Goal: Task Accomplishment & Management: Use online tool/utility

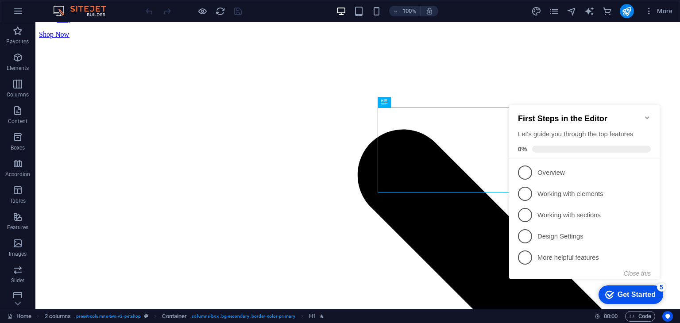
scroll to position [74, 0]
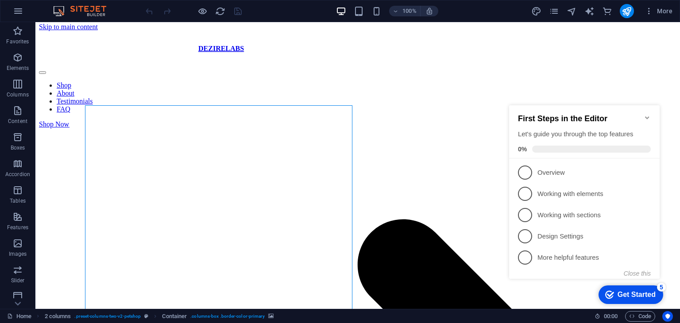
scroll to position [0, 0]
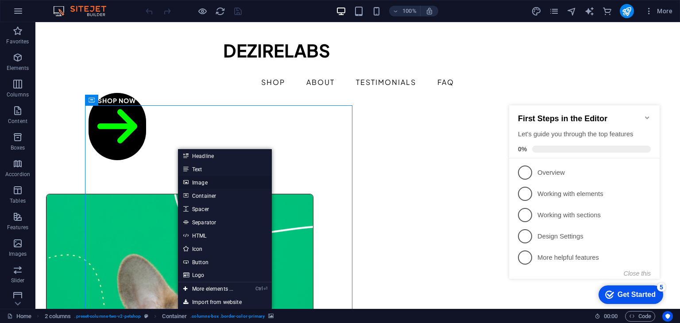
click at [209, 178] on link "Image" at bounding box center [225, 182] width 94 height 13
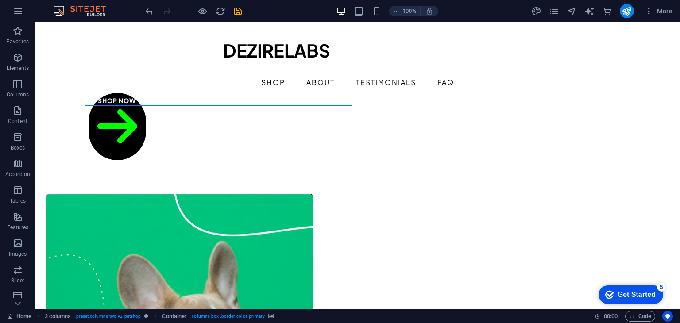
select select "px"
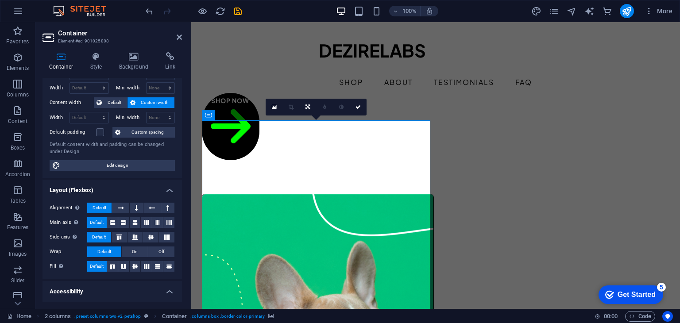
scroll to position [46, 0]
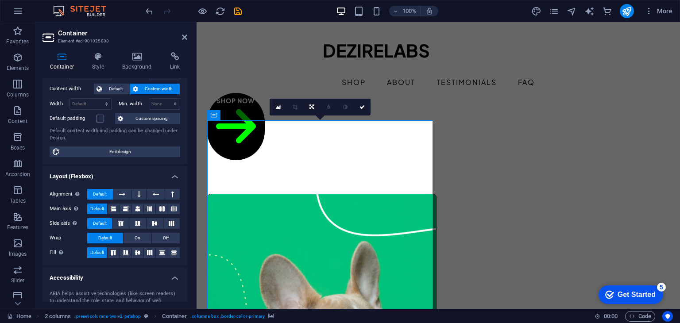
drag, startPoint x: 189, startPoint y: 152, endPoint x: 191, endPoint y: 178, distance: 25.3
click at [191, 177] on aside "Container Element #ed-901025808 Container Style Background Link Size Height Def…" at bounding box center [115, 165] width 161 height 287
click at [139, 152] on span "Edit design" at bounding box center [120, 152] width 115 height 11
select select "rem"
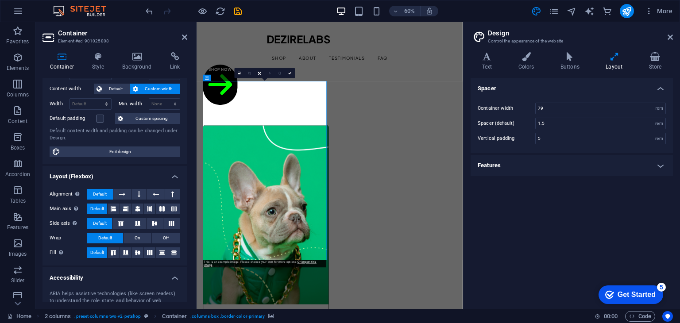
click at [562, 164] on h4 "Features" at bounding box center [572, 165] width 202 height 21
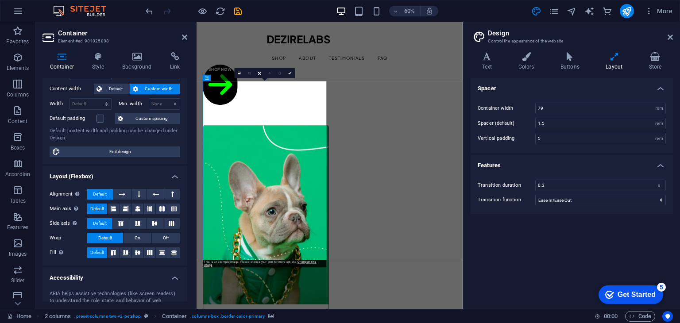
click at [562, 164] on h4 "Features" at bounding box center [572, 163] width 202 height 16
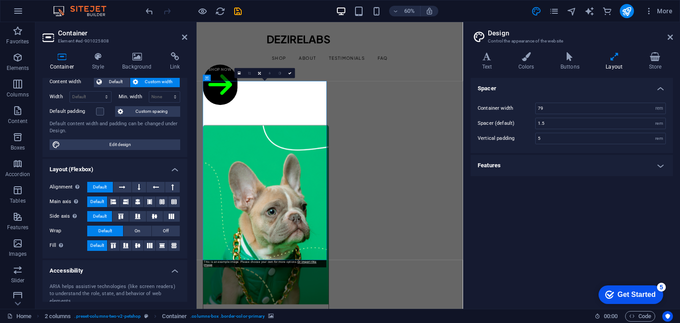
scroll to position [0, 0]
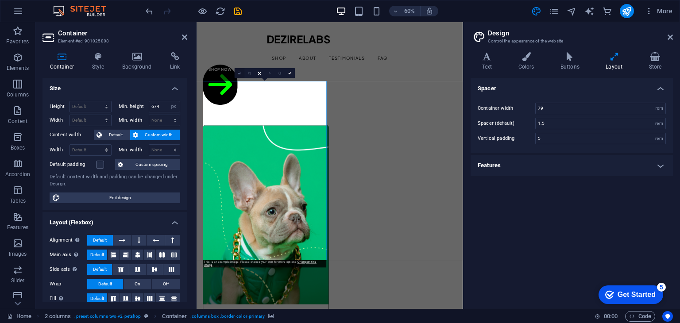
click at [239, 73] on icon at bounding box center [239, 73] width 3 height 4
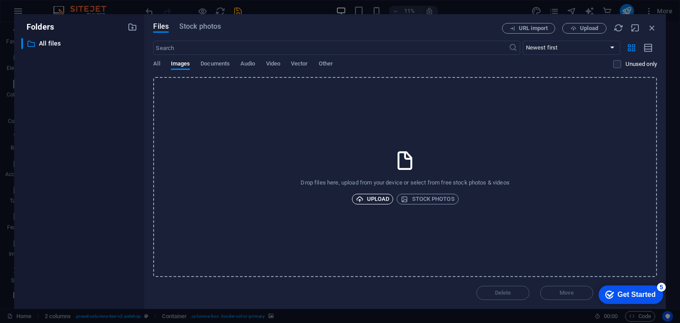
click at [377, 198] on span "Upload" at bounding box center [373, 199] width 34 height 11
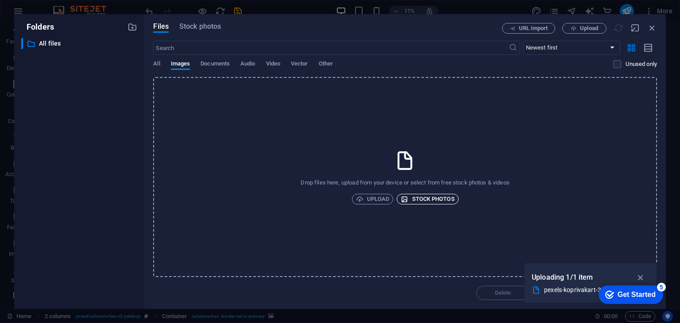
click at [436, 197] on span "Stock photos" at bounding box center [428, 199] width 54 height 11
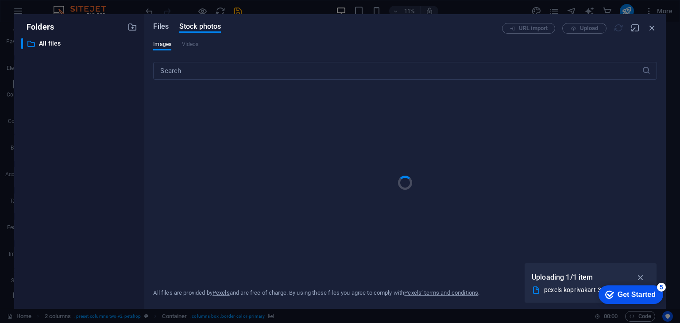
click at [157, 24] on span "Files" at bounding box center [160, 26] width 15 height 11
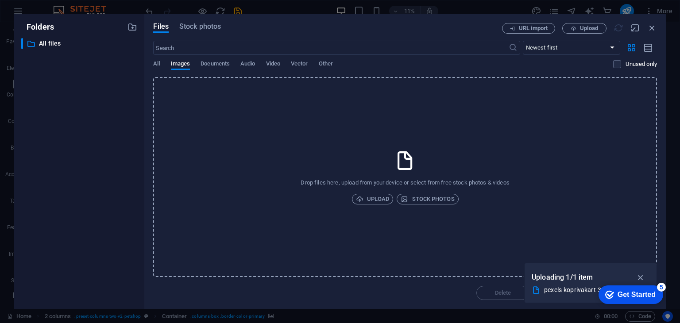
click at [558, 283] on p "Uploading 1/1 item" at bounding box center [563, 278] width 62 height 12
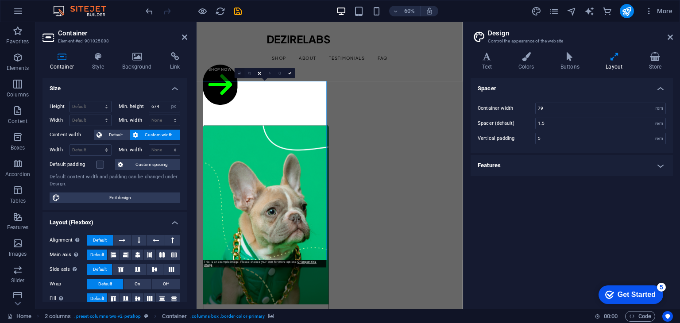
click at [236, 73] on link at bounding box center [240, 73] width 10 height 10
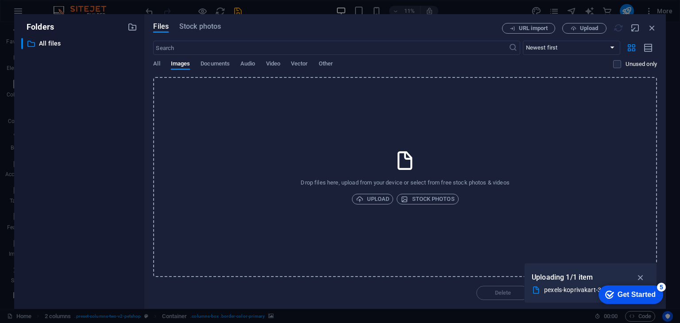
drag, startPoint x: 648, startPoint y: 292, endPoint x: 639, endPoint y: 292, distance: 8.9
click at [639, 292] on div "Get Started" at bounding box center [637, 295] width 38 height 8
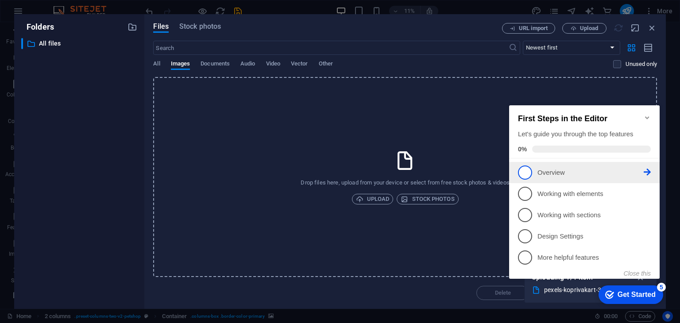
click at [525, 175] on span "1" at bounding box center [525, 173] width 14 height 14
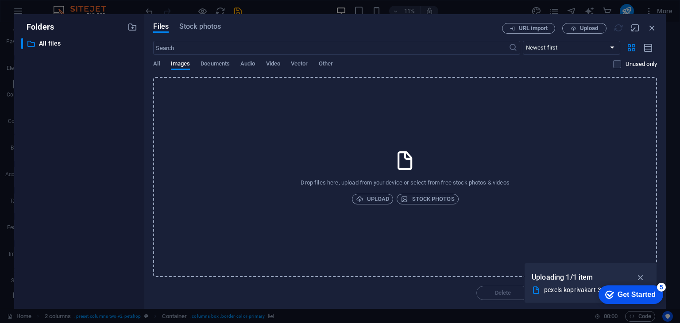
click at [624, 305] on div "checkmark Get Started 5 First Steps in the Editor Let's guide you through the t…" at bounding box center [628, 294] width 75 height 27
click at [623, 299] on div "checkmark Get Started 5" at bounding box center [630, 295] width 65 height 19
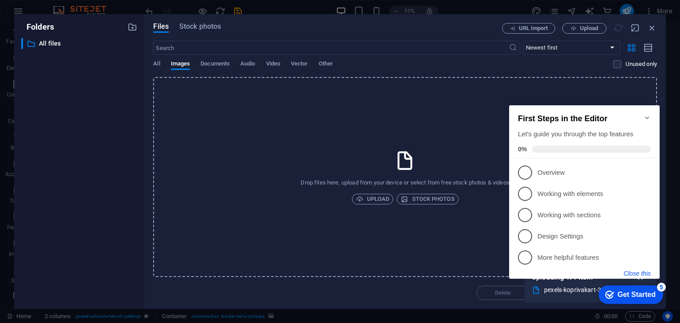
click at [636, 270] on button "Close this" at bounding box center [637, 273] width 27 height 7
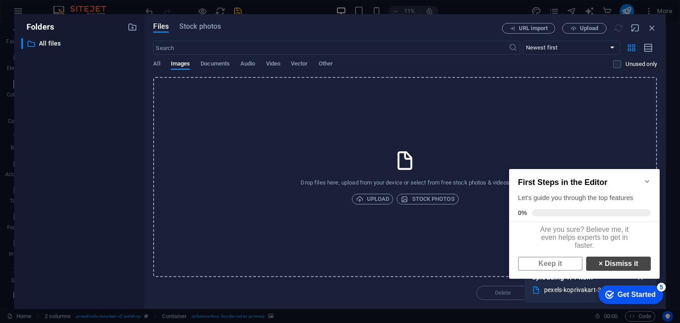
click at [630, 269] on link "× Dismiss it" at bounding box center [618, 264] width 65 height 14
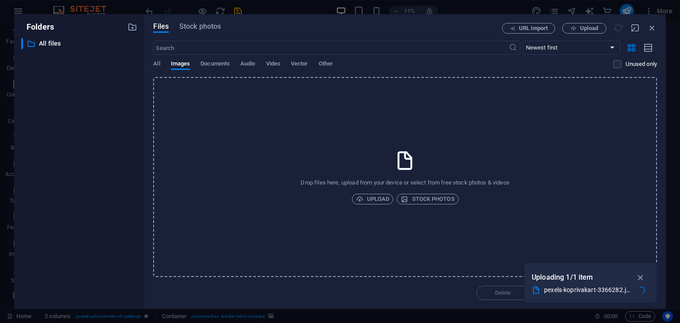
click at [571, 123] on div "Drop files here, upload from your device or select from free stock photos & vid…" at bounding box center [405, 177] width 504 height 200
click at [198, 26] on span "Stock photos" at bounding box center [200, 26] width 42 height 11
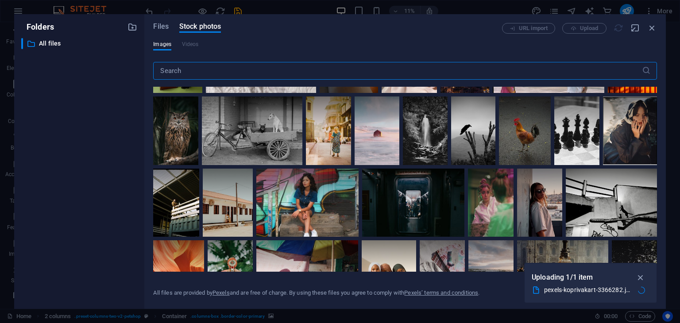
scroll to position [64, 0]
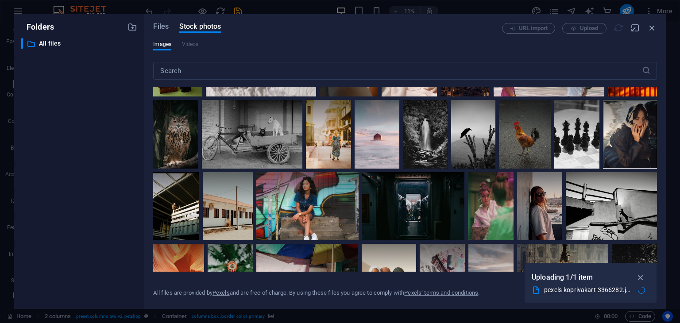
click at [657, 122] on div "Files Stock photos URL import Upload Images Videos ​ All files are provided by …" at bounding box center [404, 161] width 521 height 295
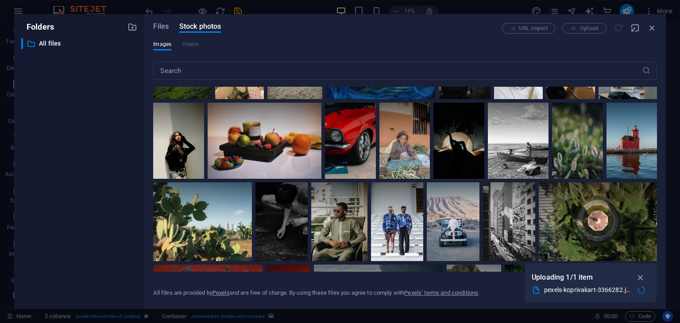
scroll to position [514, 0]
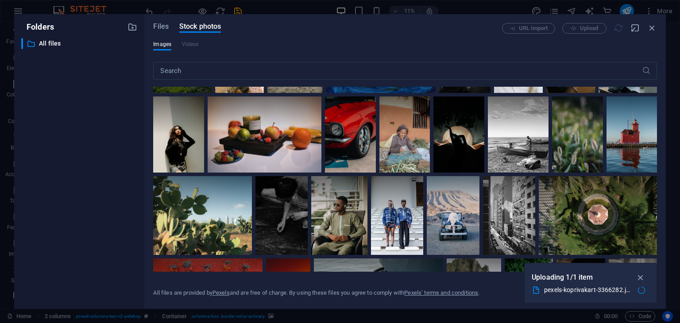
drag, startPoint x: 657, startPoint y: 146, endPoint x: 657, endPoint y: 158, distance: 12.0
click at [657, 158] on div "Files Stock photos URL import Upload Images Videos ​ All files are provided by …" at bounding box center [404, 161] width 521 height 295
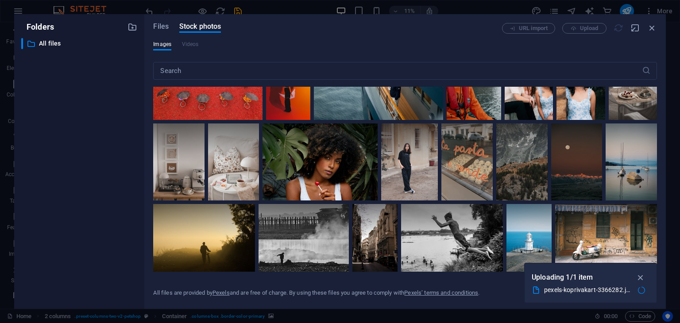
scroll to position [798, 0]
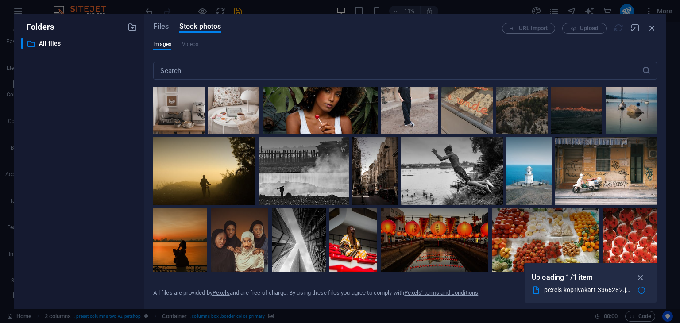
click at [657, 178] on div "Files Stock photos URL import Upload Images Videos ​ All files are provided by …" at bounding box center [404, 161] width 521 height 295
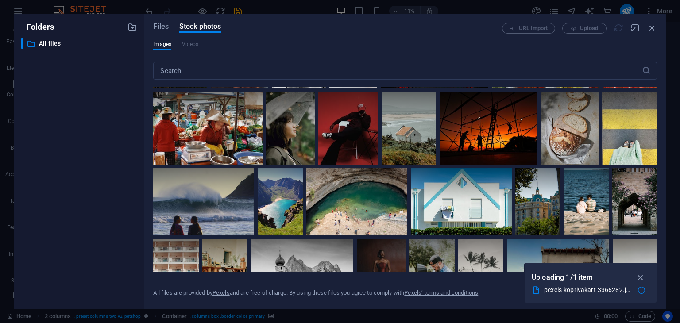
scroll to position [0, 0]
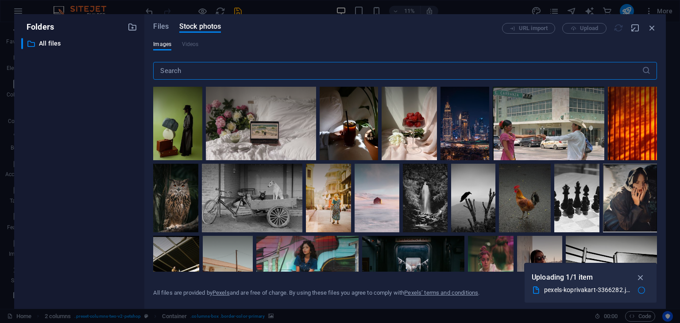
click at [414, 64] on input "text" at bounding box center [397, 71] width 488 height 18
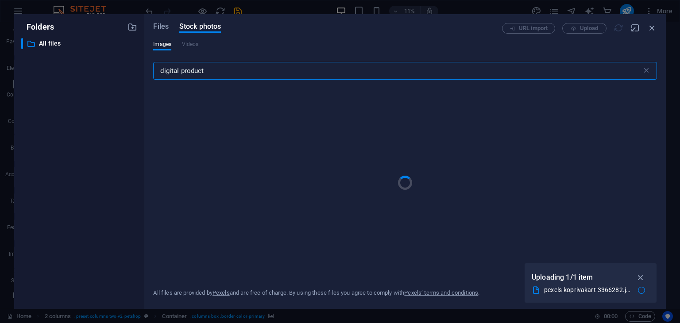
type input "digital product"
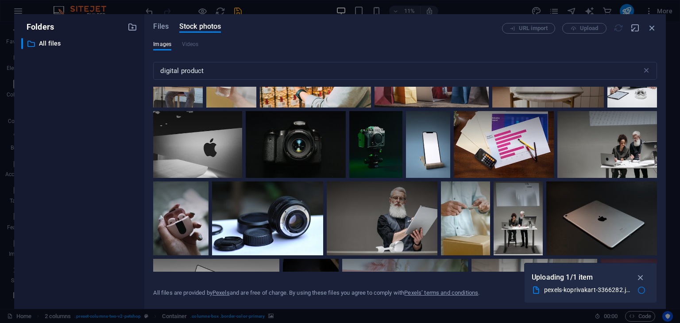
scroll to position [383, 0]
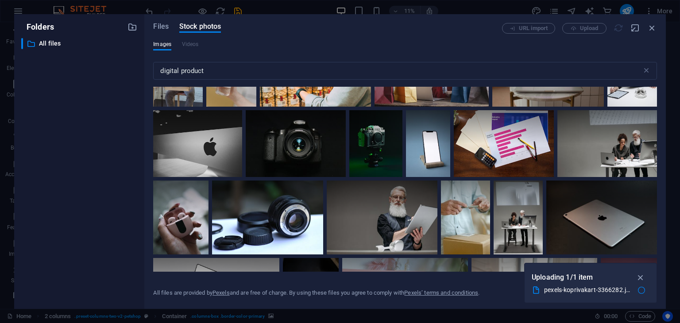
drag, startPoint x: 657, startPoint y: 166, endPoint x: 660, endPoint y: 180, distance: 14.1
click at [660, 180] on div "Files Stock photos URL import Upload Images Videos digital product ​ All files …" at bounding box center [404, 161] width 521 height 295
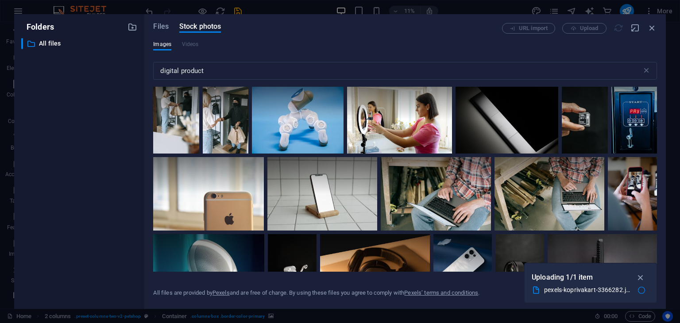
scroll to position [992, 0]
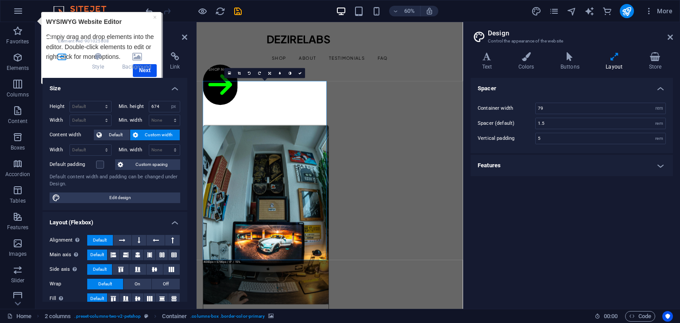
drag, startPoint x: 656, startPoint y: 151, endPoint x: 666, endPoint y: 175, distance: 25.6
click at [228, 72] on icon at bounding box center [229, 73] width 3 height 4
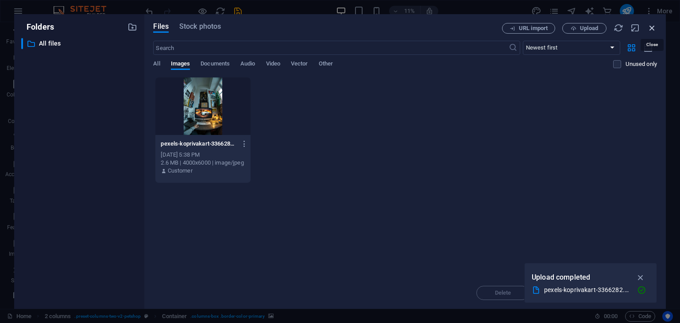
click at [651, 26] on icon "button" at bounding box center [652, 28] width 10 height 10
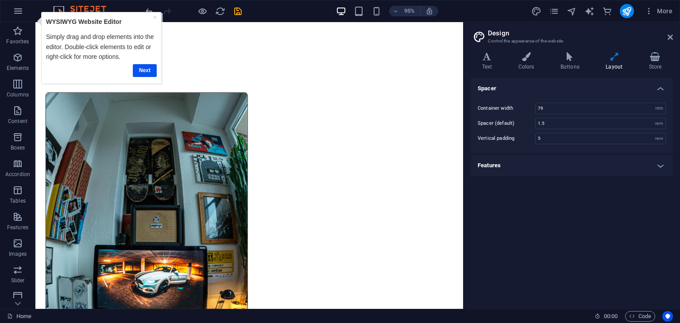
scroll to position [0, 0]
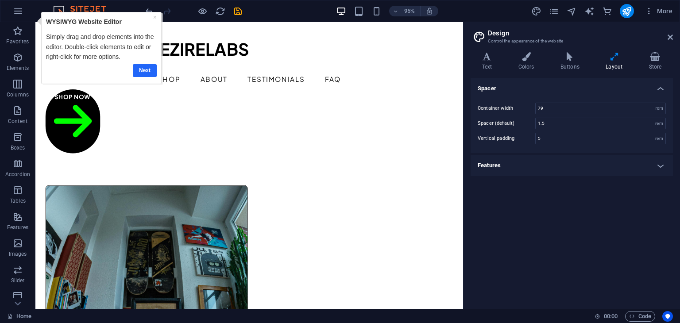
click at [137, 68] on link "Next" at bounding box center [145, 70] width 24 height 13
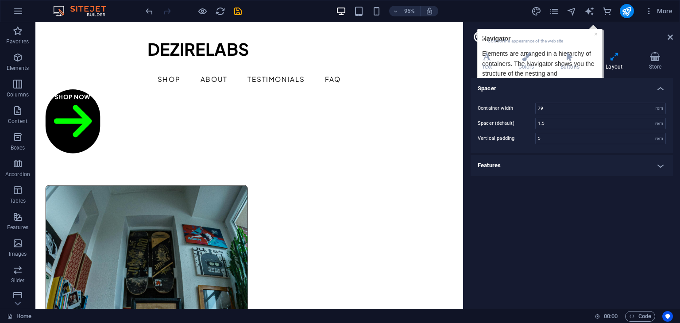
click at [596, 34] on h2 "Design" at bounding box center [580, 33] width 185 height 8
click at [486, 39] on header "Design Control the appearance of the website" at bounding box center [572, 33] width 201 height 23
click at [596, 34] on h2 "Design" at bounding box center [580, 33] width 185 height 8
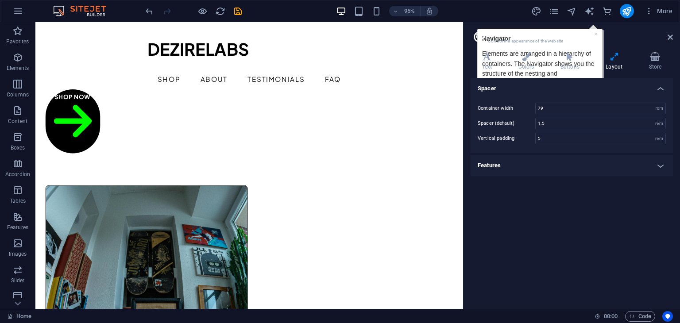
click at [596, 34] on h2 "Design" at bounding box center [580, 33] width 185 height 8
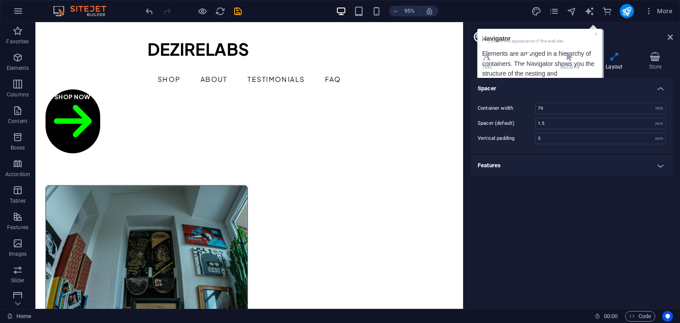
click at [534, 61] on icon at bounding box center [526, 56] width 39 height 9
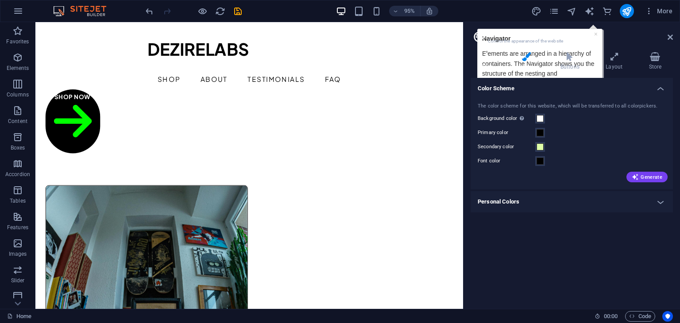
click at [486, 62] on h4 "Text" at bounding box center [489, 61] width 36 height 19
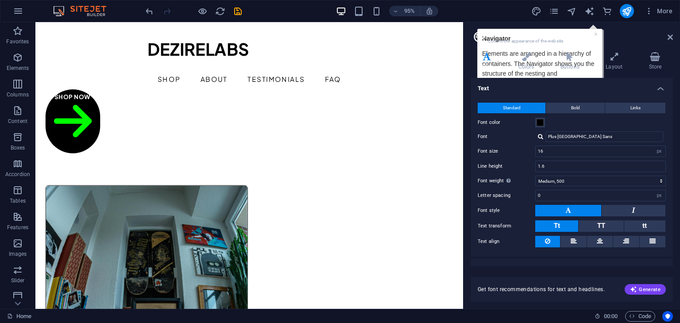
click at [479, 34] on icon at bounding box center [478, 37] width 13 height 12
click at [668, 37] on icon at bounding box center [670, 37] width 5 height 7
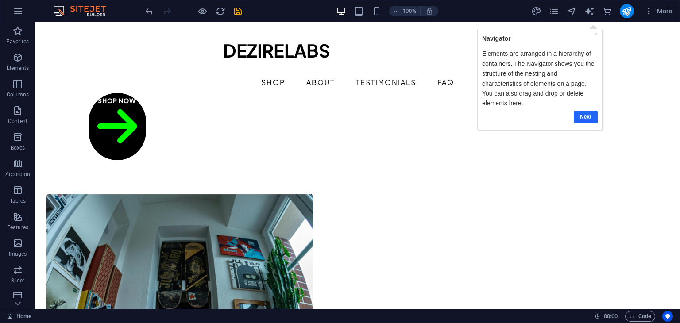
click at [580, 116] on link "Next" at bounding box center [585, 116] width 24 height 13
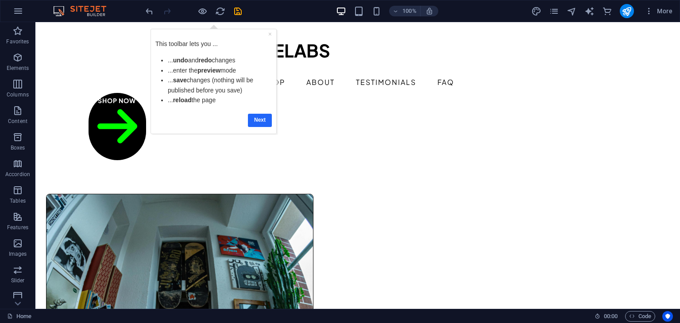
click at [260, 123] on link "Next" at bounding box center [259, 119] width 24 height 13
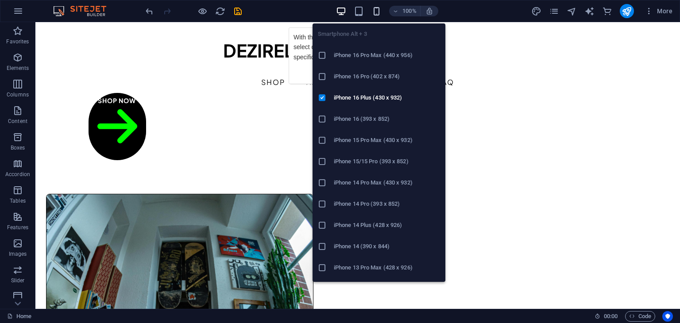
click at [380, 7] on icon "button" at bounding box center [376, 11] width 10 height 10
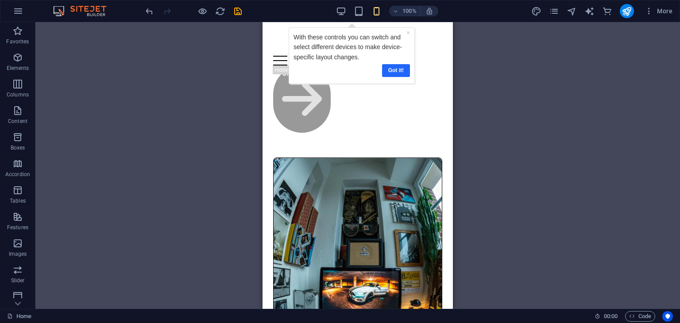
click at [392, 70] on link "Got it!" at bounding box center [396, 70] width 28 height 13
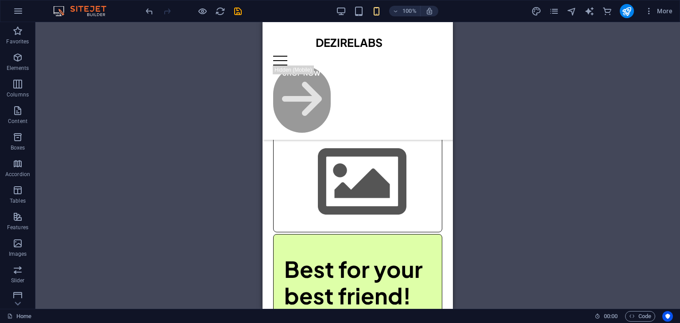
scroll to position [174, 0]
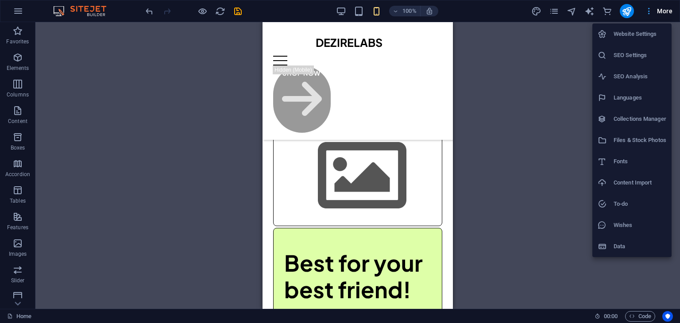
click at [666, 12] on div at bounding box center [340, 161] width 680 height 323
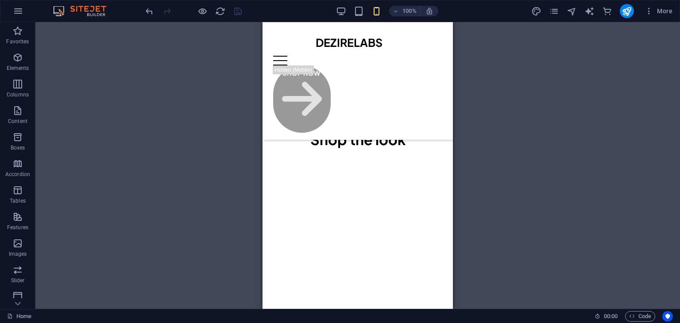
scroll to position [524, 0]
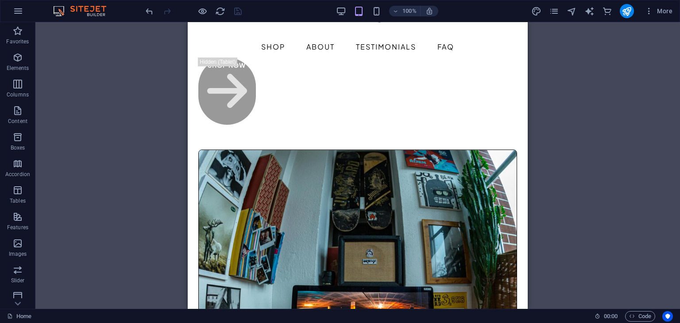
scroll to position [0, 0]
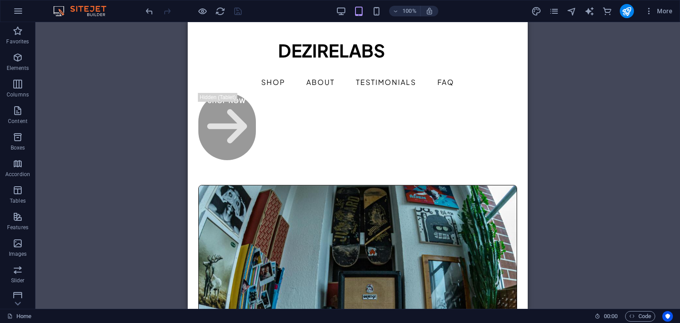
click at [0, 0] on div "100% More" at bounding box center [0, 0] width 0 height 0
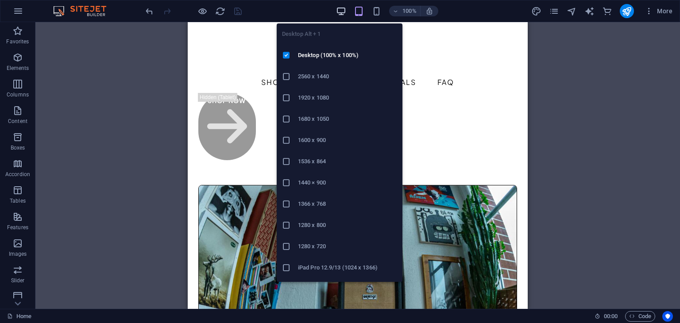
click at [0, 0] on icon "button" at bounding box center [0, 0] width 0 height 0
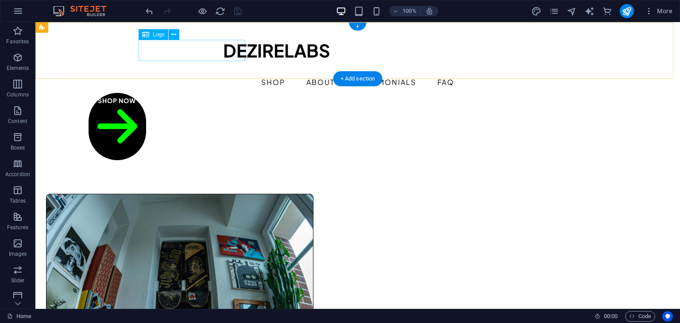
click at [223, 54] on div "DEZIRELABS" at bounding box center [357, 50] width 269 height 21
drag, startPoint x: 214, startPoint y: 54, endPoint x: 195, endPoint y: 54, distance: 19.0
click at [223, 54] on div "DEZIRELABS" at bounding box center [357, 50] width 269 height 21
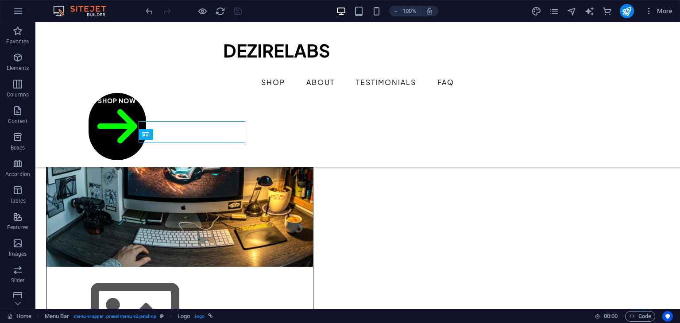
scroll to position [85, 0]
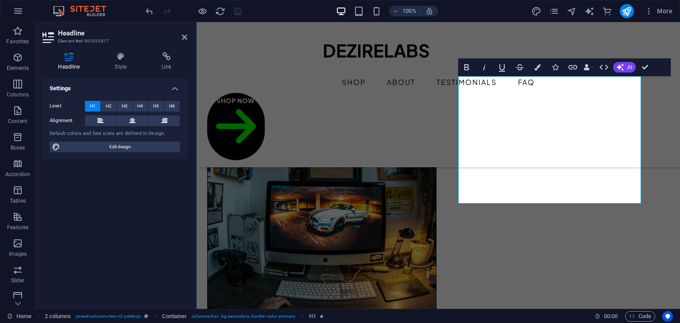
scroll to position [100, 0]
click at [127, 150] on span "Edit design" at bounding box center [120, 147] width 115 height 11
select select "px"
select select "500"
select select "px"
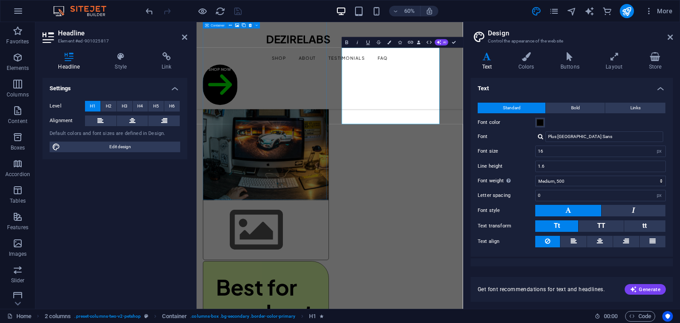
drag, startPoint x: 673, startPoint y: 94, endPoint x: 675, endPoint y: 119, distance: 24.9
click at [675, 119] on div "Variants Text Colors Buttons Layout Store Text Standard Bold Links Font color F…" at bounding box center [571, 177] width 216 height 264
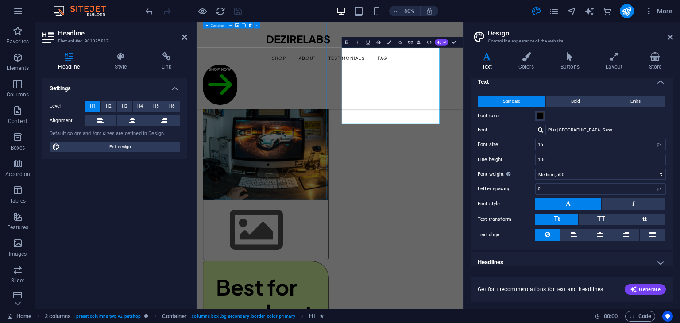
drag, startPoint x: 674, startPoint y: 163, endPoint x: 678, endPoint y: 186, distance: 23.0
click at [678, 186] on div "Variants Text Colors Buttons Layout Store Text Standard Bold Links Font color F…" at bounding box center [571, 177] width 216 height 264
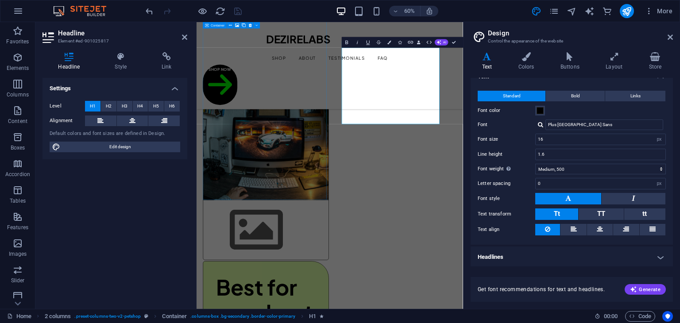
click at [653, 263] on h4 "Headlines" at bounding box center [572, 257] width 202 height 21
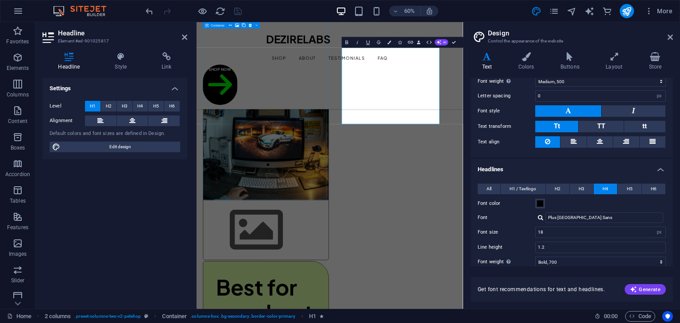
scroll to position [0, 0]
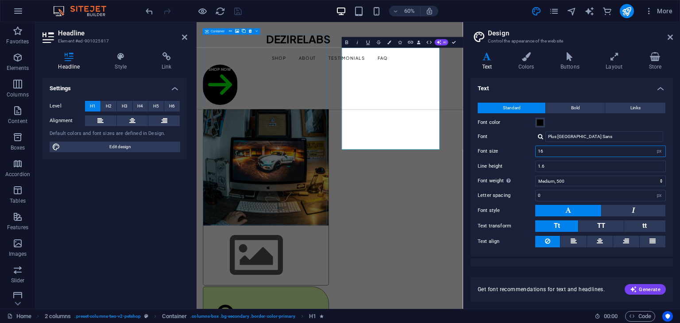
click at [595, 153] on input "16" at bounding box center [601, 151] width 130 height 11
type input "10"
drag, startPoint x: 554, startPoint y: 228, endPoint x: 735, endPoint y: 195, distance: 184.6
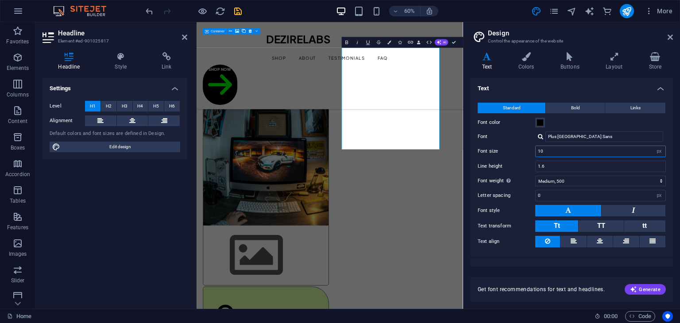
click at [585, 152] on input "10" at bounding box center [601, 151] width 130 height 11
click at [112, 107] on button "H2" at bounding box center [108, 106] width 15 height 11
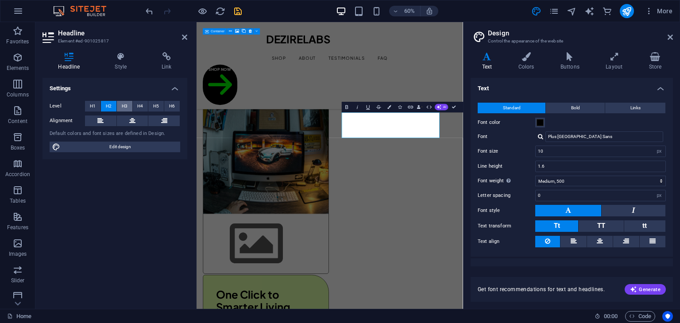
click at [119, 106] on button "H3" at bounding box center [124, 106] width 15 height 11
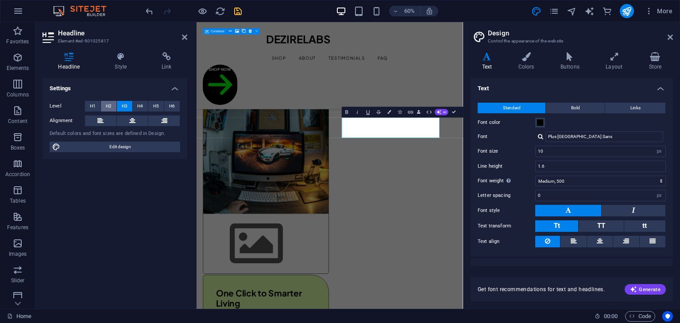
click at [103, 105] on button "H2" at bounding box center [108, 106] width 15 height 11
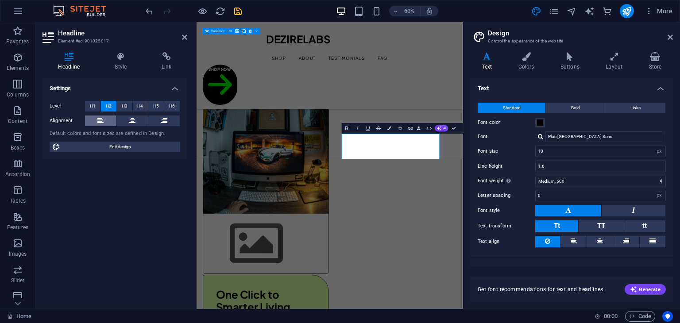
click at [107, 121] on button at bounding box center [100, 121] width 31 height 11
click at [129, 123] on icon at bounding box center [132, 121] width 6 height 11
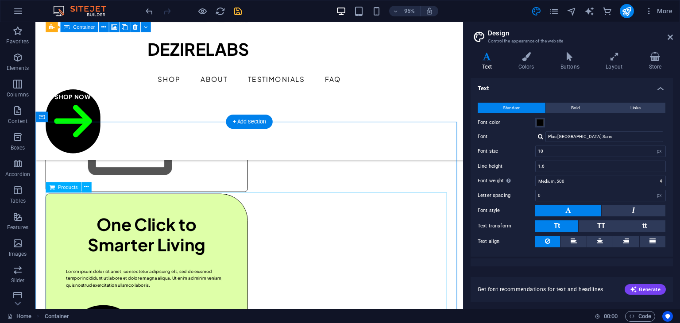
scroll to position [134, 0]
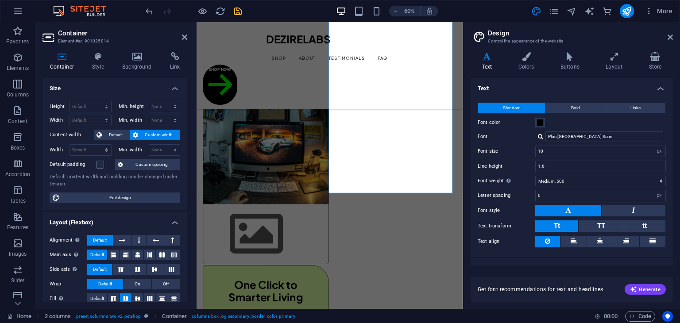
scroll to position [129, 0]
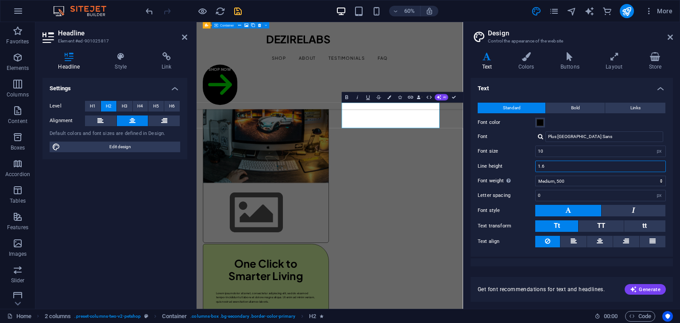
click at [561, 163] on input "1.6" at bounding box center [601, 166] width 130 height 11
type input "1.6"
click at [577, 182] on select "Thin, 100 Extra-light, 200 Light, 300 Regular, 400 Medium, 500 Semi-bold, 600 B…" at bounding box center [600, 181] width 131 height 11
click at [535, 176] on select "Thin, 100 Extra-light, 200 Light, 300 Regular, 400 Medium, 500 Semi-bold, 600 B…" at bounding box center [600, 181] width 131 height 11
click at [569, 185] on select "Thin, 100 Extra-light, 200 Light, 300 Regular, 400 Medium, 500 Semi-bold, 600 B…" at bounding box center [600, 181] width 131 height 11
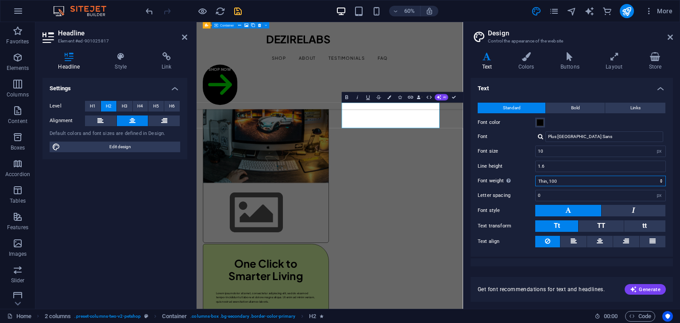
click at [535, 176] on select "Thin, 100 Extra-light, 200 Light, 300 Regular, 400 Medium, 500 Semi-bold, 600 B…" at bounding box center [600, 181] width 131 height 11
click at [567, 182] on select "Thin, 100 Extra-light, 200 Light, 300 Regular, 400 Medium, 500 Semi-bold, 600 B…" at bounding box center [600, 181] width 131 height 11
select select "500"
click at [535, 176] on select "Thin, 100 Extra-light, 200 Light, 300 Regular, 400 Medium, 500 Semi-bold, 600 B…" at bounding box center [600, 181] width 131 height 11
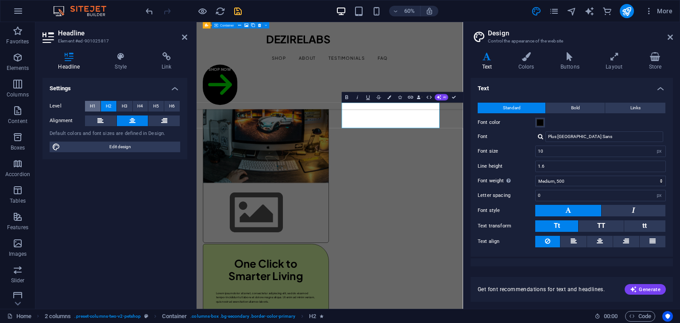
click at [96, 104] on button "H1" at bounding box center [92, 106] width 15 height 11
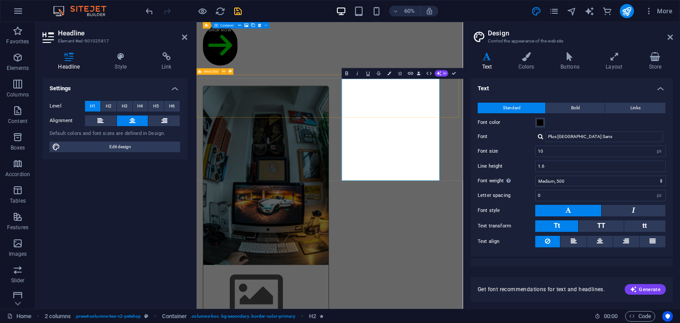
scroll to position [0, 0]
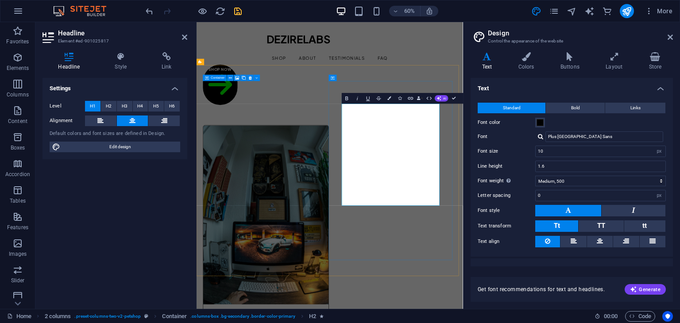
drag, startPoint x: 573, startPoint y: 185, endPoint x: 491, endPoint y: 179, distance: 82.1
click at [524, 66] on h4 "Colors" at bounding box center [528, 61] width 42 height 19
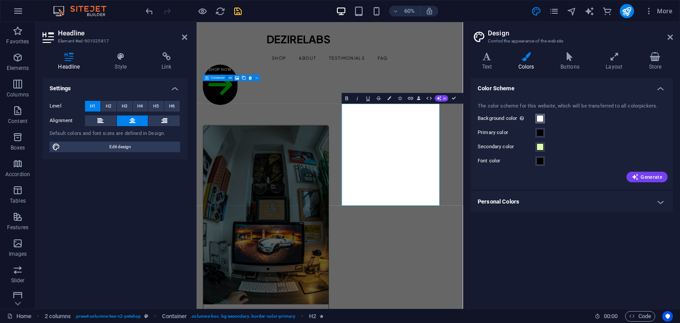
click at [541, 117] on span at bounding box center [540, 118] width 7 height 7
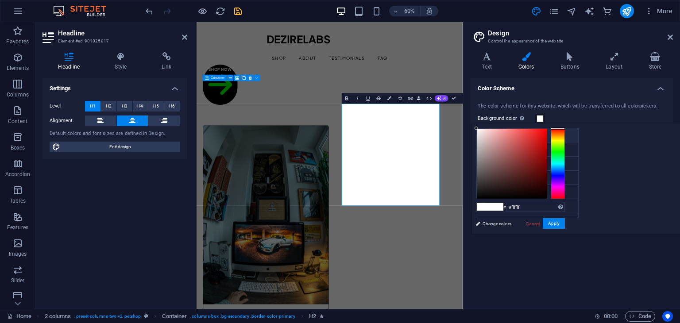
click at [492, 132] on li "Background color #ffffff" at bounding box center [527, 135] width 102 height 14
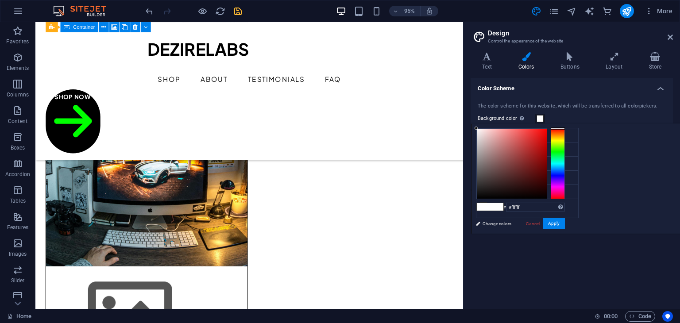
scroll to position [147, 0]
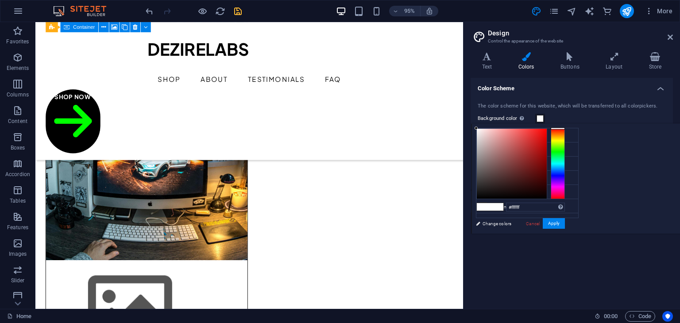
drag, startPoint x: 482, startPoint y: 51, endPoint x: 505, endPoint y: 87, distance: 42.5
click at [670, 36] on icon at bounding box center [670, 37] width 5 height 7
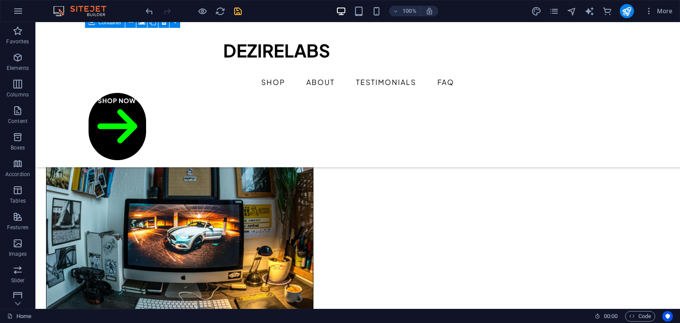
scroll to position [94, 0]
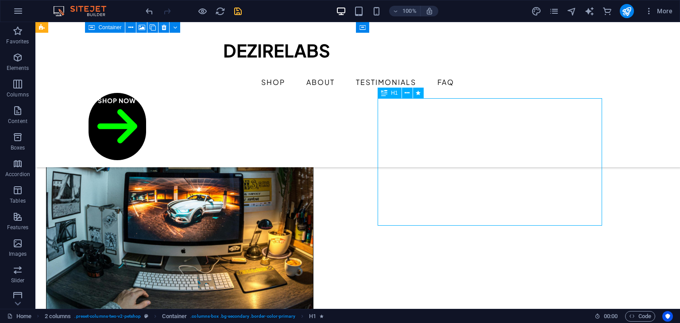
drag, startPoint x: 545, startPoint y: 155, endPoint x: 545, endPoint y: 146, distance: 9.7
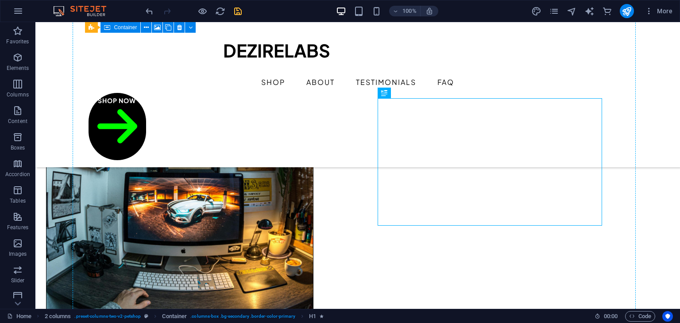
click at [384, 88] on icon at bounding box center [384, 93] width 6 height 11
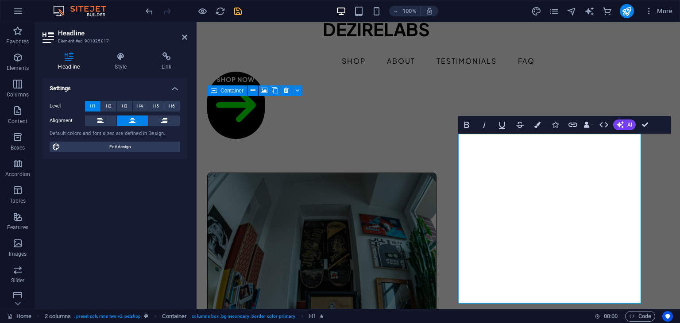
scroll to position [24, 0]
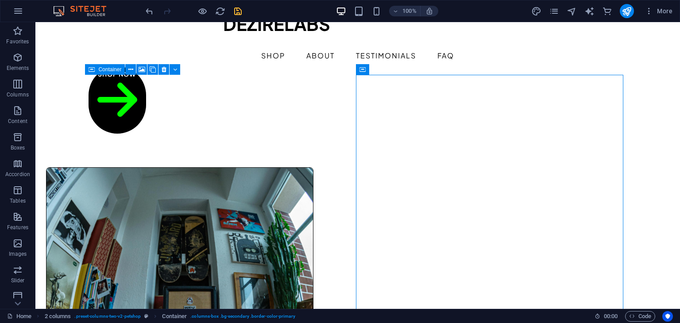
scroll to position [30, 0]
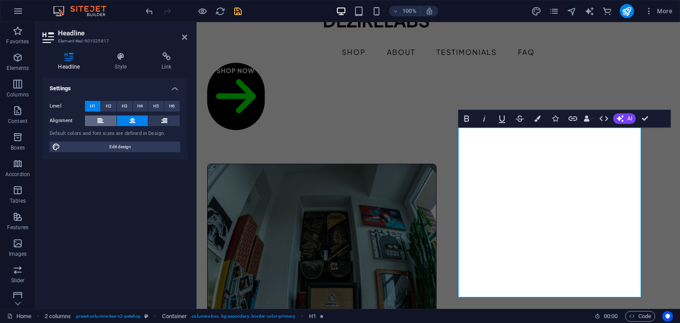
click at [100, 120] on icon at bounding box center [100, 121] width 6 height 11
click at [125, 122] on button at bounding box center [132, 121] width 31 height 11
click at [158, 118] on button at bounding box center [163, 121] width 31 height 11
click at [134, 122] on icon at bounding box center [132, 121] width 6 height 11
click at [160, 123] on button at bounding box center [163, 121] width 31 height 11
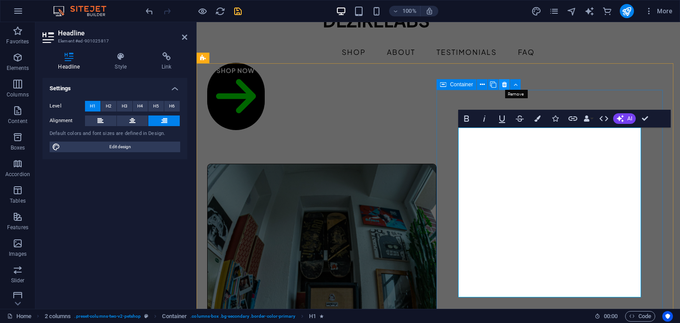
click at [505, 89] on icon at bounding box center [504, 84] width 5 height 9
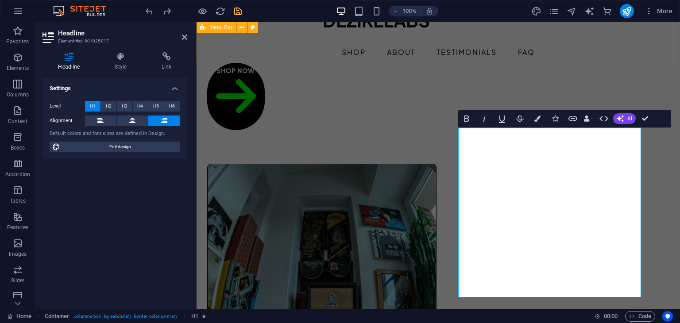
click at [476, 39] on div "DEZIRELABS Shop About Testimonials FAQ Shop Now" at bounding box center [438, 64] width 483 height 145
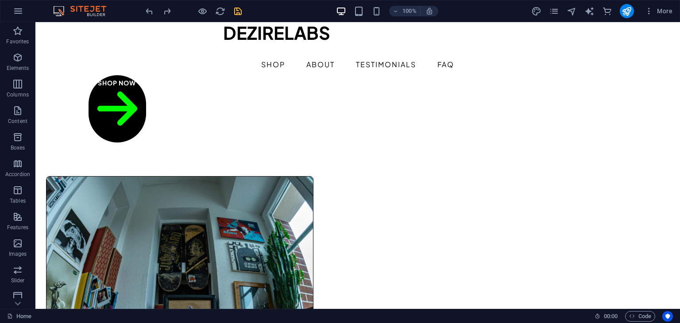
scroll to position [0, 0]
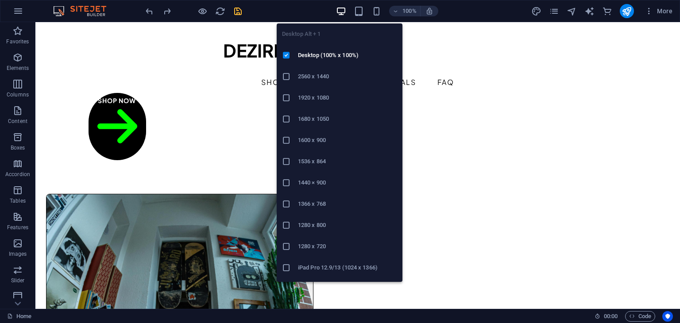
click at [0, 0] on icon "button" at bounding box center [0, 0] width 0 height 0
click at [324, 73] on h6 "2560 x 1440" at bounding box center [347, 76] width 99 height 11
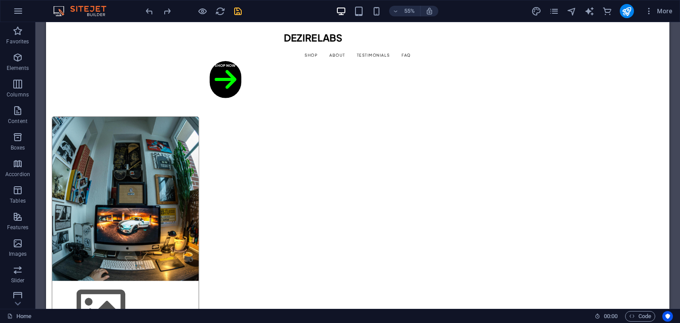
drag, startPoint x: 1178, startPoint y: 49, endPoint x: 716, endPoint y: 49, distance: 462.1
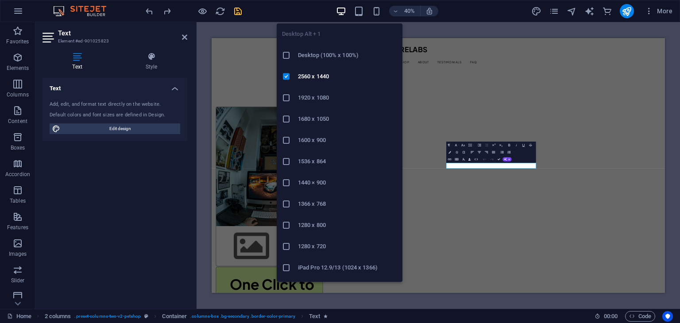
click at [287, 55] on icon at bounding box center [286, 55] width 9 height 9
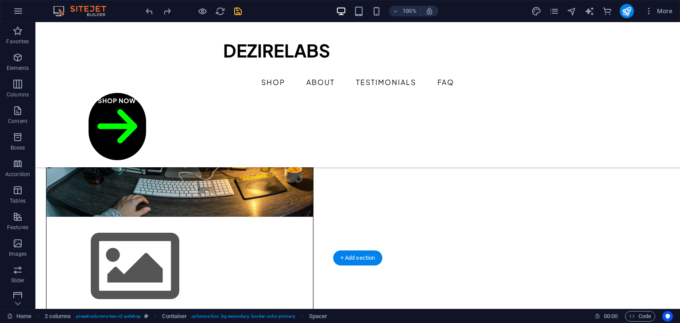
scroll to position [172, 0]
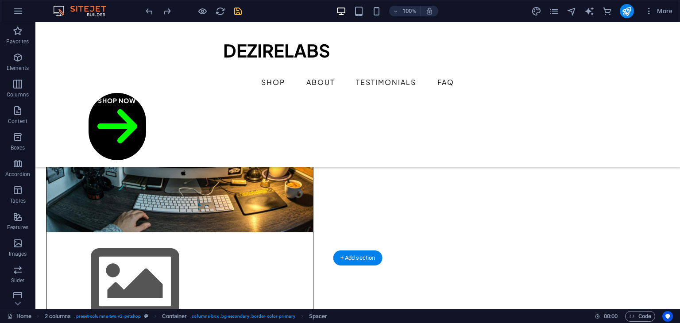
drag, startPoint x: 362, startPoint y: 177, endPoint x: 452, endPoint y: 159, distance: 91.9
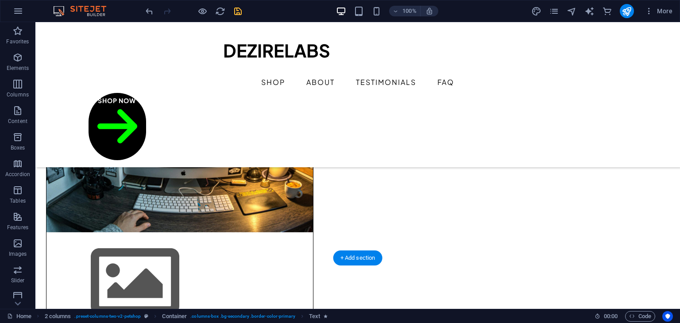
drag, startPoint x: 467, startPoint y: 189, endPoint x: 467, endPoint y: 174, distance: 14.6
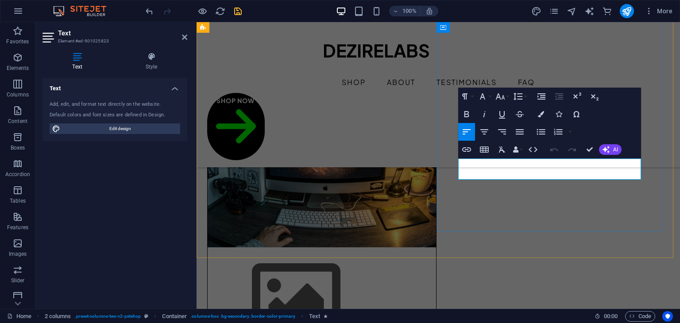
scroll to position [187, 0]
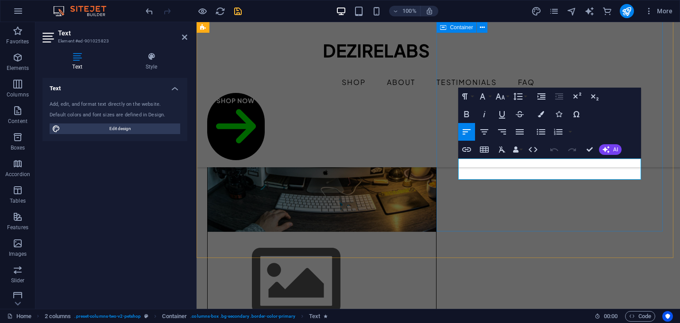
drag, startPoint x: 519, startPoint y: 177, endPoint x: 454, endPoint y: 160, distance: 67.3
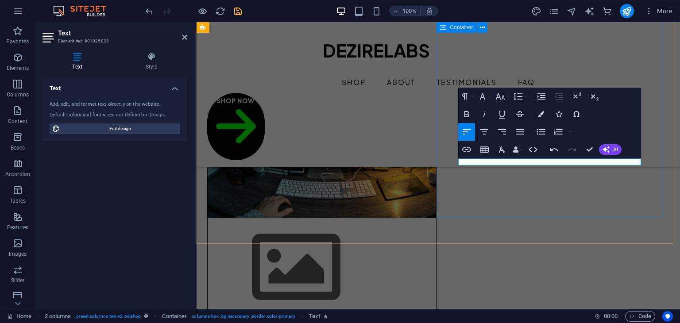
scroll to position [194, 0]
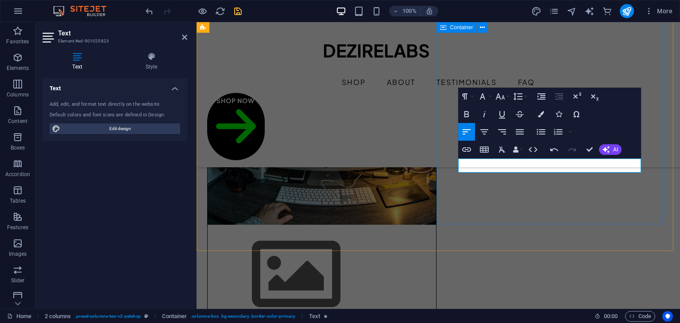
drag, startPoint x: 478, startPoint y: 172, endPoint x: 450, endPoint y: 159, distance: 31.3
click at [468, 115] on icon "button" at bounding box center [466, 114] width 5 height 6
click at [505, 96] on icon "button" at bounding box center [500, 96] width 11 height 11
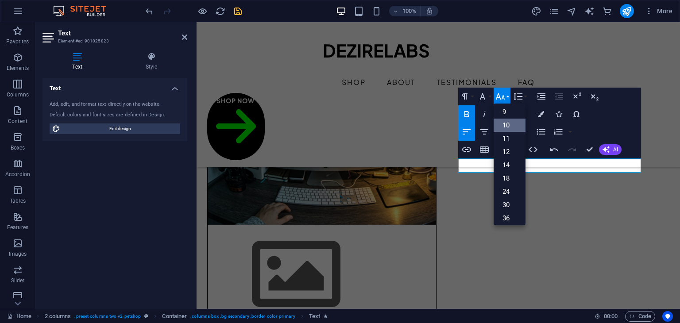
scroll to position [15, 0]
click at [503, 168] on link "14" at bounding box center [510, 164] width 32 height 13
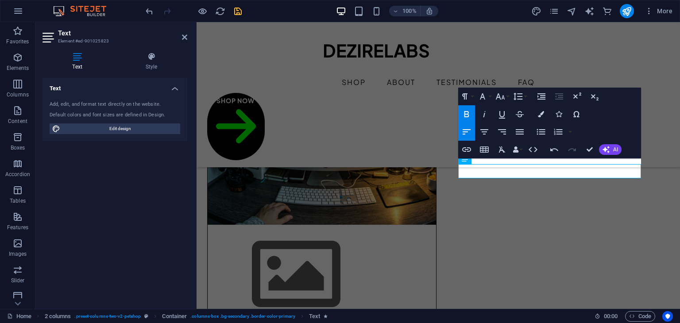
scroll to position [189, 0]
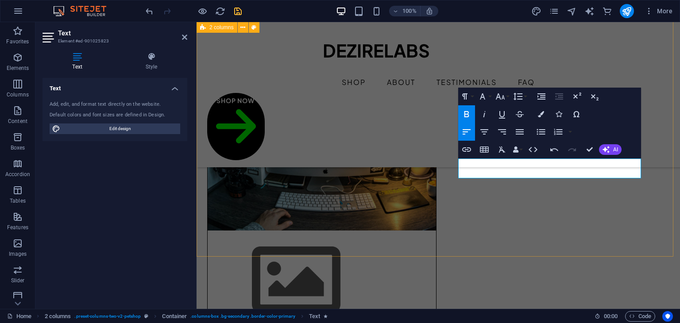
click at [529, 255] on div "One Click to Smarter Living Get powerful digital products that save your time, …" at bounding box center [438, 254] width 483 height 841
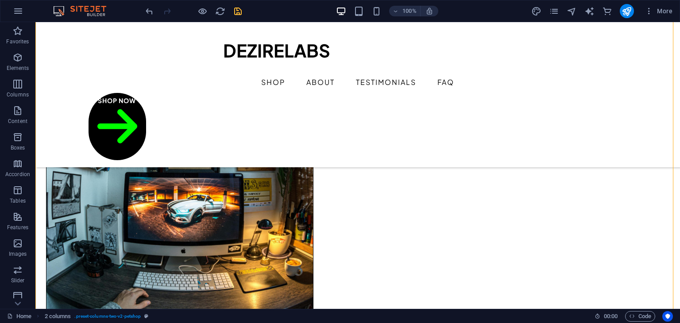
scroll to position [90, 0]
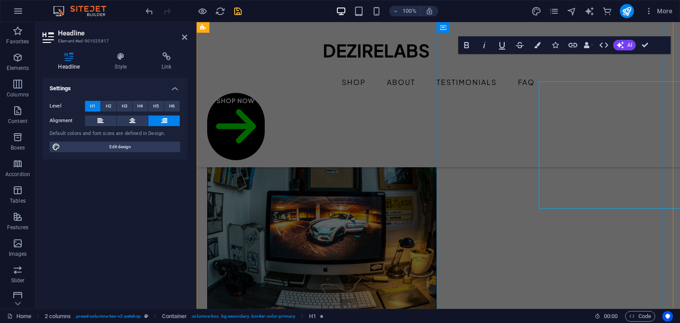
scroll to position [105, 0]
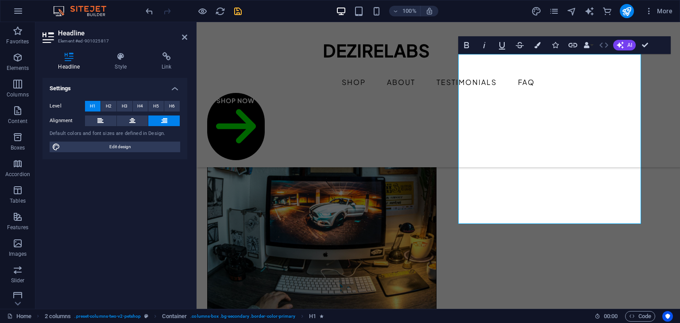
click at [609, 47] on icon "button" at bounding box center [603, 45] width 11 height 11
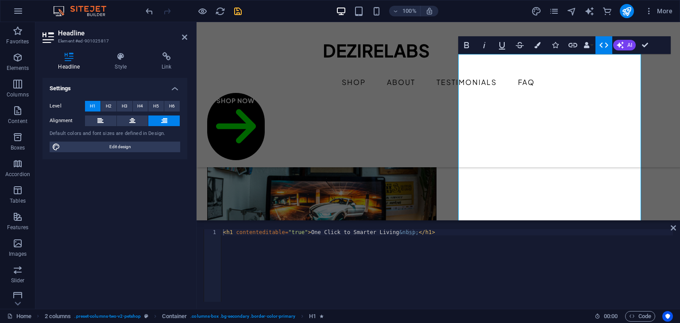
click at [606, 46] on icon "button" at bounding box center [603, 44] width 9 height 5
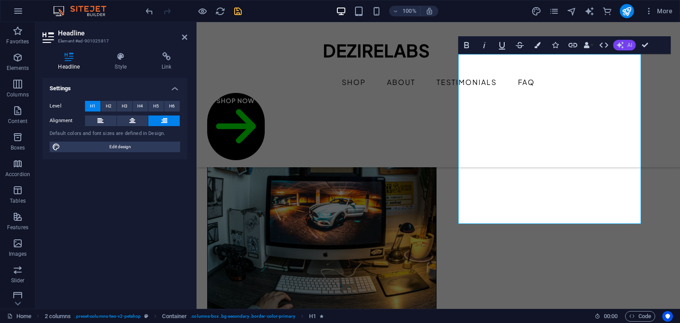
click at [621, 45] on icon "button" at bounding box center [620, 45] width 7 height 7
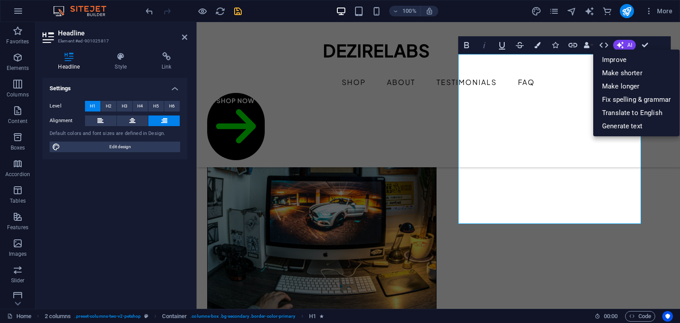
click at [483, 47] on icon "button" at bounding box center [484, 45] width 11 height 11
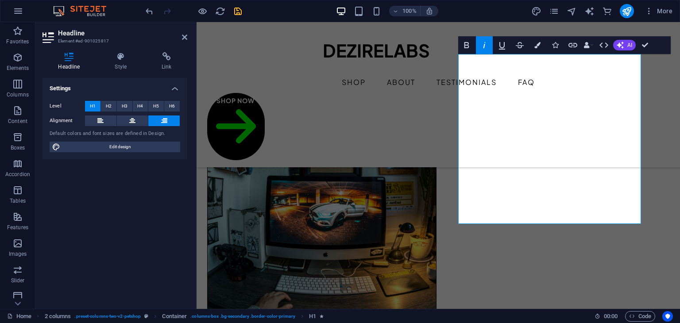
click at [483, 47] on icon "button" at bounding box center [484, 45] width 11 height 11
click at [507, 43] on icon "button" at bounding box center [502, 45] width 11 height 11
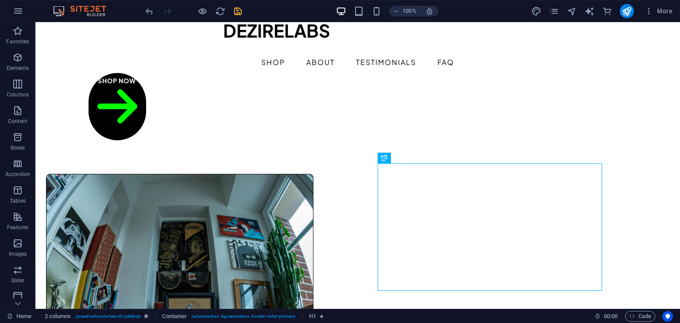
scroll to position [30, 0]
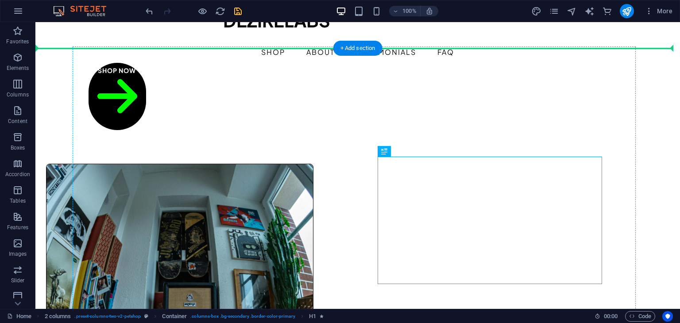
drag, startPoint x: 505, startPoint y: 177, endPoint x: 498, endPoint y: 128, distance: 49.6
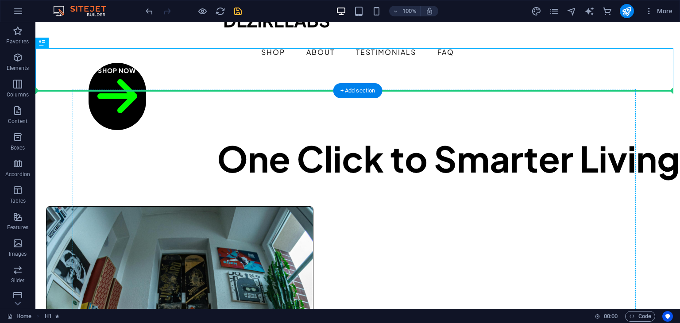
drag, startPoint x: 494, startPoint y: 82, endPoint x: 494, endPoint y: 199, distance: 116.9
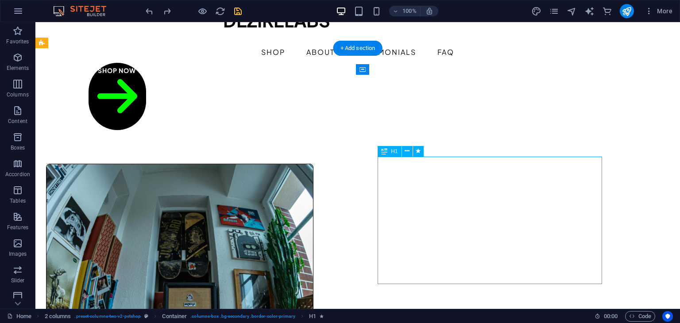
drag, startPoint x: 443, startPoint y: 190, endPoint x: 445, endPoint y: 175, distance: 14.8
drag, startPoint x: 399, startPoint y: 170, endPoint x: 561, endPoint y: 224, distance: 170.8
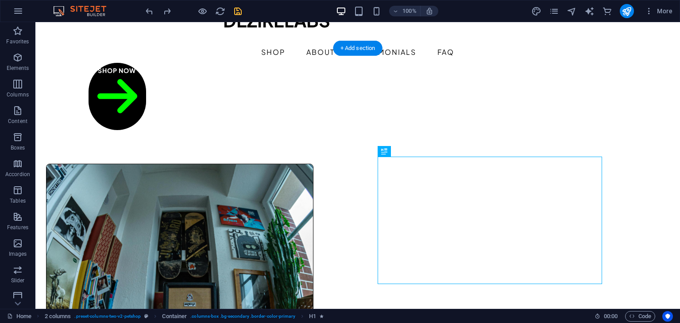
drag, startPoint x: 509, startPoint y: 207, endPoint x: 501, endPoint y: 175, distance: 32.7
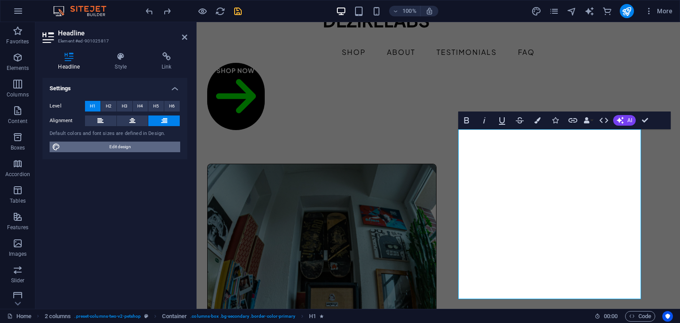
click at [151, 145] on span "Edit design" at bounding box center [120, 147] width 115 height 11
select select "px"
select select "500"
select select "px"
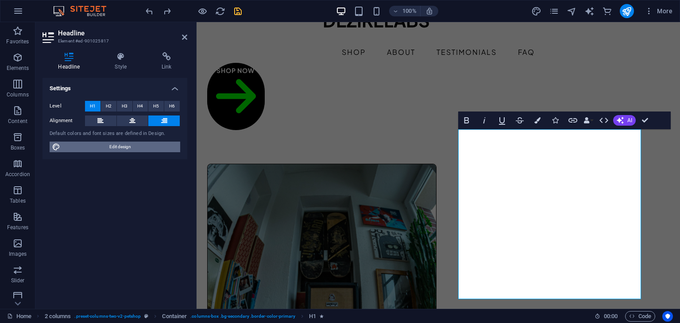
select select "700"
select select "px"
select select "rem"
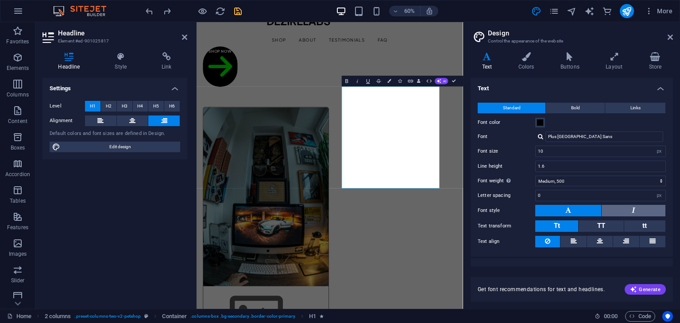
click at [616, 211] on button at bounding box center [634, 211] width 64 height 12
click at [591, 208] on button at bounding box center [568, 211] width 66 height 12
drag, startPoint x: 669, startPoint y: 95, endPoint x: 669, endPoint y: 102, distance: 6.6
click at [669, 102] on div "Standard Bold Links Font color Font Plus Jakarta Sans Font size 10 rem px Line …" at bounding box center [572, 175] width 206 height 163
drag, startPoint x: 672, startPoint y: 95, endPoint x: 675, endPoint y: 121, distance: 26.3
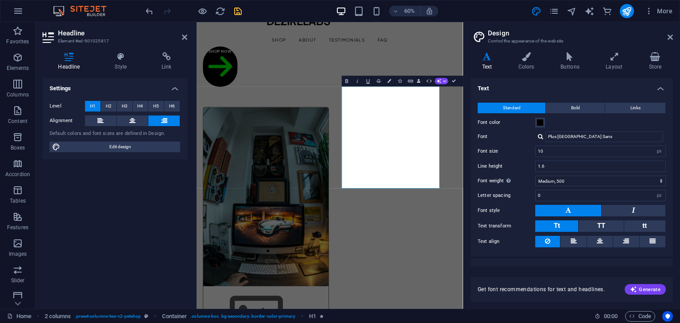
click at [675, 121] on div "Variants Text Colors Buttons Layout Store Text Standard Bold Links Font color F…" at bounding box center [571, 177] width 216 height 264
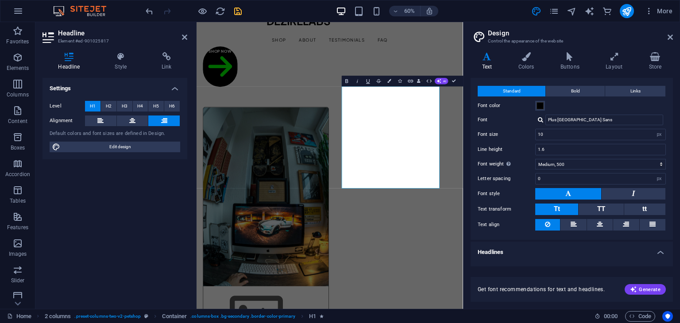
scroll to position [0, 0]
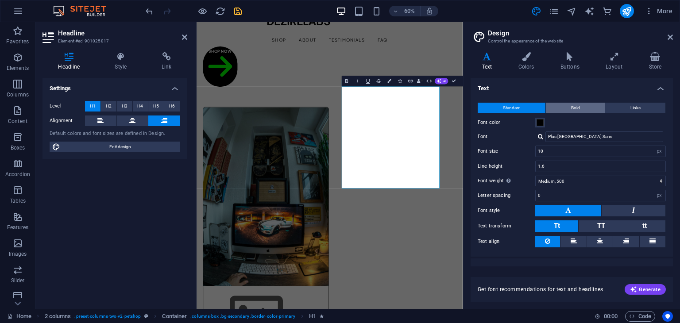
click at [583, 105] on button "Bold" at bounding box center [575, 108] width 59 height 11
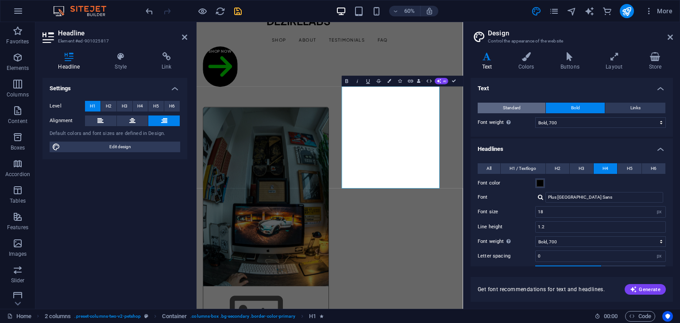
click at [521, 110] on button "Standard" at bounding box center [512, 108] width 68 height 11
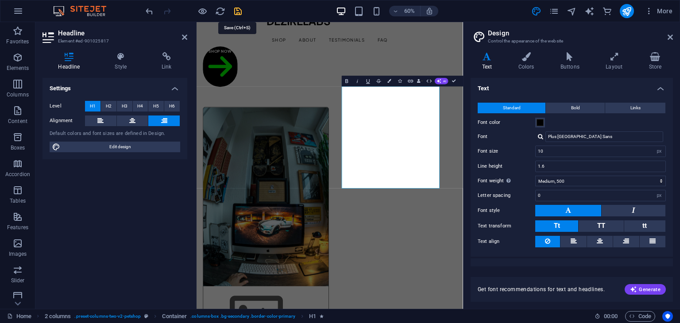
click at [240, 10] on icon "save" at bounding box center [238, 11] width 10 height 10
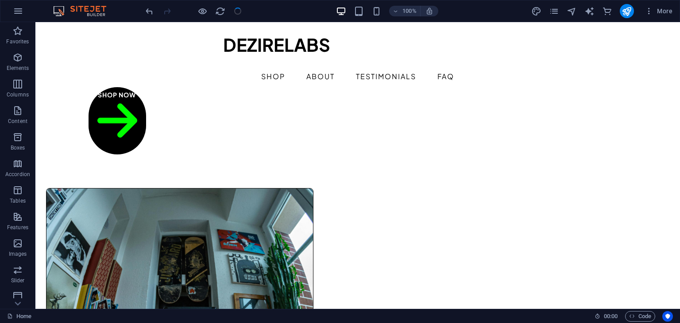
scroll to position [36, 0]
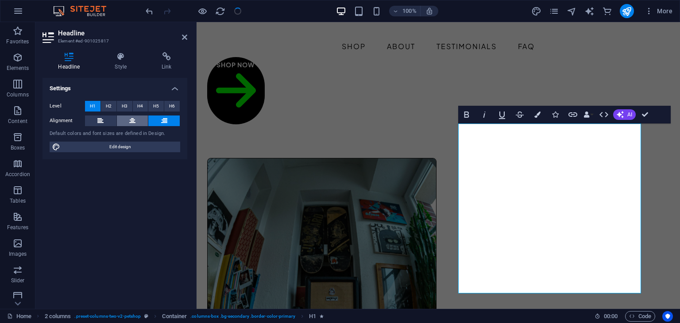
click at [138, 116] on button at bounding box center [132, 121] width 31 height 11
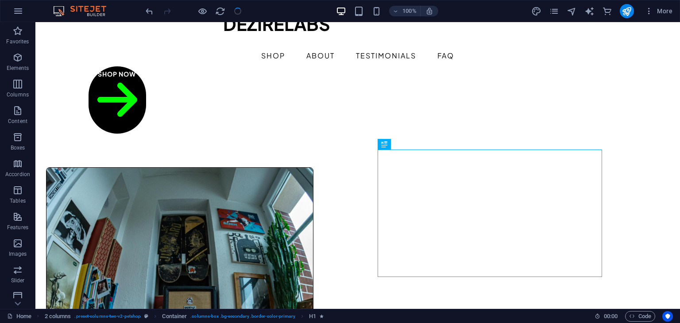
scroll to position [20, 0]
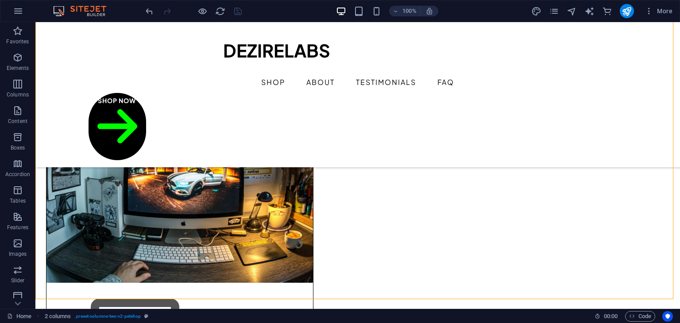
scroll to position [135, 0]
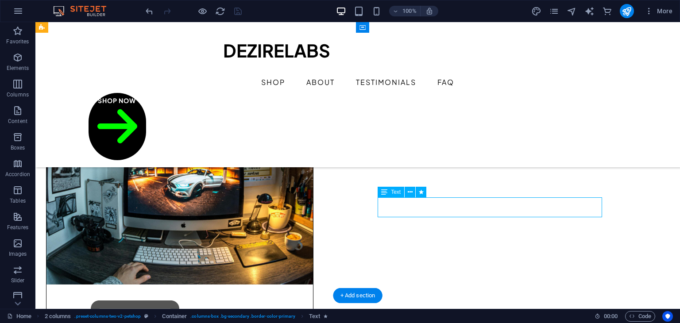
scroll to position [150, 0]
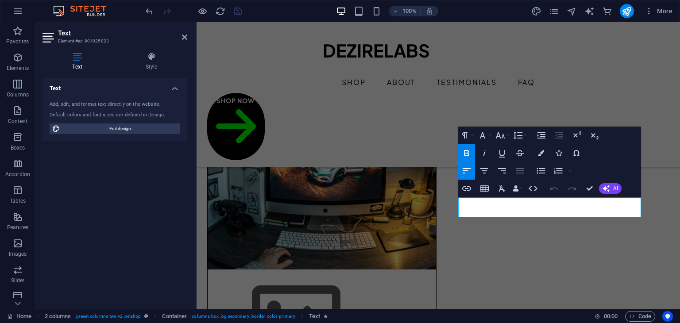
click at [515, 167] on icon "button" at bounding box center [519, 171] width 11 height 11
click at [504, 170] on icon "button" at bounding box center [502, 171] width 11 height 11
click at [488, 173] on icon "button" at bounding box center [484, 171] width 11 height 11
click at [519, 189] on icon "button" at bounding box center [516, 188] width 6 height 6
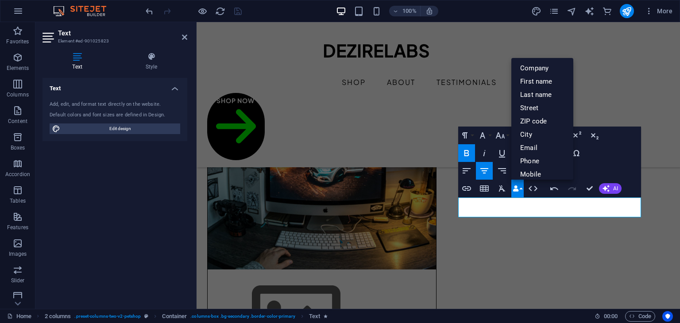
click at [519, 189] on icon "button" at bounding box center [516, 188] width 6 height 6
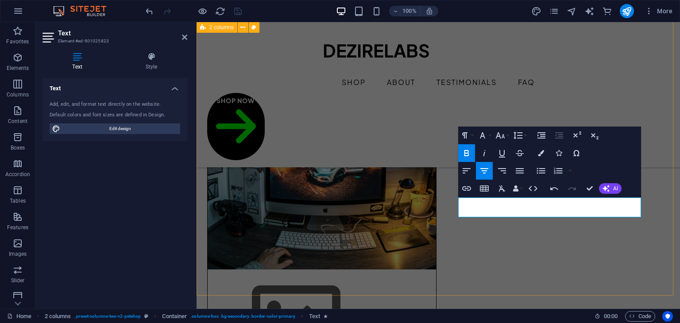
click at [570, 271] on div "One Click to Smarter Living Get powerful digital products that save your time, …" at bounding box center [438, 293] width 483 height 841
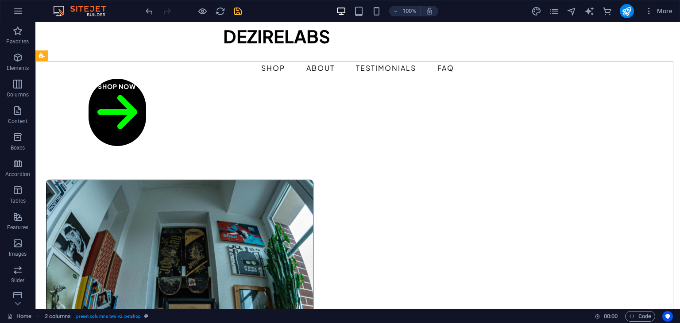
scroll to position [18, 0]
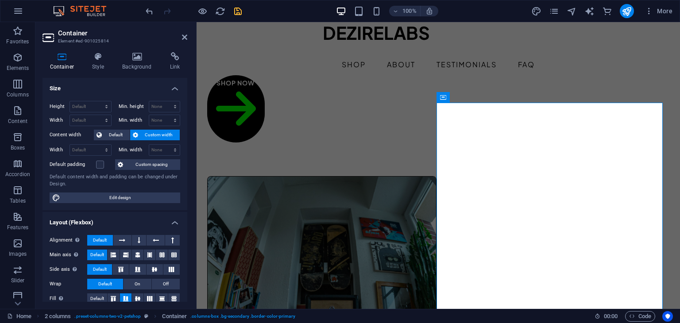
drag, startPoint x: 184, startPoint y: 112, endPoint x: 185, endPoint y: 117, distance: 5.4
click at [185, 117] on div "Height Default px rem % vh vw Min. height None px rem % vh vw Width Default px …" at bounding box center [114, 152] width 145 height 116
click at [185, 125] on div "Height Default px rem % vh vw Min. height None px rem % vh vw Width Default px …" at bounding box center [114, 152] width 145 height 116
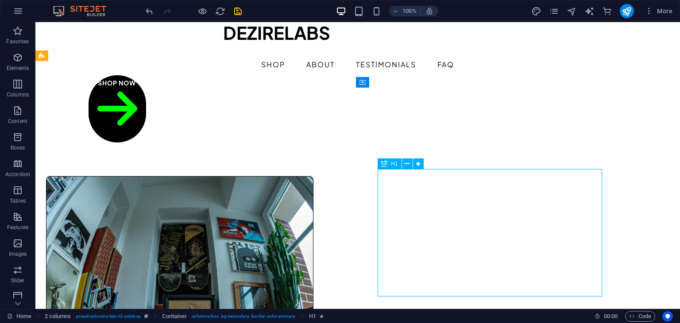
drag, startPoint x: 396, startPoint y: 215, endPoint x: 557, endPoint y: 194, distance: 162.5
drag, startPoint x: 504, startPoint y: 231, endPoint x: 505, endPoint y: 208, distance: 23.5
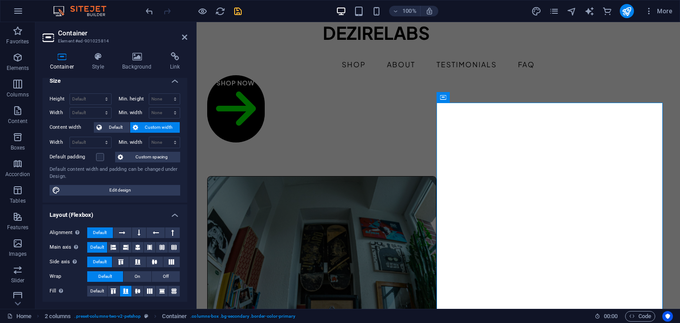
scroll to position [0, 0]
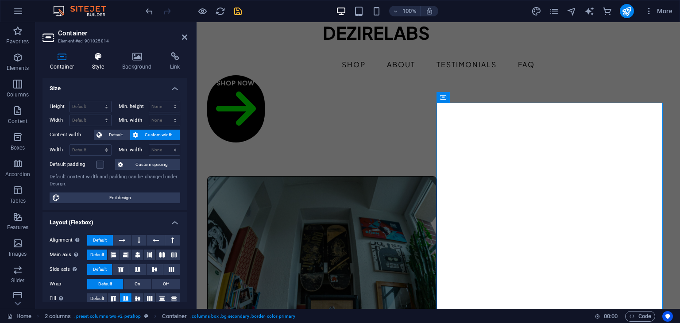
click at [103, 65] on h4 "Style" at bounding box center [100, 61] width 30 height 19
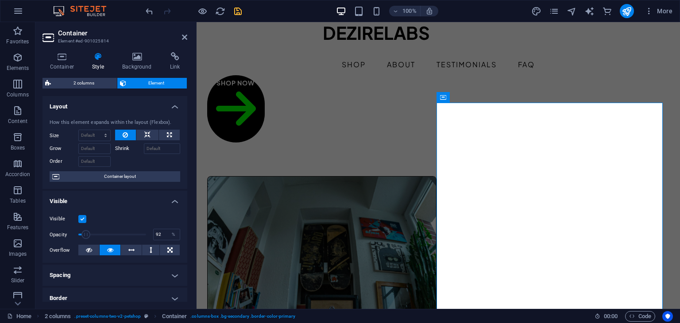
drag, startPoint x: 145, startPoint y: 235, endPoint x: 141, endPoint y: 232, distance: 5.6
click at [90, 232] on span at bounding box center [85, 234] width 9 height 9
click at [143, 232] on span at bounding box center [141, 234] width 9 height 9
drag, startPoint x: 143, startPoint y: 235, endPoint x: 174, endPoint y: 225, distance: 33.2
click at [174, 225] on div "Visible Opacity 100 % Overflow" at bounding box center [114, 235] width 145 height 56
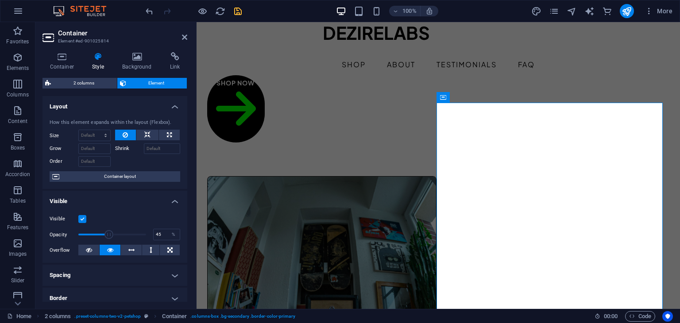
drag, startPoint x: 143, startPoint y: 231, endPoint x: 108, endPoint y: 232, distance: 35.0
click at [108, 232] on span at bounding box center [109, 234] width 9 height 9
type input "100"
drag, startPoint x: 108, startPoint y: 232, endPoint x: 194, endPoint y: 224, distance: 86.3
click at [194, 224] on div "Container Style Background Link Size Height Default px rem % vh vw Min. height …" at bounding box center [114, 177] width 159 height 264
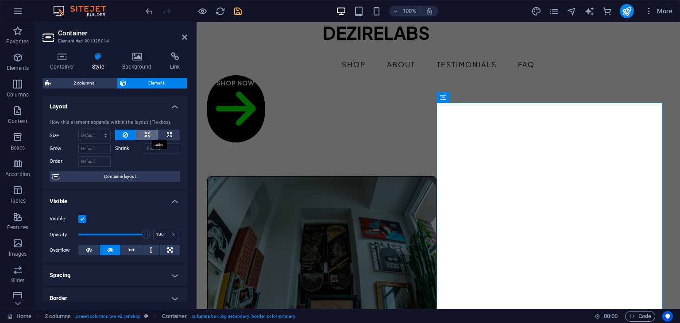
click at [144, 139] on icon at bounding box center [147, 135] width 6 height 11
click at [128, 133] on button at bounding box center [125, 135] width 21 height 11
click at [149, 134] on button at bounding box center [147, 135] width 22 height 11
click at [168, 131] on icon at bounding box center [169, 135] width 5 height 11
type input "100"
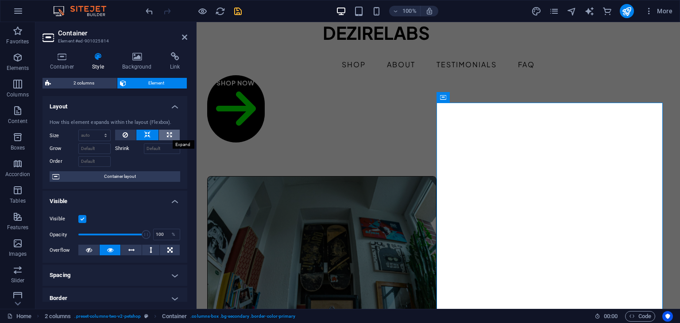
select select "%"
click at [126, 134] on icon at bounding box center [125, 135] width 5 height 11
select select "DISABLED_OPTION_VALUE"
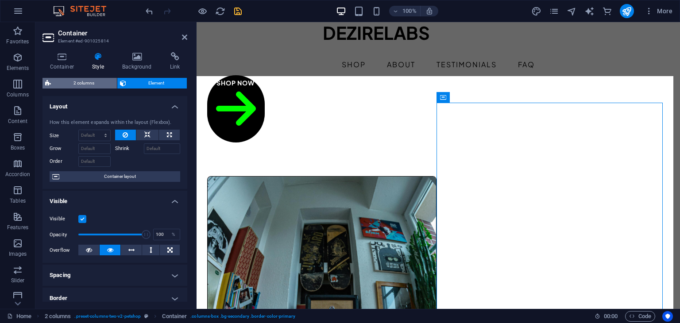
click at [91, 81] on span "2 columns" at bounding box center [84, 83] width 61 height 11
select select "rem"
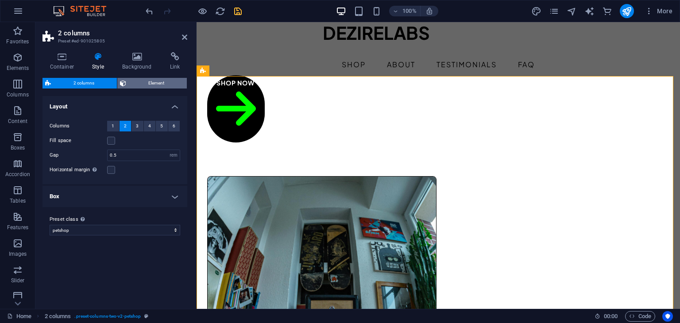
click at [134, 83] on span "Element" at bounding box center [157, 83] width 56 height 11
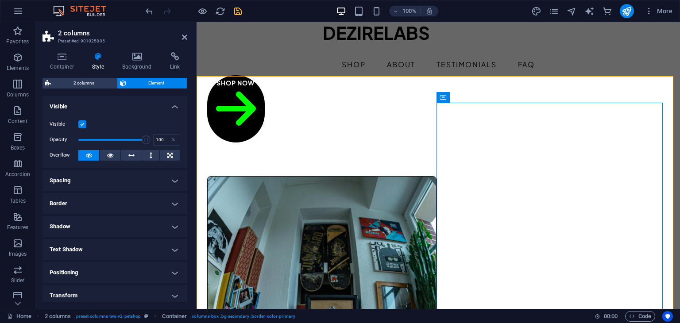
click at [132, 199] on h4 "Border" at bounding box center [114, 203] width 145 height 21
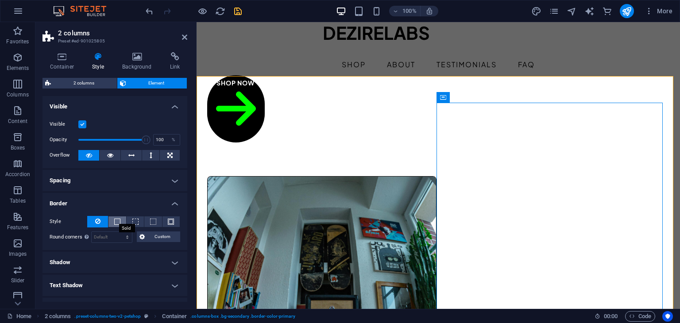
click at [116, 220] on span at bounding box center [117, 222] width 6 height 6
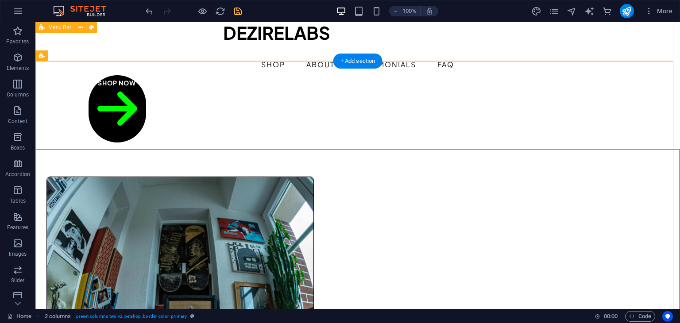
click at [668, 48] on div "DEZIRELABS Shop About Testimonials FAQ Shop Now" at bounding box center [357, 76] width 645 height 145
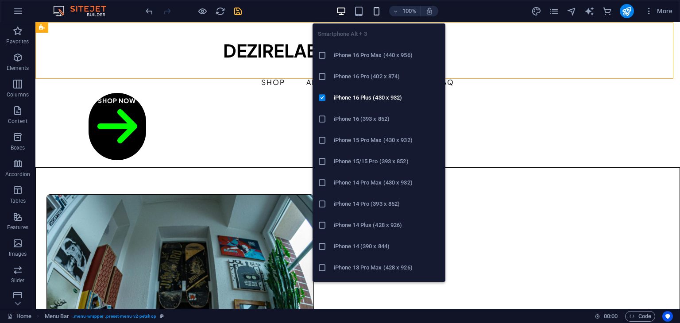
click at [378, 11] on icon "button" at bounding box center [376, 11] width 10 height 10
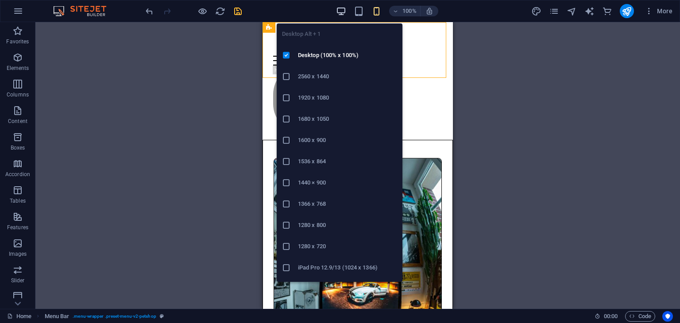
click at [0, 0] on icon "button" at bounding box center [0, 0] width 0 height 0
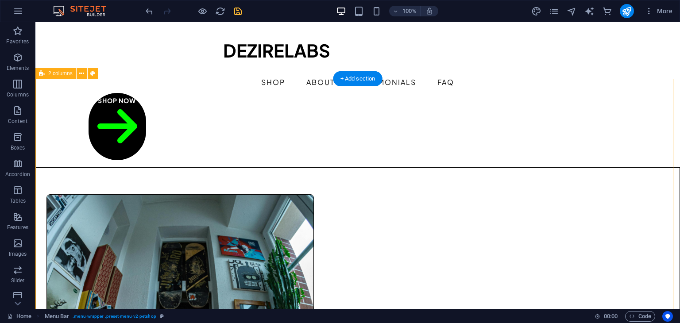
select select "px"
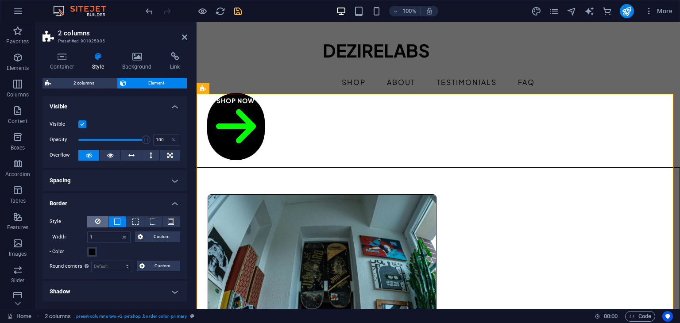
click at [102, 219] on button at bounding box center [97, 222] width 21 height 12
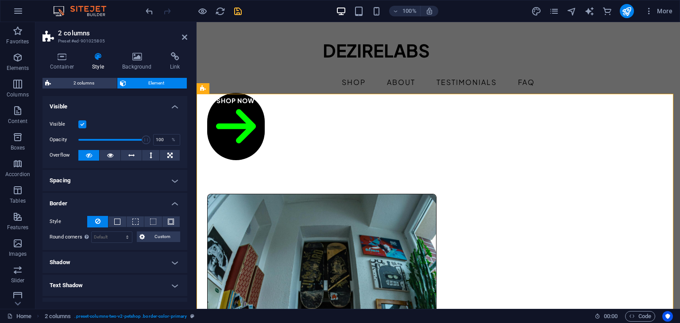
drag, startPoint x: 184, startPoint y: 143, endPoint x: 189, endPoint y: 162, distance: 19.6
click at [189, 162] on div "Container Style Background Link Size Height Default px rem % vh vw Min. height …" at bounding box center [114, 177] width 159 height 264
click at [461, 159] on div "H1" at bounding box center [469, 154] width 23 height 11
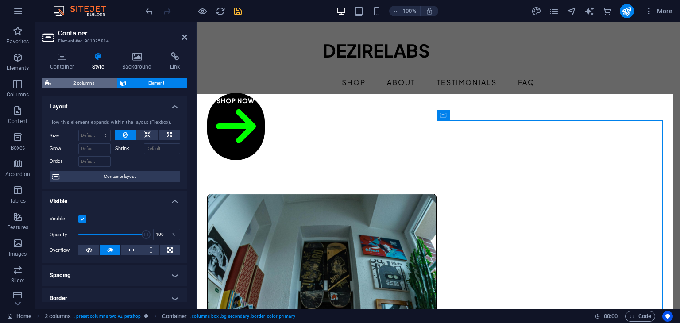
click at [78, 84] on span "2 columns" at bounding box center [84, 83] width 61 height 11
select select "rem"
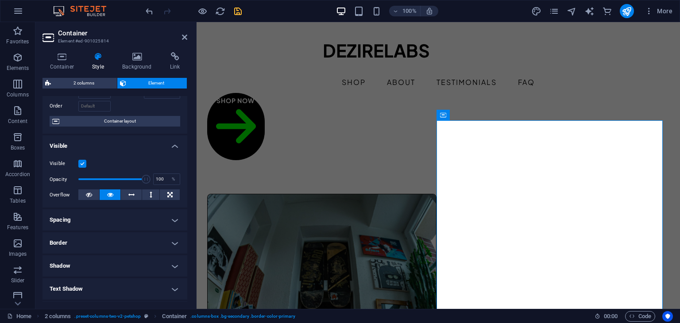
scroll to position [64, 0]
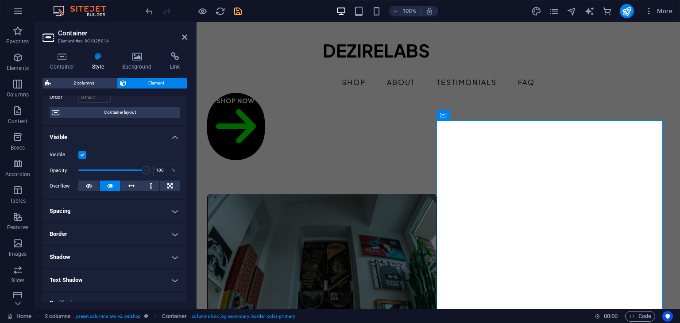
drag, startPoint x: 190, startPoint y: 145, endPoint x: 189, endPoint y: 170, distance: 25.7
click at [191, 170] on div "Container Style Background Link Size Height Default px rem % vh vw Min. height …" at bounding box center [114, 177] width 159 height 264
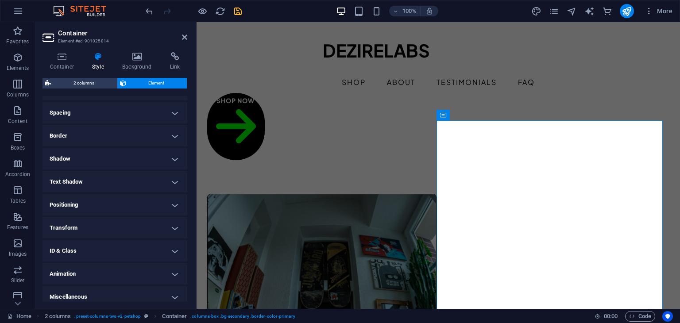
scroll to position [168, 0]
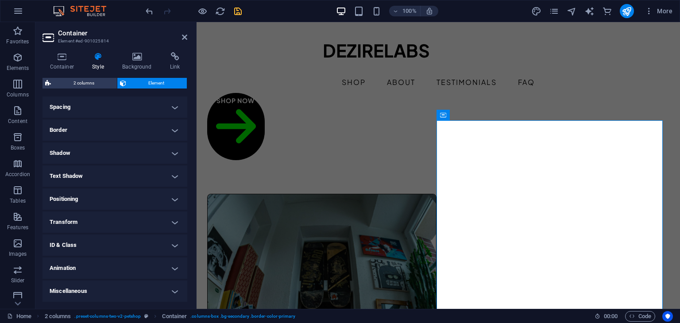
click at [122, 216] on h4 "Transform" at bounding box center [114, 222] width 145 height 21
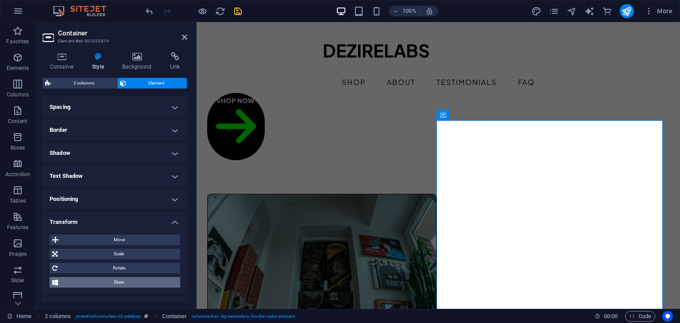
click at [121, 280] on span "Skew" at bounding box center [119, 282] width 117 height 11
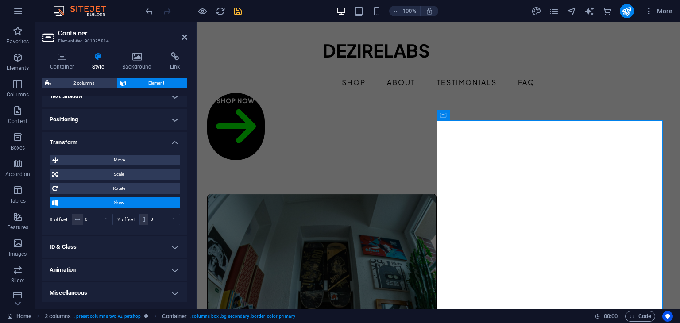
scroll to position [250, 0]
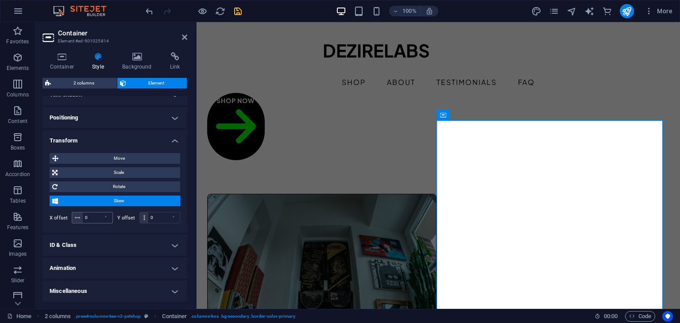
click at [80, 216] on span at bounding box center [77, 217] width 11 height 11
drag, startPoint x: 98, startPoint y: 219, endPoint x: 98, endPoint y: 201, distance: 18.2
click at [98, 201] on div "Move X offset 0 px rem % em vh vw Y offset 0 px rem % em vh vw Scale Zoom 100 %…" at bounding box center [115, 189] width 131 height 73
click at [75, 216] on icon at bounding box center [77, 217] width 5 height 5
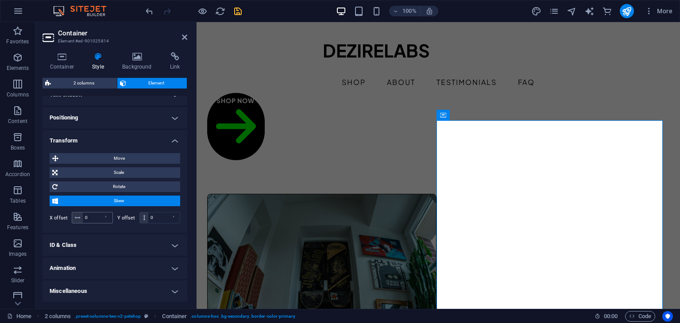
click at [75, 216] on icon at bounding box center [77, 217] width 5 height 5
drag, startPoint x: 74, startPoint y: 216, endPoint x: 85, endPoint y: 225, distance: 13.5
click at [77, 223] on div "0 °" at bounding box center [92, 218] width 41 height 12
drag, startPoint x: 104, startPoint y: 216, endPoint x: 106, endPoint y: 224, distance: 7.2
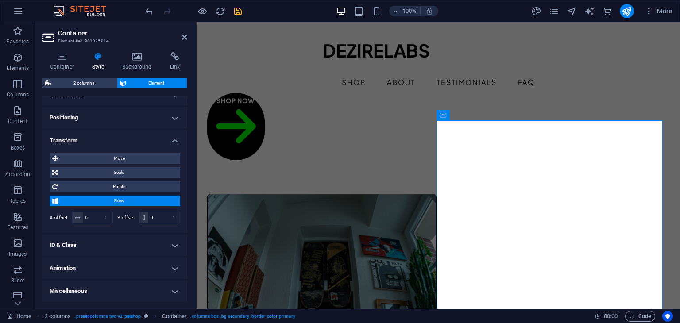
click at [106, 224] on div "X offset 0 ° Y offset 0 °" at bounding box center [115, 218] width 131 height 16
click at [105, 216] on div "°" at bounding box center [106, 217] width 12 height 11
click at [97, 217] on input "0" at bounding box center [98, 217] width 30 height 11
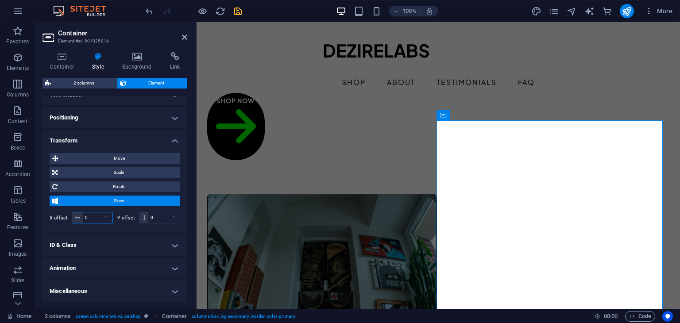
click at [97, 217] on input "0" at bounding box center [98, 217] width 30 height 11
type input "67"
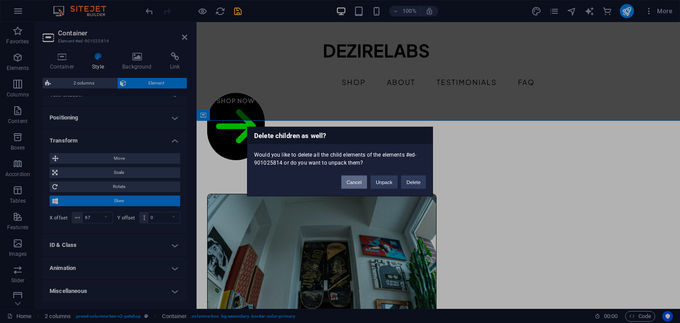
click at [358, 183] on button "Cancel" at bounding box center [354, 182] width 26 height 13
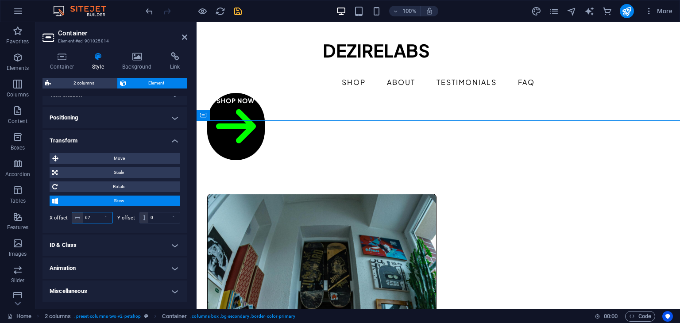
click at [89, 222] on input "67" at bounding box center [98, 217] width 30 height 11
type input "6"
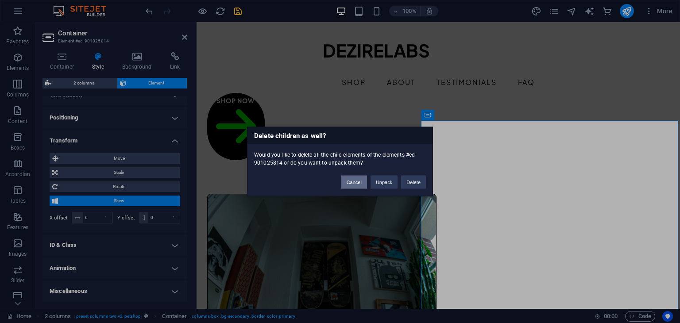
click at [359, 177] on button "Cancel" at bounding box center [354, 182] width 26 height 13
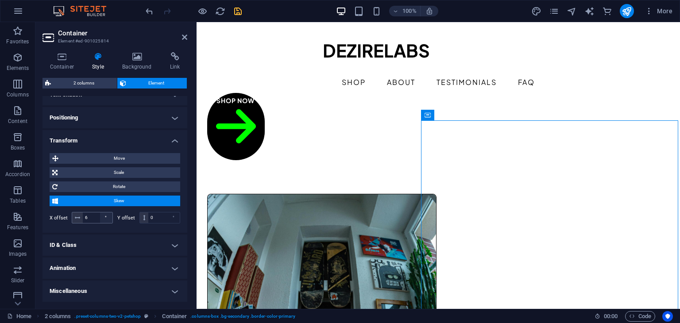
click at [101, 218] on div "°" at bounding box center [106, 217] width 12 height 11
click at [96, 218] on input "6" at bounding box center [98, 217] width 30 height 11
type input "-6"
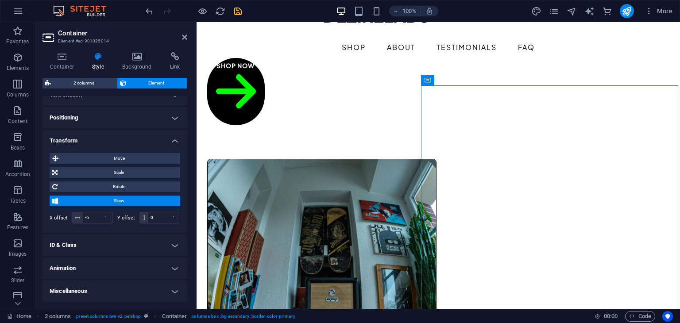
scroll to position [31, 0]
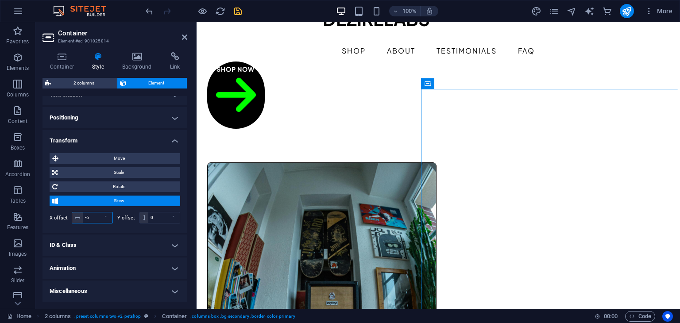
click at [92, 216] on input "-6" at bounding box center [98, 217] width 30 height 11
type input "-4"
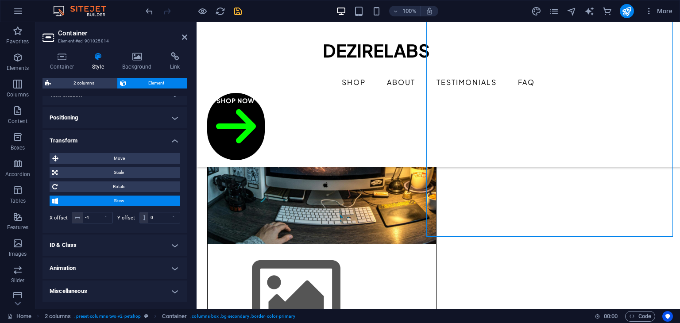
scroll to position [182, 0]
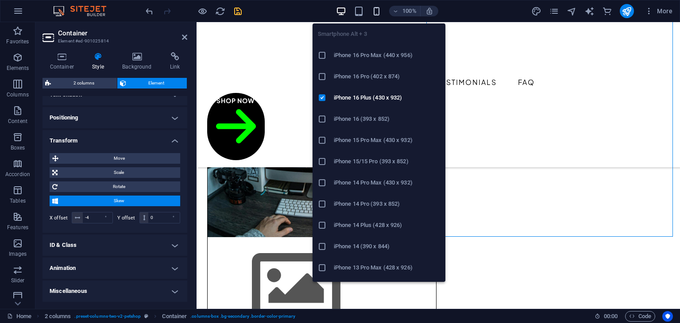
click at [377, 13] on icon "button" at bounding box center [376, 11] width 10 height 10
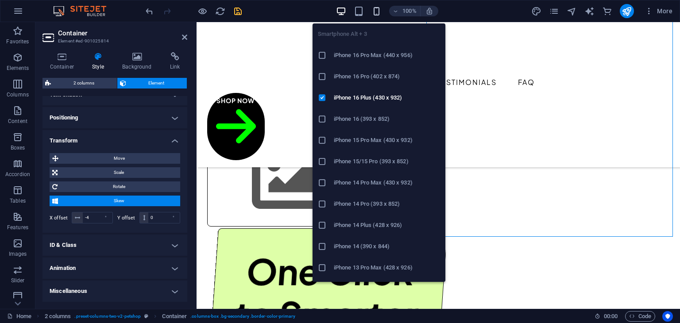
scroll to position [166, 0]
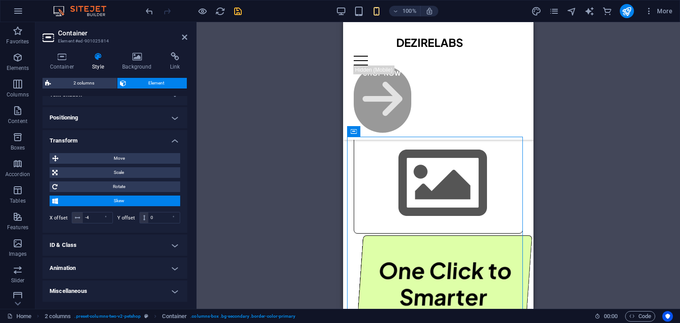
click at [569, 103] on div "Drag here to replace the existing content. Press “Ctrl” if you want to create a…" at bounding box center [438, 165] width 483 height 287
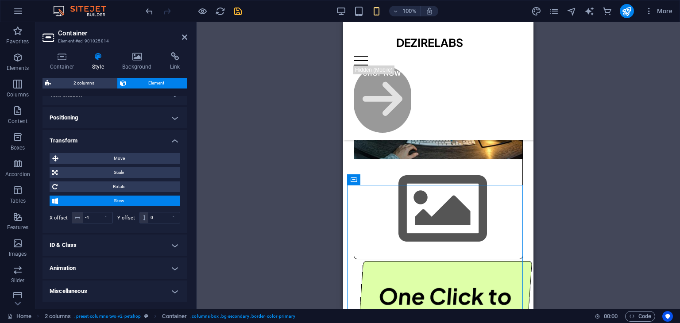
scroll to position [0, 0]
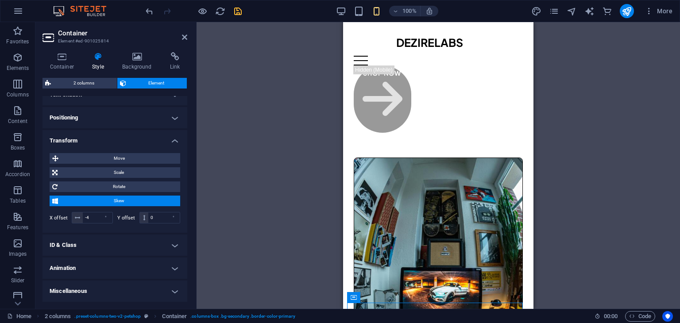
drag, startPoint x: 547, startPoint y: 9, endPoint x: 534, endPoint y: 45, distance: 38.1
click at [535, 45] on section "Favorites Elements Columns Content Boxes Accordion Tables Features Images Slide…" at bounding box center [340, 165] width 680 height 287
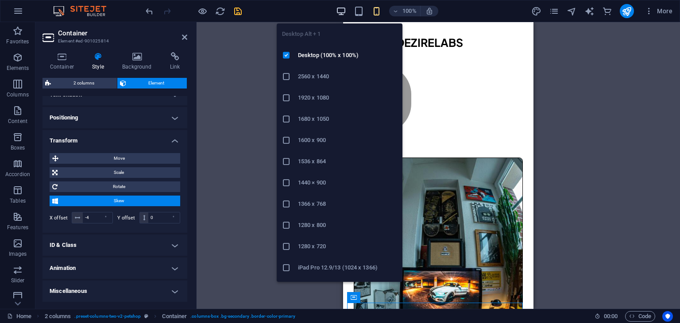
click at [0, 0] on icon "button" at bounding box center [0, 0] width 0 height 0
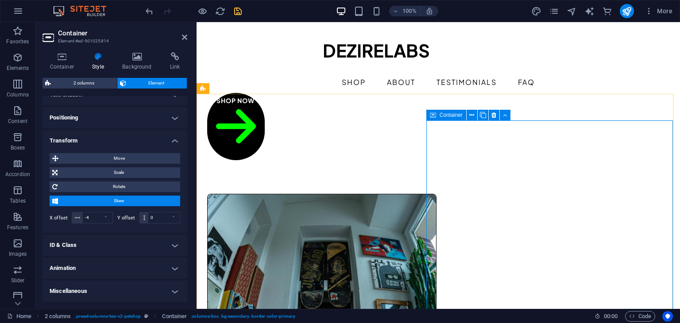
click at [96, 218] on input "-4" at bounding box center [98, 217] width 30 height 11
type input "0"
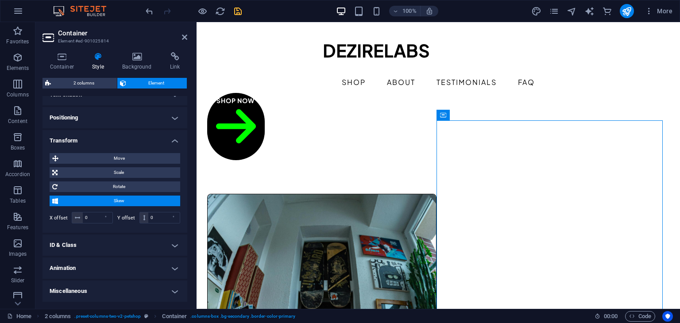
click at [149, 259] on h4 "Animation" at bounding box center [114, 268] width 145 height 21
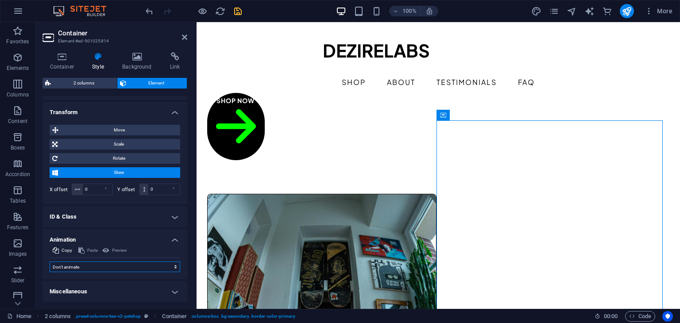
click at [174, 270] on select "Don't animate Show / Hide Slide up/down Zoom in/out Slide left to right Slide r…" at bounding box center [115, 267] width 131 height 11
select select "slide"
click at [50, 262] on select "Don't animate Show / Hide Slide up/down Zoom in/out Slide left to right Slide r…" at bounding box center [115, 267] width 131 height 11
select select "scroll"
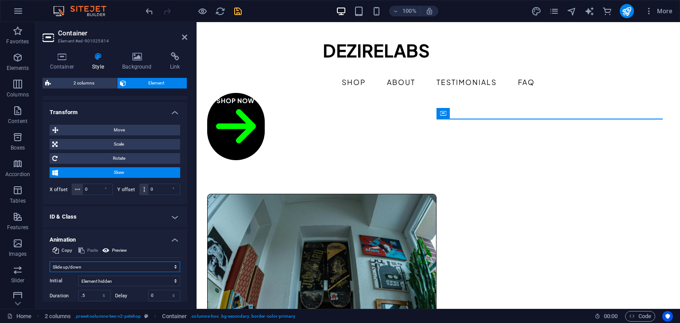
click at [114, 264] on select "Don't animate Show / Hide Slide up/down Zoom in/out Slide left to right Slide r…" at bounding box center [115, 267] width 131 height 11
click at [50, 262] on select "Don't animate Show / Hide Slide up/down Zoom in/out Slide left to right Slide r…" at bounding box center [115, 267] width 131 height 11
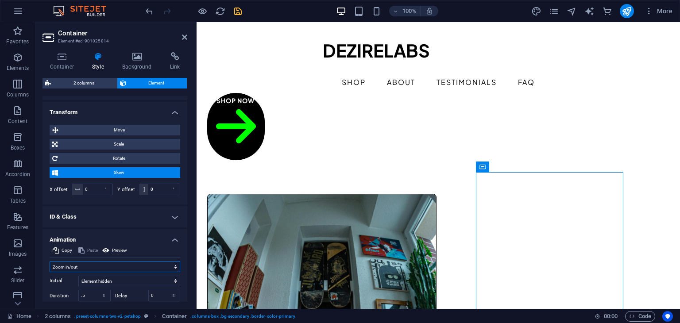
click at [120, 270] on select "Don't animate Show / Hide Slide up/down Zoom in/out Slide left to right Slide r…" at bounding box center [115, 267] width 131 height 11
click at [50, 262] on select "Don't animate Show / Hide Slide up/down Zoom in/out Slide left to right Slide r…" at bounding box center [115, 267] width 131 height 11
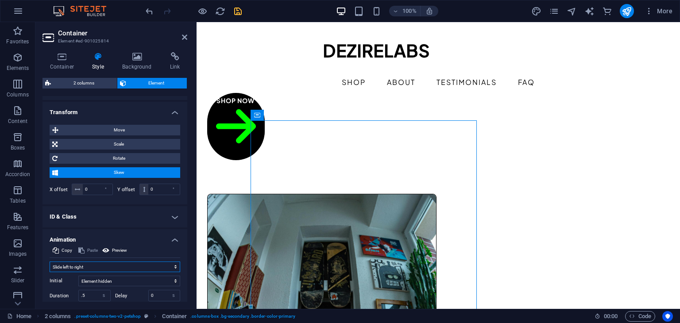
click at [104, 267] on select "Don't animate Show / Hide Slide up/down Zoom in/out Slide left to right Slide r…" at bounding box center [115, 267] width 131 height 11
click at [50, 262] on select "Don't animate Show / Hide Slide up/down Zoom in/out Slide left to right Slide r…" at bounding box center [115, 267] width 131 height 11
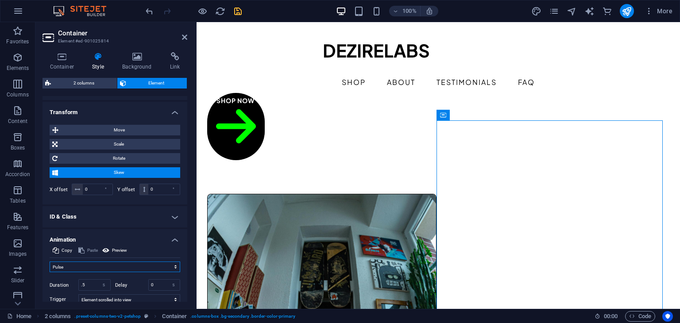
click at [90, 270] on select "Don't animate Show / Hide Slide up/down Zoom in/out Slide left to right Slide r…" at bounding box center [115, 267] width 131 height 11
click at [50, 262] on select "Don't animate Show / Hide Slide up/down Zoom in/out Slide left to right Slide r…" at bounding box center [115, 267] width 131 height 11
click at [95, 265] on select "Don't animate Show / Hide Slide up/down Zoom in/out Slide left to right Slide r…" at bounding box center [115, 267] width 131 height 11
click at [50, 262] on select "Don't animate Show / Hide Slide up/down Zoom in/out Slide left to right Slide r…" at bounding box center [115, 267] width 131 height 11
drag, startPoint x: 185, startPoint y: 220, endPoint x: 186, endPoint y: 228, distance: 8.0
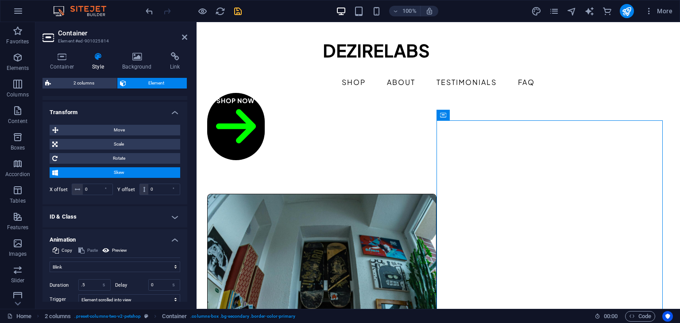
click at [186, 228] on div "Layout How this element expands within the layout (Flexbox). Size Default auto …" at bounding box center [114, 199] width 145 height 206
click at [122, 265] on select "Don't animate Show / Hide Slide up/down Zoom in/out Slide left to right Slide r…" at bounding box center [115, 267] width 131 height 11
click at [173, 267] on select "Don't animate Show / Hide Slide up/down Zoom in/out Slide left to right Slide r…" at bounding box center [115, 267] width 131 height 11
click at [154, 271] on select "Don't animate Show / Hide Slide up/down Zoom in/out Slide left to right Slide r…" at bounding box center [115, 267] width 131 height 11
click at [50, 262] on select "Don't animate Show / Hide Slide up/down Zoom in/out Slide left to right Slide r…" at bounding box center [115, 267] width 131 height 11
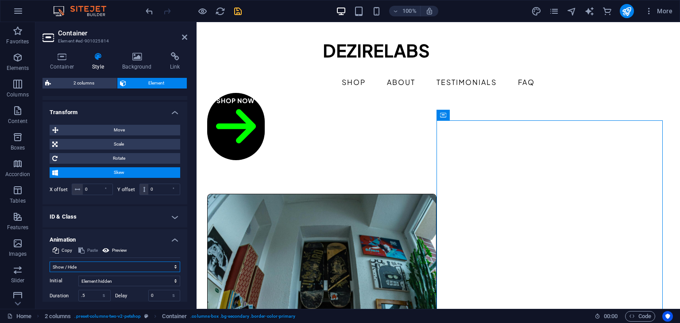
click at [102, 264] on select "Don't animate Show / Hide Slide up/down Zoom in/out Slide left to right Slide r…" at bounding box center [115, 267] width 131 height 11
select select "slide"
click at [50, 262] on select "Don't animate Show / Hide Slide up/down Zoom in/out Slide left to right Slide r…" at bounding box center [115, 267] width 131 height 11
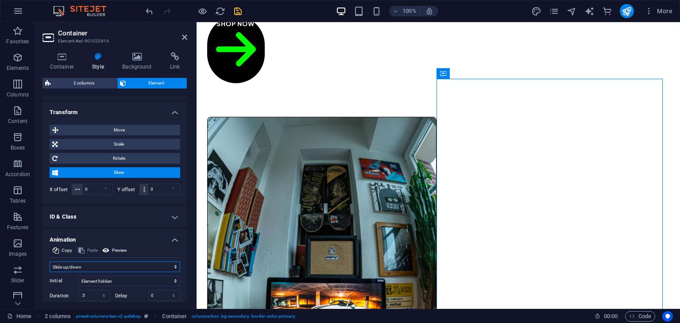
scroll to position [0, 0]
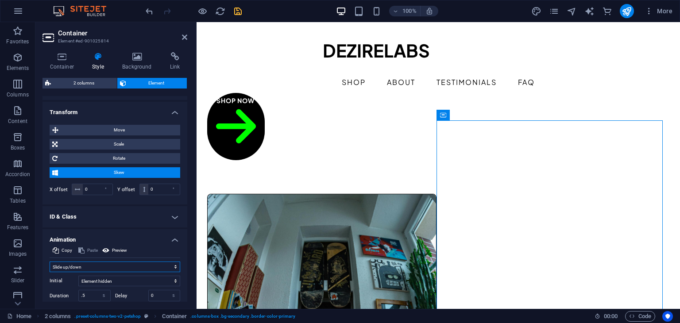
drag, startPoint x: 679, startPoint y: 42, endPoint x: 871, endPoint y: 38, distance: 192.2
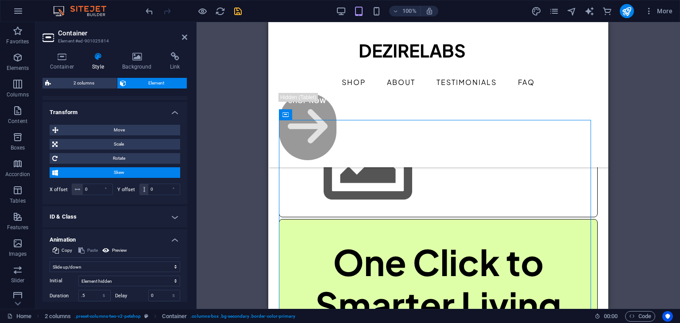
scroll to position [250, 0]
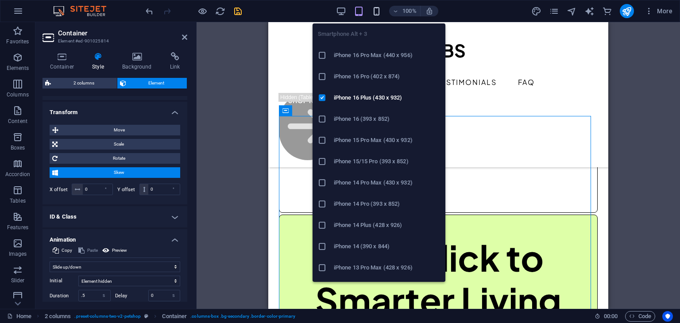
click at [377, 14] on icon "button" at bounding box center [376, 11] width 10 height 10
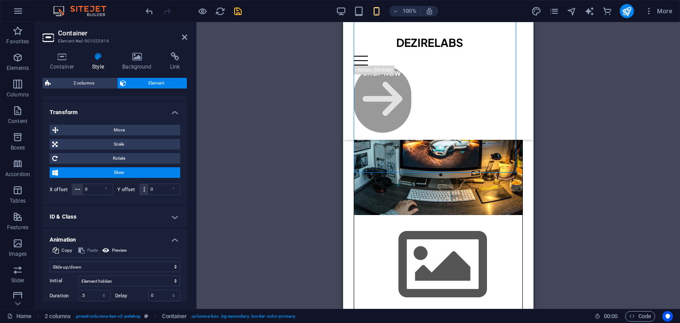
scroll to position [0, 0]
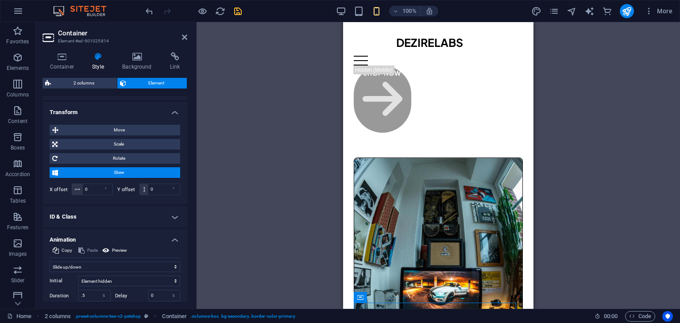
drag, startPoint x: 531, startPoint y: 41, endPoint x: 880, endPoint y: 26, distance: 349.6
click at [433, 41] on div "DEZIRELABS" at bounding box center [438, 42] width 85 height 13
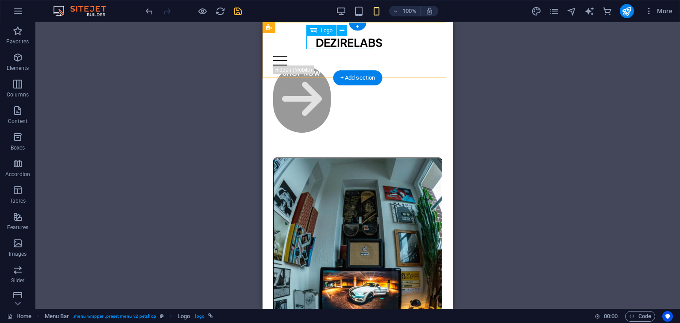
click at [354, 43] on div "DEZIRELABS" at bounding box center [358, 42] width 85 height 13
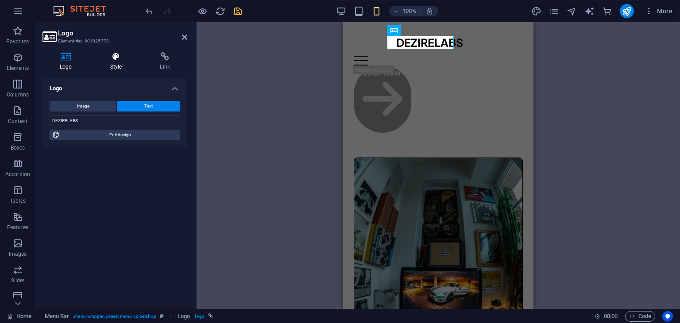
click at [112, 68] on h4 "Style" at bounding box center [118, 61] width 50 height 19
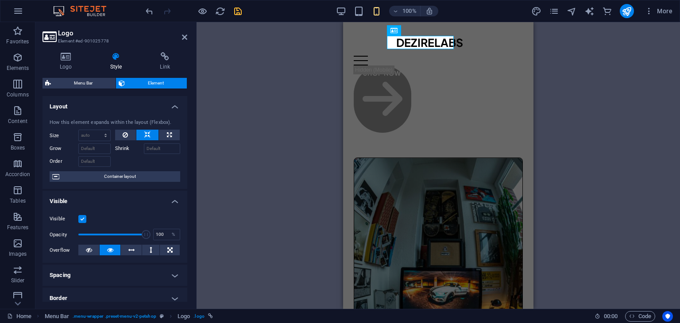
drag, startPoint x: 185, startPoint y: 113, endPoint x: 185, endPoint y: 131, distance: 18.1
click at [185, 131] on div "How this element expands within the layout (Flexbox). Size Default auto px % 1/…" at bounding box center [114, 150] width 145 height 77
drag, startPoint x: 187, startPoint y: 131, endPoint x: 185, endPoint y: 153, distance: 22.2
click at [185, 153] on div "Logo Style Link Logo Image Text Drag files here, click to choose files or selec…" at bounding box center [114, 177] width 159 height 264
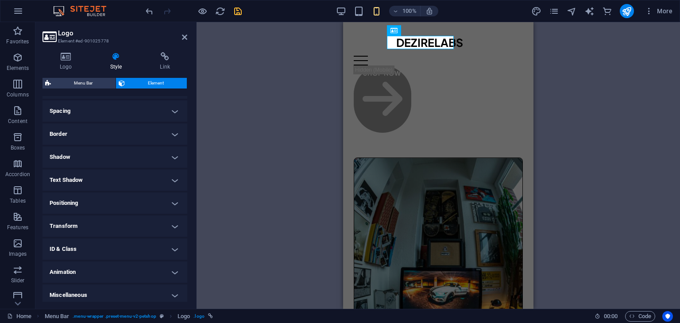
scroll to position [168, 0]
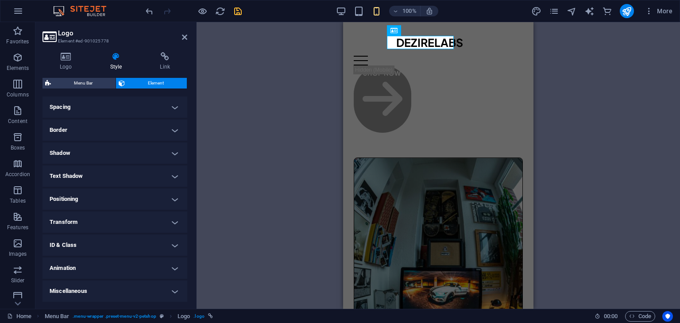
click at [138, 215] on h4 "Transform" at bounding box center [114, 222] width 145 height 21
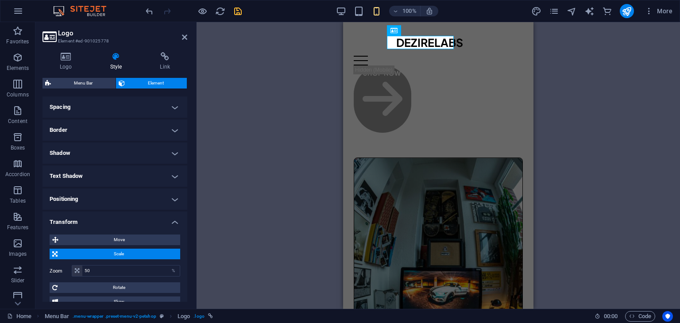
click at [130, 255] on span "Scale" at bounding box center [118, 254] width 117 height 11
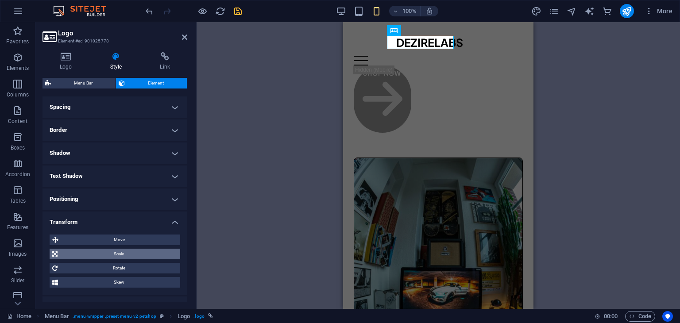
click at [130, 255] on span "Scale" at bounding box center [118, 254] width 117 height 11
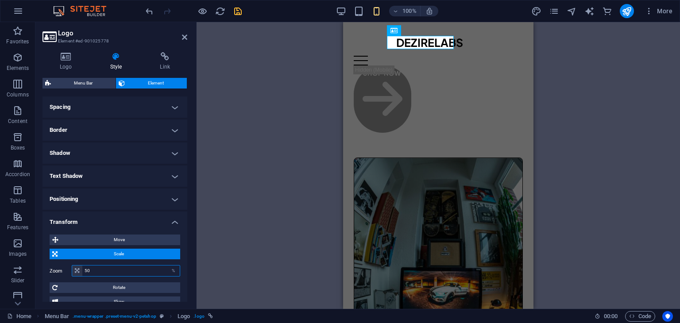
click at [122, 268] on input "50" at bounding box center [130, 271] width 97 height 11
type input "5"
click at [122, 268] on input "25" at bounding box center [130, 271] width 97 height 11
type input "2"
type input "50"
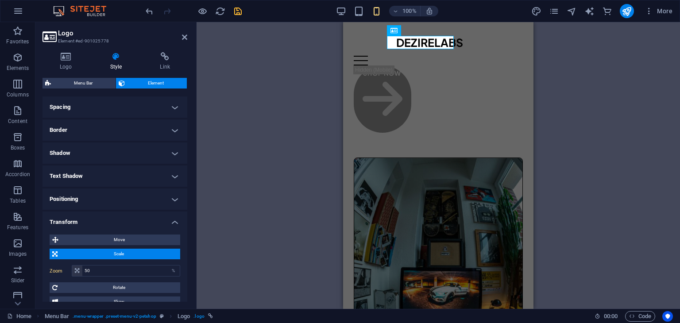
drag, startPoint x: 185, startPoint y: 211, endPoint x: 188, endPoint y: 219, distance: 8.0
click at [188, 218] on div "Logo Style Link Logo Image Text Drag files here, click to choose files or selec…" at bounding box center [114, 177] width 159 height 264
click at [127, 244] on span "Move" at bounding box center [119, 240] width 116 height 11
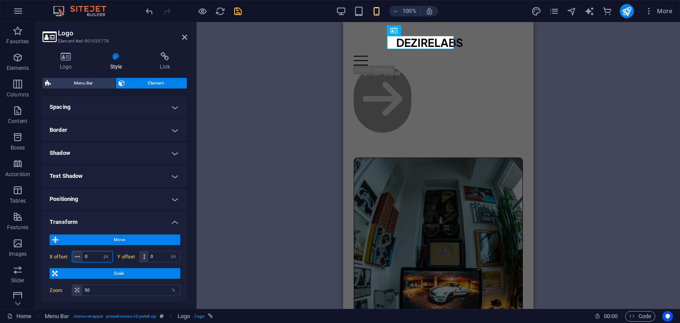
click at [91, 255] on input "0" at bounding box center [98, 256] width 30 height 11
type input "-8"
click at [91, 255] on input "-8" at bounding box center [98, 256] width 30 height 11
click at [91, 255] on input "-20" at bounding box center [98, 256] width 30 height 11
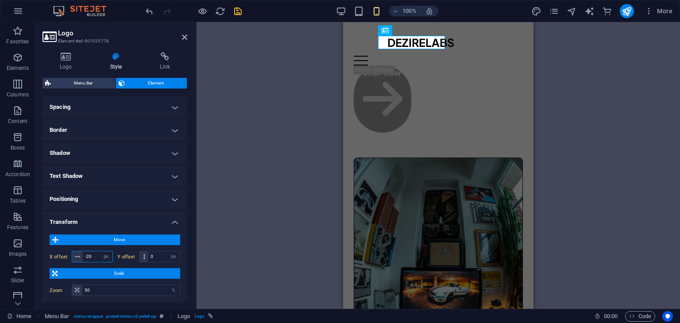
type input "-2"
click at [91, 255] on input "-50" at bounding box center [98, 256] width 30 height 11
type input "-5"
click at [634, 187] on div "H1 2 columns Container Menu Bar Container Container Placeholder Container Image…" at bounding box center [438, 165] width 483 height 287
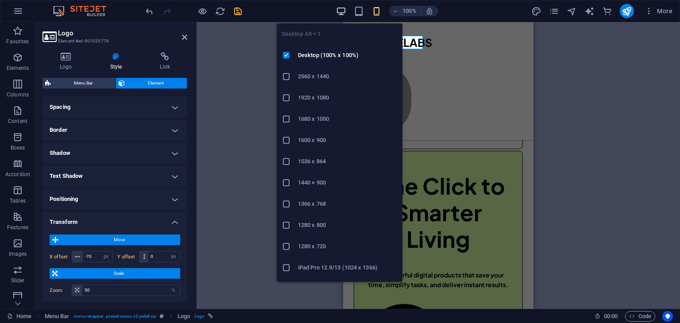
click at [0, 0] on icon "button" at bounding box center [0, 0] width 0 height 0
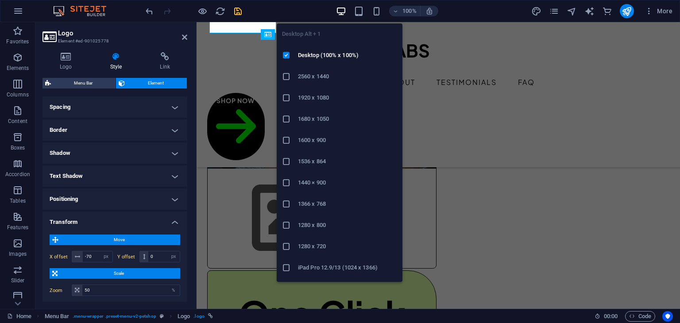
scroll to position [266, 0]
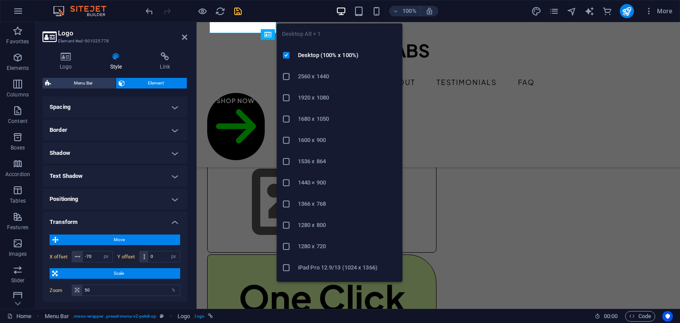
type input "0"
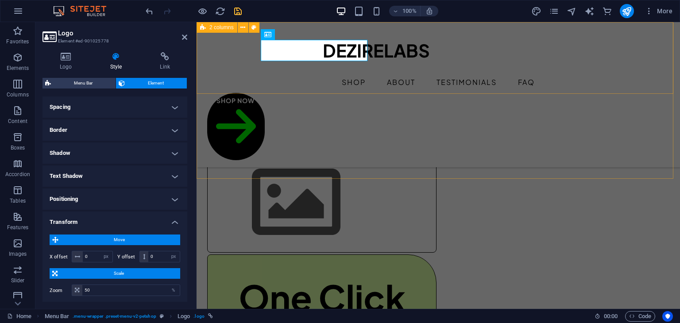
click at [452, 70] on div "DEZIRELABS Shop About Testimonials FAQ Shop Now" at bounding box center [438, 94] width 483 height 145
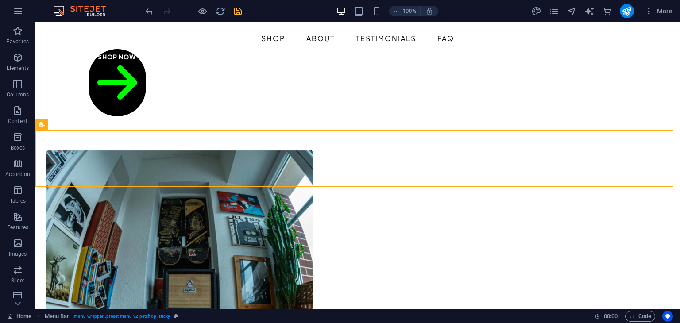
scroll to position [0, 0]
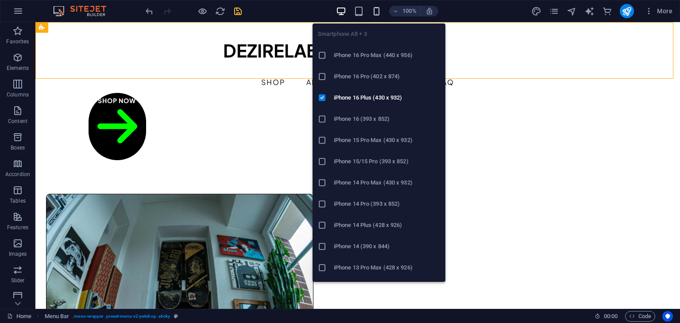
click at [376, 6] on icon "button" at bounding box center [376, 11] width 10 height 10
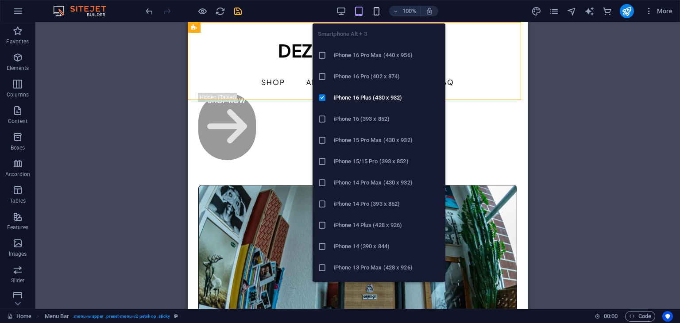
click at [371, 11] on icon "button" at bounding box center [376, 11] width 10 height 10
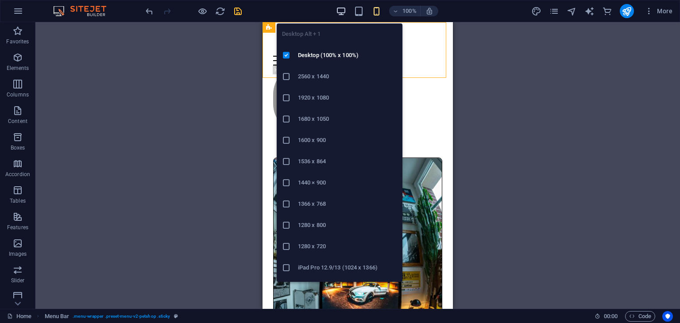
click at [347, 13] on span "button" at bounding box center [341, 11] width 11 height 10
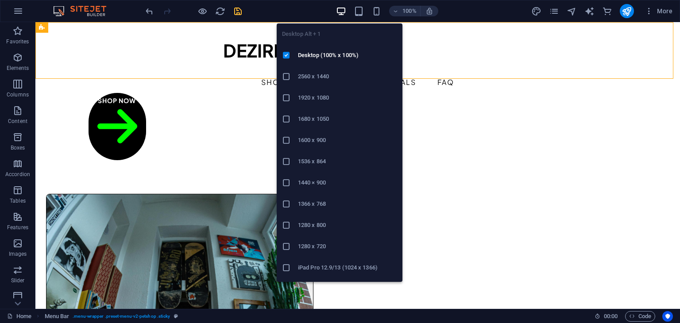
click at [347, 13] on span "button" at bounding box center [341, 11] width 11 height 10
click at [0, 0] on icon "button" at bounding box center [0, 0] width 0 height 0
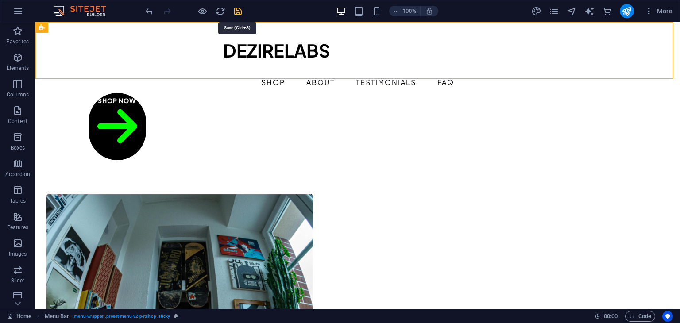
click at [233, 10] on icon "save" at bounding box center [238, 11] width 10 height 10
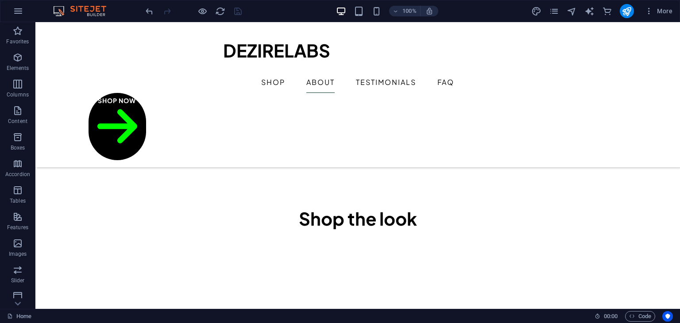
scroll to position [679, 0]
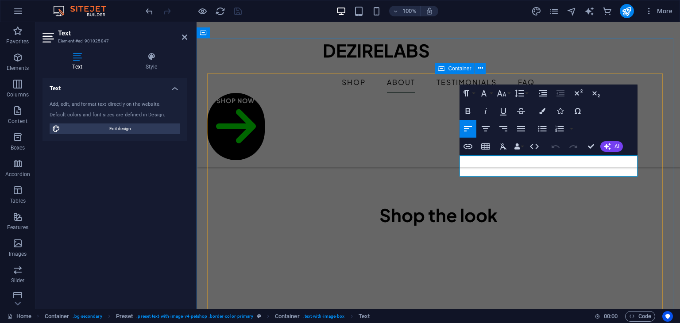
scroll to position [694, 0]
drag, startPoint x: 525, startPoint y: 174, endPoint x: 453, endPoint y: 152, distance: 75.0
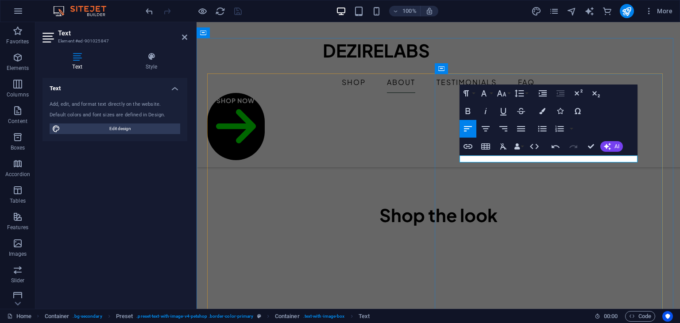
drag, startPoint x: 598, startPoint y: 161, endPoint x: 448, endPoint y: 161, distance: 149.6
click at [508, 95] on button "Font Size" at bounding box center [503, 94] width 17 height 18
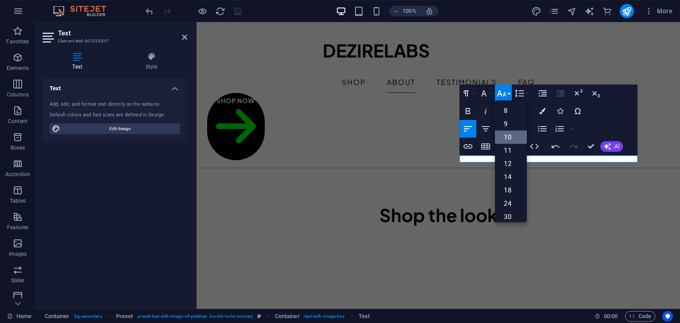
scroll to position [37, 0]
click at [511, 158] on link "18" at bounding box center [511, 153] width 32 height 13
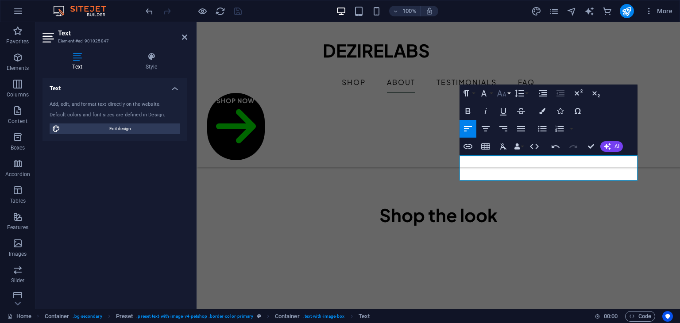
click at [505, 92] on icon "button" at bounding box center [501, 93] width 11 height 11
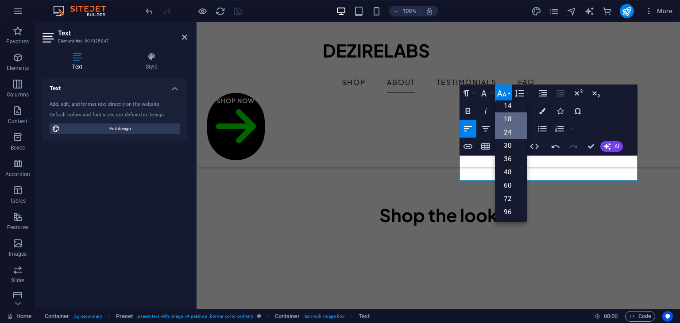
scroll to position [71, 0]
click at [508, 106] on link "14" at bounding box center [511, 106] width 32 height 13
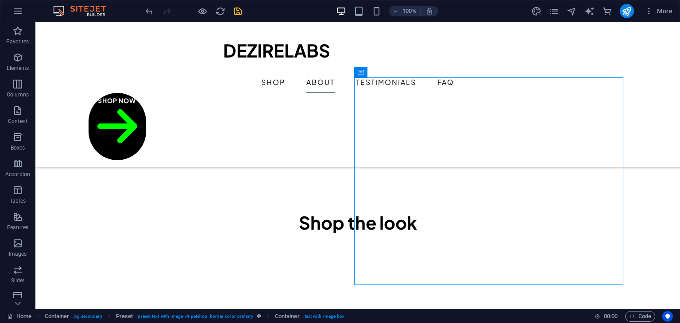
scroll to position [675, 0]
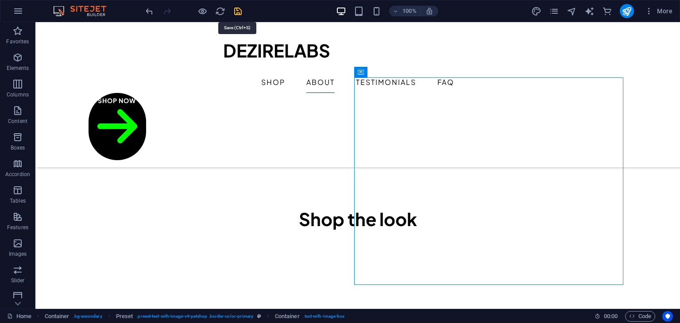
click at [240, 11] on icon "save" at bounding box center [238, 11] width 10 height 10
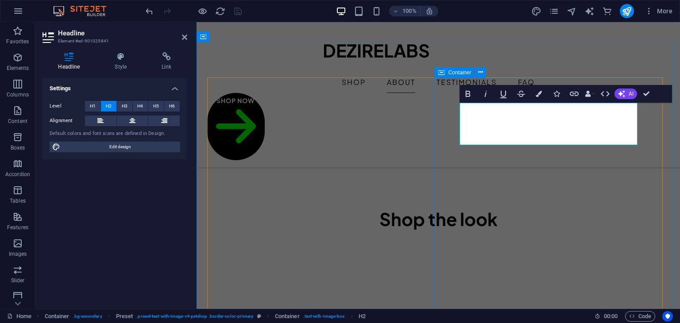
scroll to position [690, 0]
click at [125, 104] on span "H3" at bounding box center [125, 106] width 6 height 11
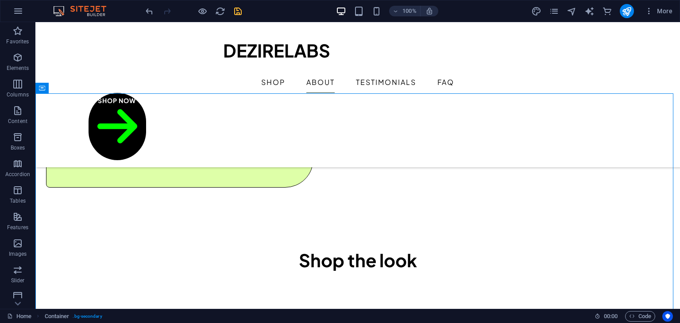
scroll to position [647, 0]
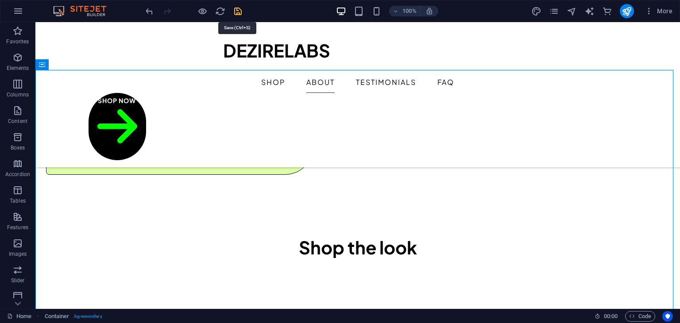
click at [239, 11] on icon "save" at bounding box center [238, 11] width 10 height 10
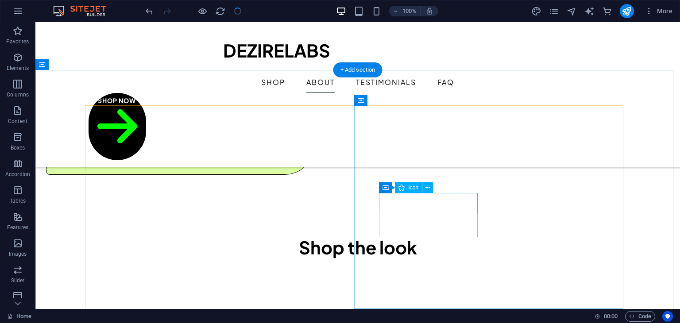
click at [406, 201] on figure at bounding box center [393, 187] width 645 height 287
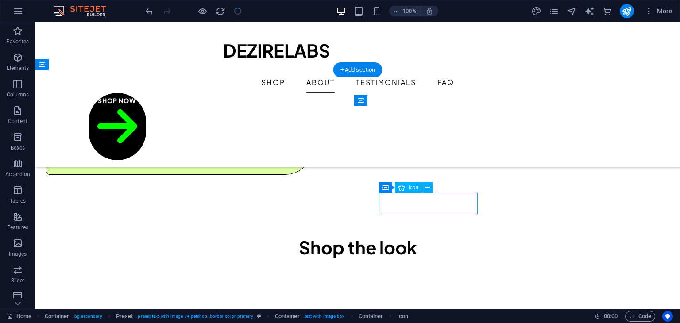
click at [406, 201] on figure at bounding box center [393, 187] width 645 height 287
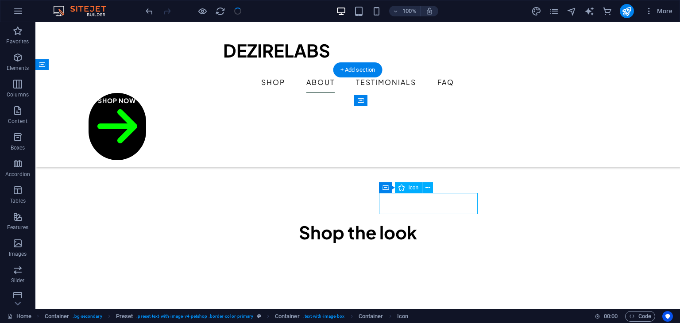
select select "xMidYMid"
select select "px"
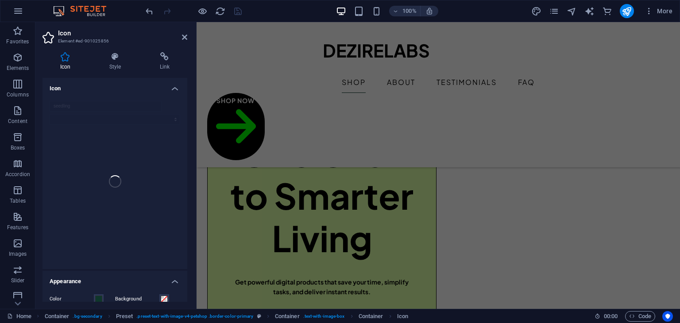
scroll to position [160, 0]
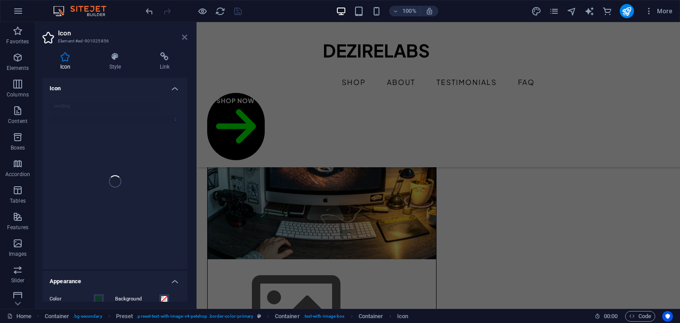
click at [185, 37] on aside "Icon Element #ed-901025856 Icon Style Link Icon seedling Appearance Color Backg…" at bounding box center [115, 165] width 161 height 287
click at [185, 37] on icon at bounding box center [184, 37] width 5 height 7
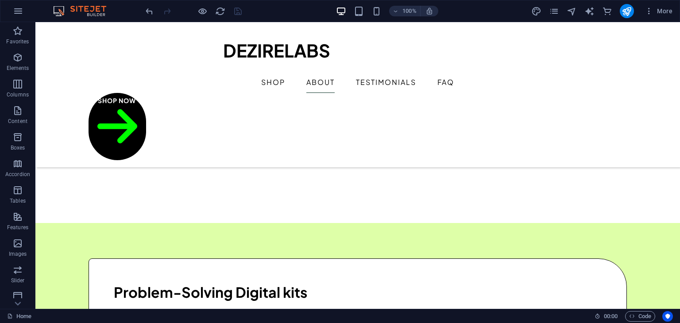
scroll to position [922, 0]
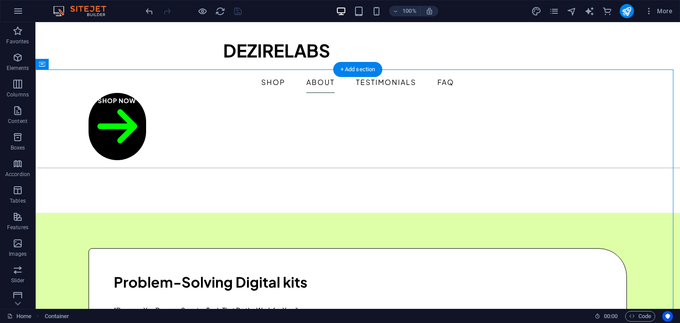
drag, startPoint x: 55, startPoint y: 100, endPoint x: 306, endPoint y: 185, distance: 265.6
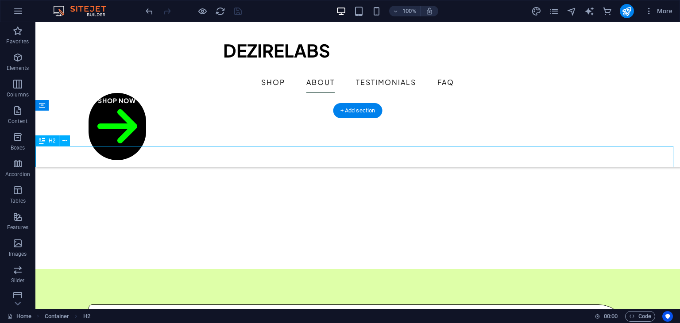
scroll to position [937, 0]
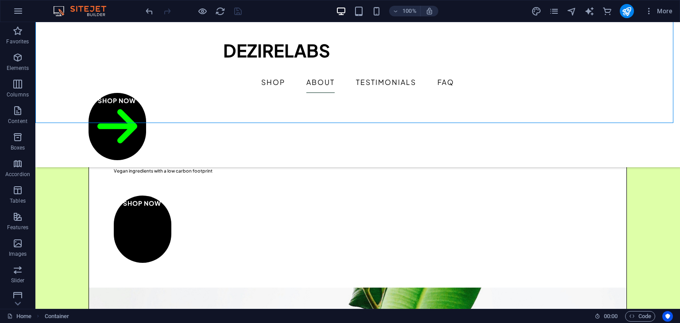
scroll to position [1177, 0]
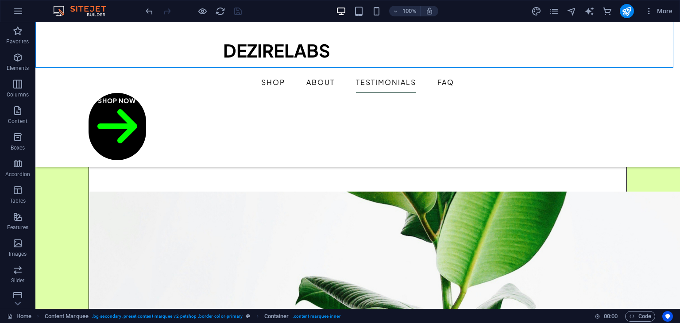
scroll to position [1292, 0]
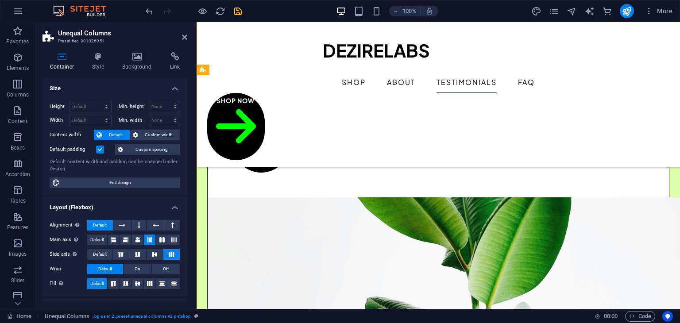
scroll to position [1348, 0]
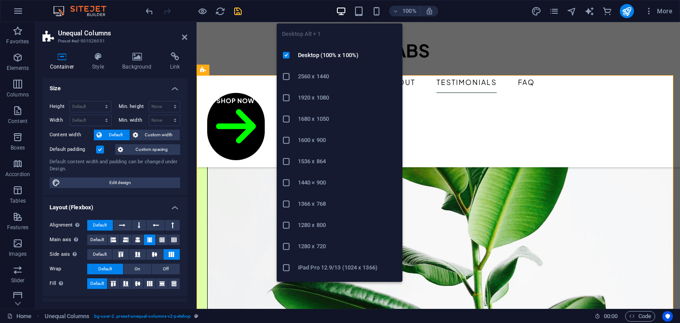
click at [0, 0] on icon "button" at bounding box center [0, 0] width 0 height 0
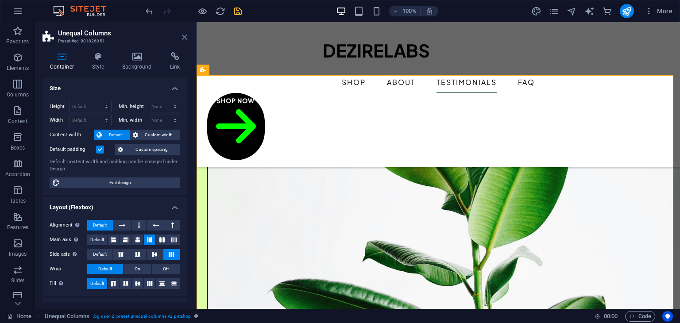
click at [182, 39] on icon at bounding box center [184, 37] width 5 height 7
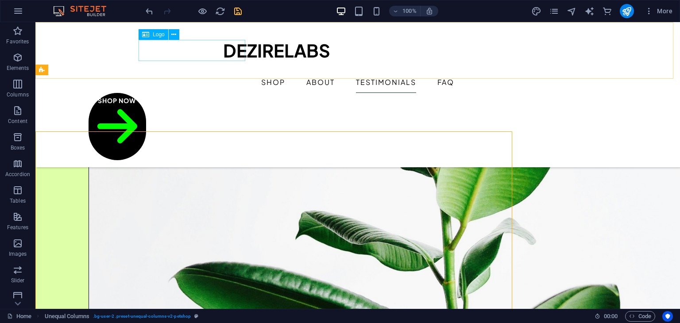
scroll to position [1292, 0]
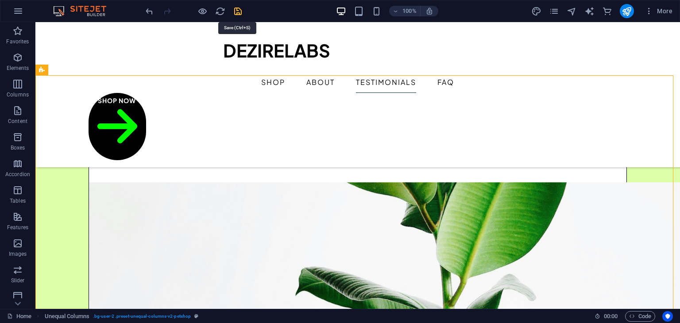
click at [234, 9] on icon "save" at bounding box center [238, 11] width 10 height 10
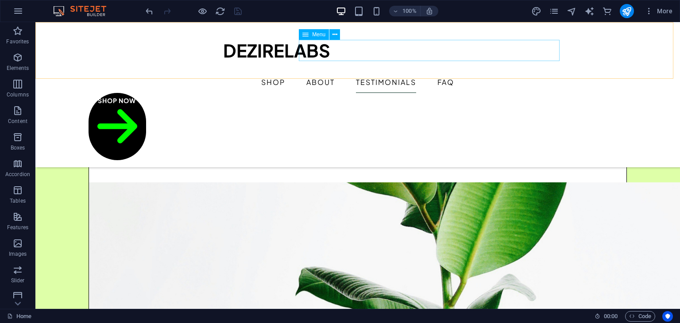
click at [469, 72] on nav "Shop About Testimonials FAQ" at bounding box center [358, 82] width 538 height 21
click at [311, 72] on nav "Shop About Testimonials FAQ" at bounding box center [358, 82] width 538 height 21
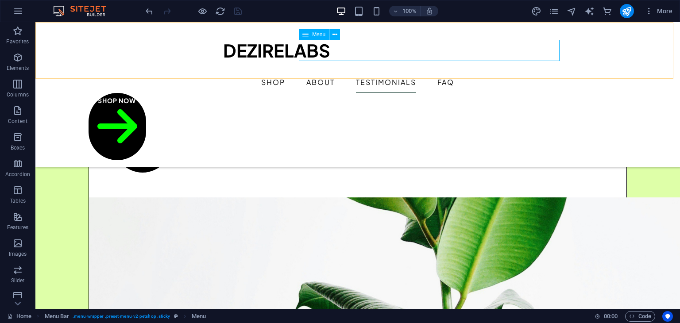
scroll to position [1348, 0]
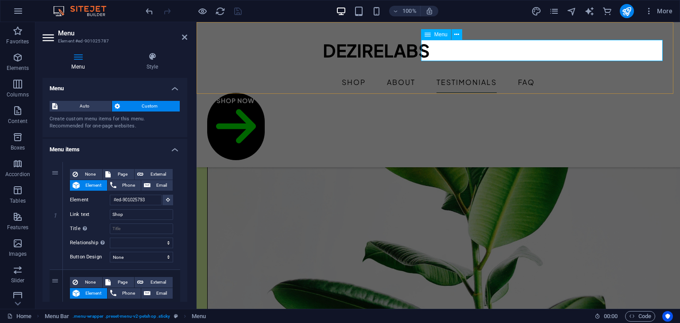
click at [586, 72] on nav "Shop About Testimonials FAQ" at bounding box center [438, 82] width 462 height 21
drag, startPoint x: 187, startPoint y: 130, endPoint x: 186, endPoint y: 143, distance: 12.9
click at [186, 143] on div "Menu Style Menu Auto Custom Create custom menu items for this menu. Recommended…" at bounding box center [114, 177] width 159 height 264
drag, startPoint x: 185, startPoint y: 125, endPoint x: 184, endPoint y: 152, distance: 27.5
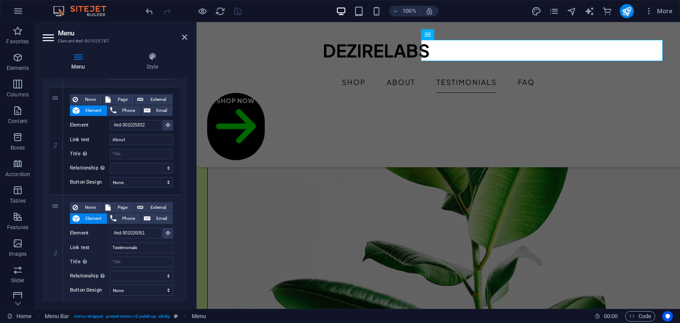
scroll to position [184, 0]
drag, startPoint x: 186, startPoint y: 115, endPoint x: 0, endPoint y: 169, distance: 194.0
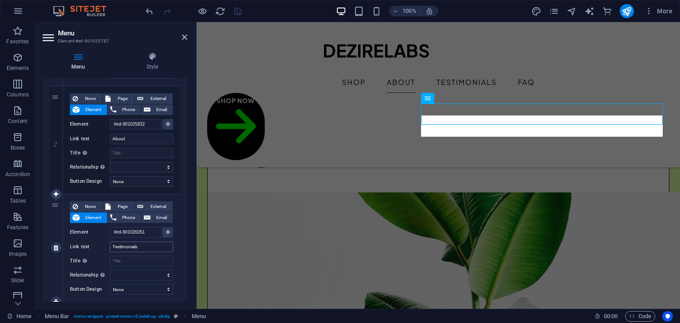
scroll to position [1277, 0]
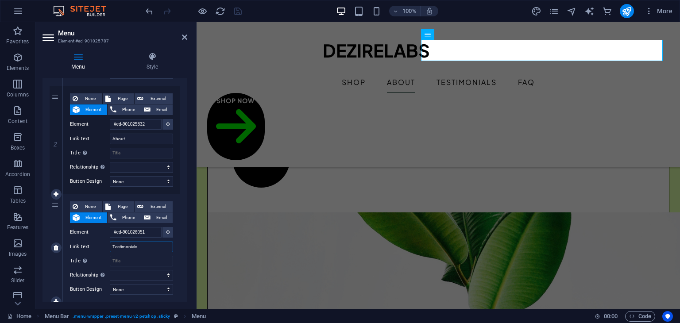
click at [147, 243] on input "Testimonials" at bounding box center [141, 247] width 63 height 11
select select
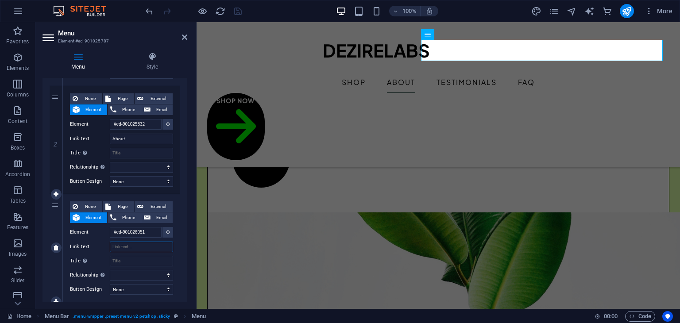
select select
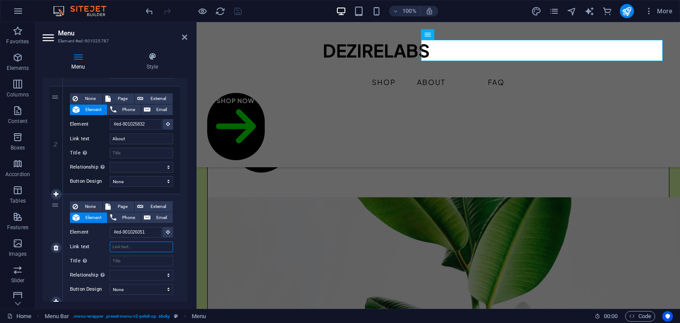
scroll to position [1261, 0]
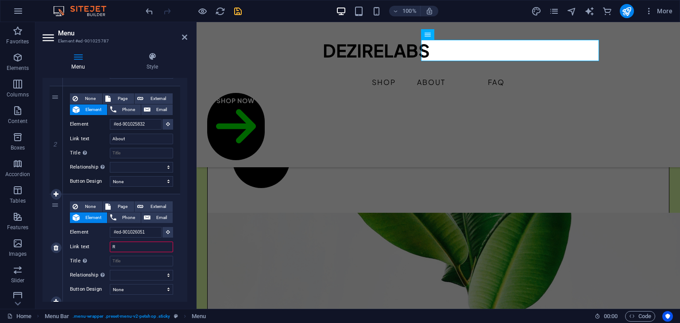
type input "Re"
select select
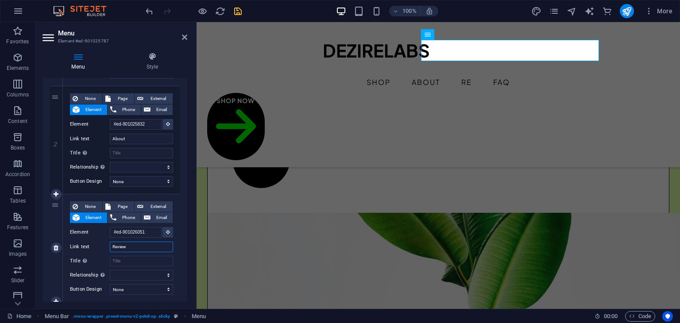
type input "Reviews"
select select
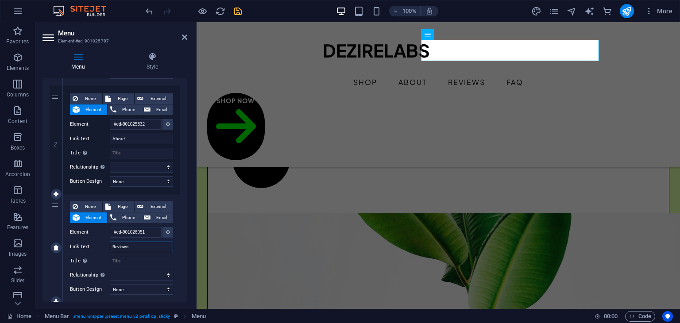
type input "Reviews"
click at [240, 12] on icon "save" at bounding box center [238, 11] width 10 height 10
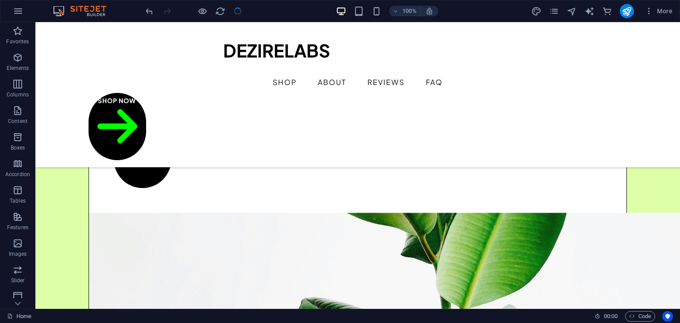
scroll to position [1160, 0]
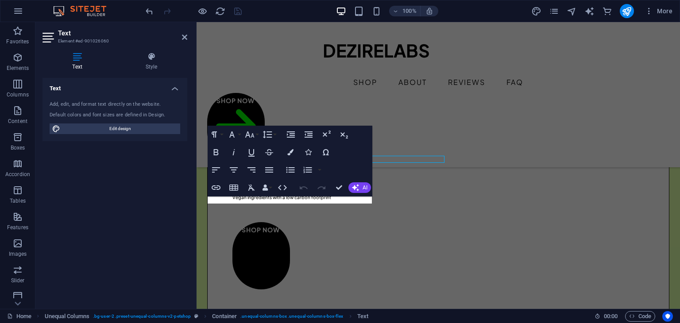
scroll to position [1261, 0]
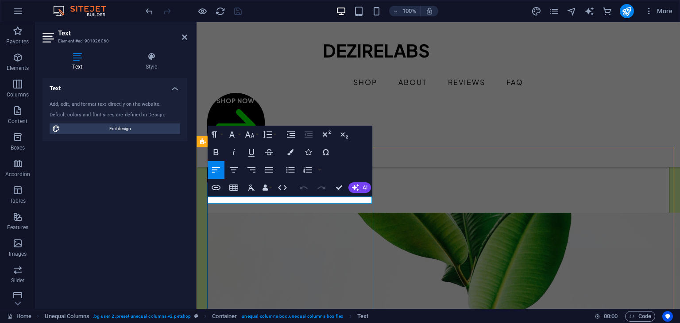
click at [239, 202] on div "Spacer" at bounding box center [233, 198] width 50 height 11
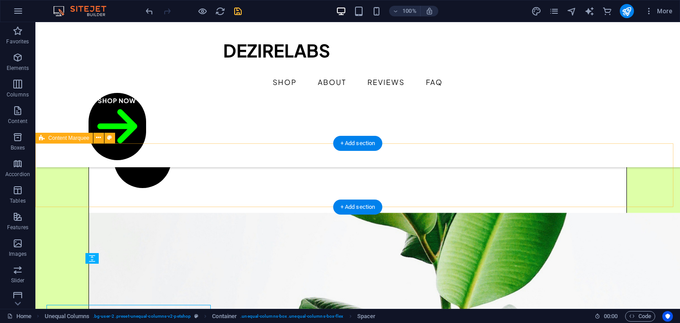
scroll to position [1160, 0]
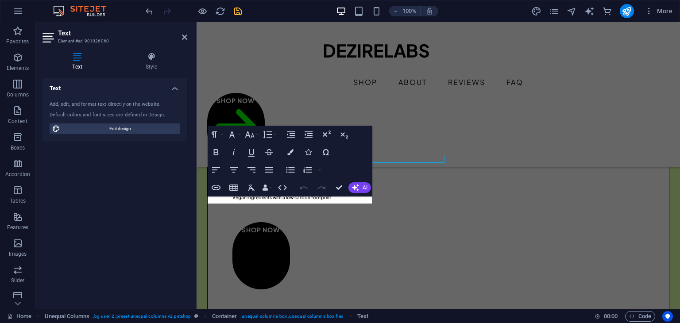
scroll to position [1261, 0]
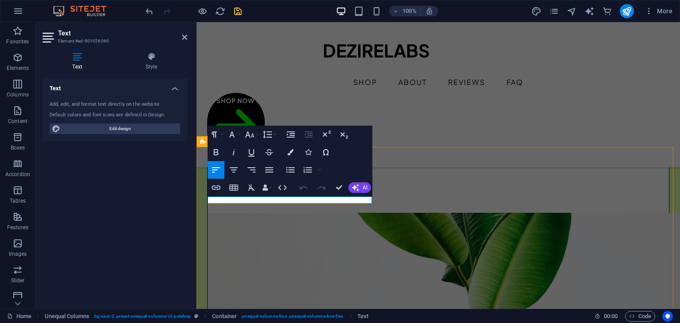
drag, startPoint x: 247, startPoint y: 201, endPoint x: 197, endPoint y: 197, distance: 50.6
click at [253, 135] on icon "button" at bounding box center [249, 134] width 11 height 11
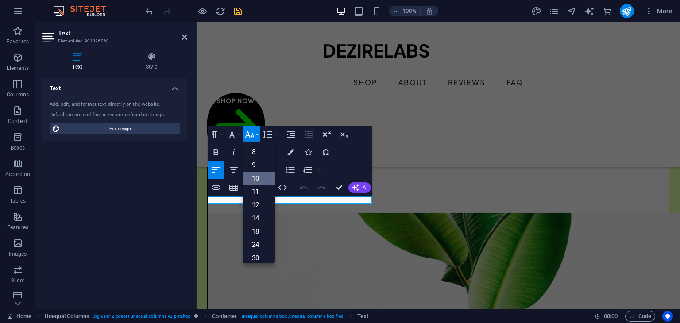
scroll to position [37, 0]
click at [256, 184] on link "14" at bounding box center [259, 181] width 32 height 13
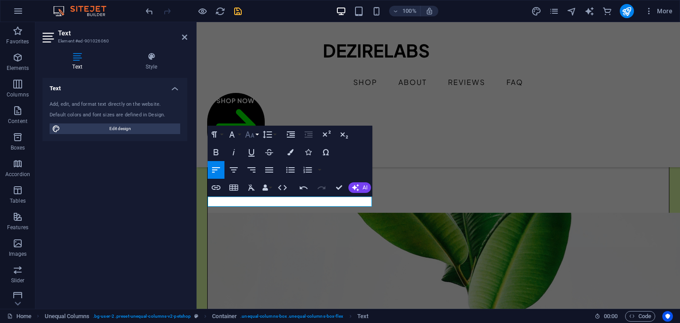
click at [254, 139] on icon "button" at bounding box center [249, 134] width 11 height 11
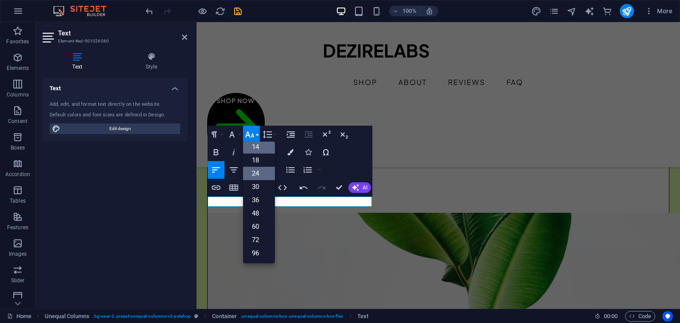
scroll to position [71, 0]
click at [259, 160] on link "18" at bounding box center [259, 160] width 32 height 13
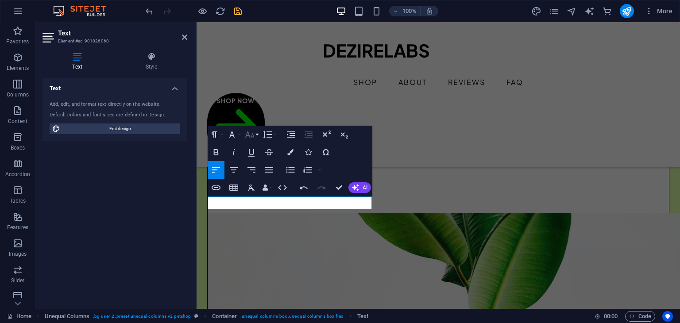
click at [250, 139] on icon "button" at bounding box center [249, 134] width 11 height 11
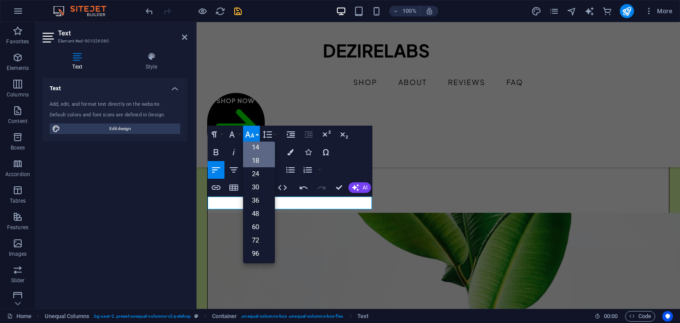
click at [256, 152] on link "14" at bounding box center [259, 147] width 32 height 13
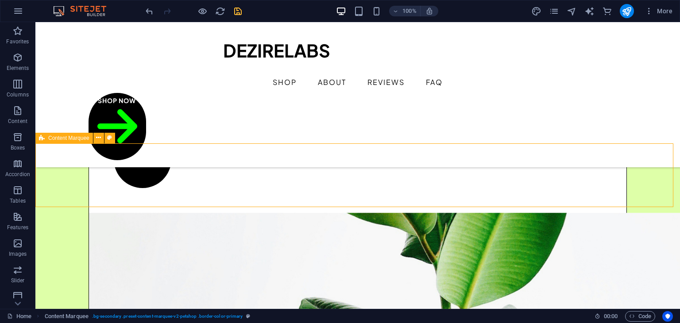
scroll to position [1160, 0]
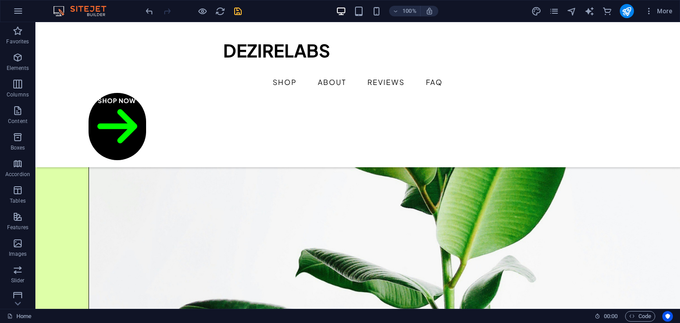
scroll to position [1320, 0]
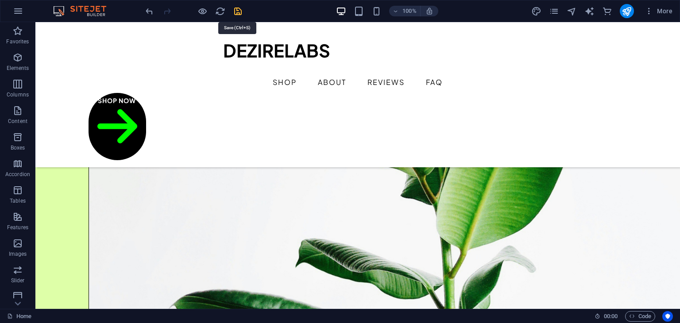
click at [239, 12] on icon "save" at bounding box center [238, 11] width 10 height 10
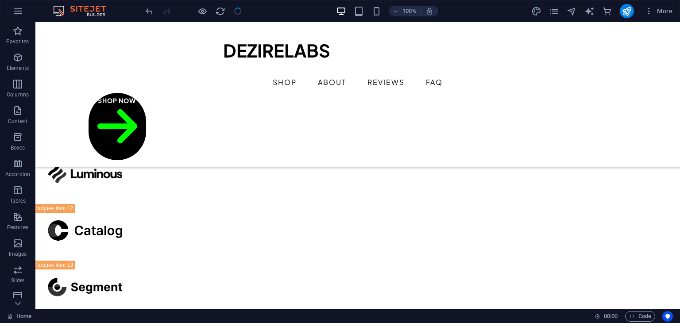
scroll to position [2277, 0]
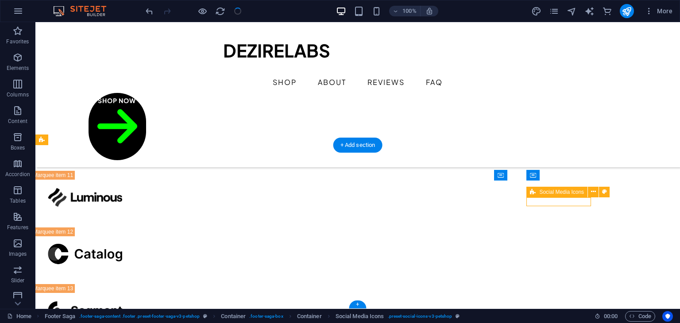
scroll to position [2346, 0]
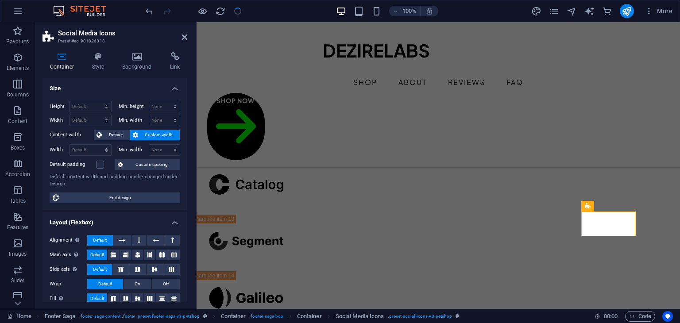
drag, startPoint x: 185, startPoint y: 112, endPoint x: 189, endPoint y: 161, distance: 49.3
click at [189, 161] on div "Container Style Background Link Size Height Default px rem % vh vw Min. height …" at bounding box center [114, 177] width 159 height 264
drag, startPoint x: 184, startPoint y: 151, endPoint x: 184, endPoint y: 186, distance: 35.9
click at [184, 186] on div "Height Default px rem % vh vw Min. height None px rem % vh vw Width Default px …" at bounding box center [114, 152] width 145 height 116
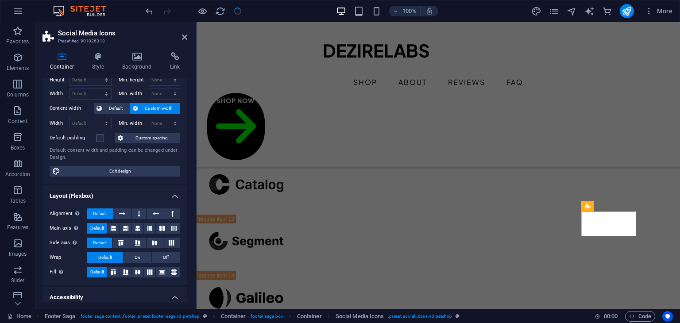
scroll to position [0, 0]
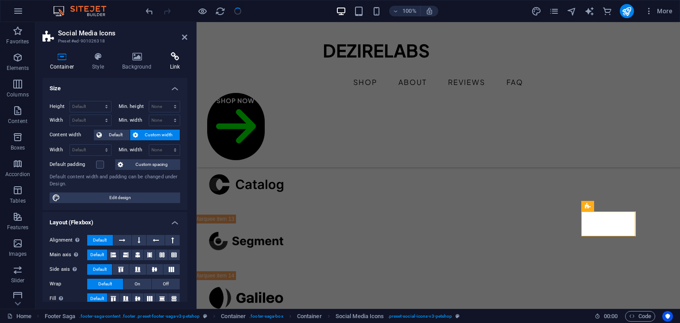
click at [175, 57] on icon at bounding box center [174, 56] width 25 height 9
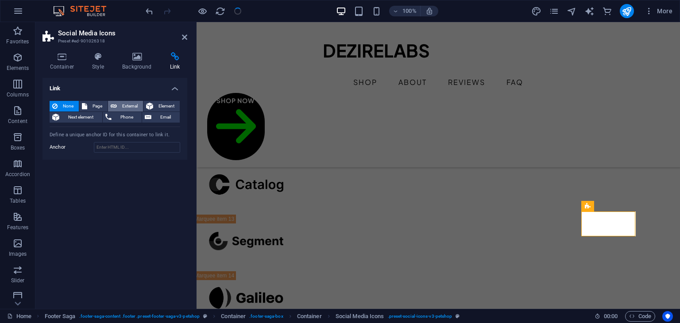
click at [122, 104] on span "External" at bounding box center [130, 106] width 21 height 11
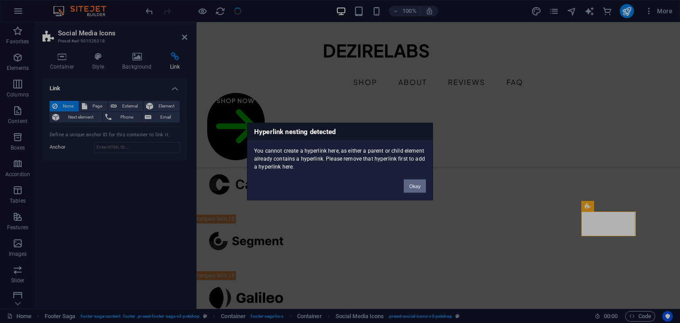
click at [422, 190] on button "Okay" at bounding box center [415, 186] width 22 height 13
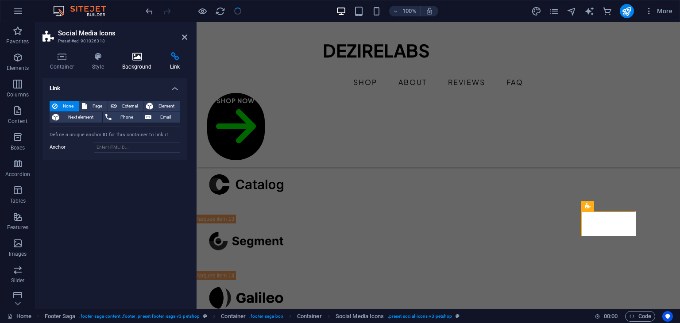
click at [135, 61] on icon at bounding box center [137, 56] width 44 height 9
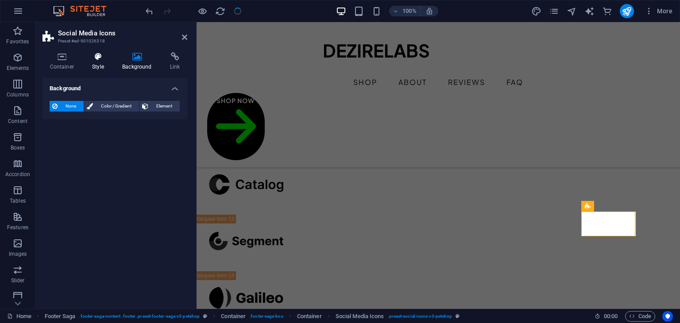
click at [91, 58] on icon at bounding box center [98, 56] width 27 height 9
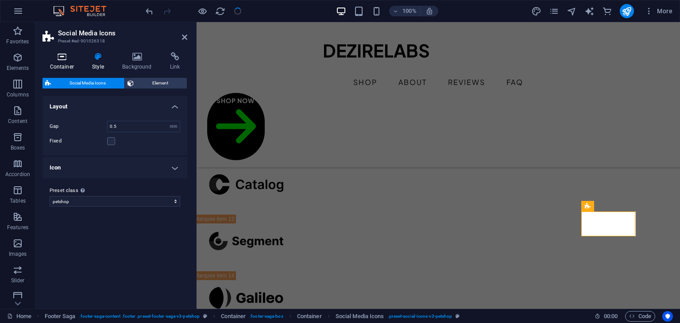
click at [63, 55] on icon at bounding box center [61, 56] width 39 height 9
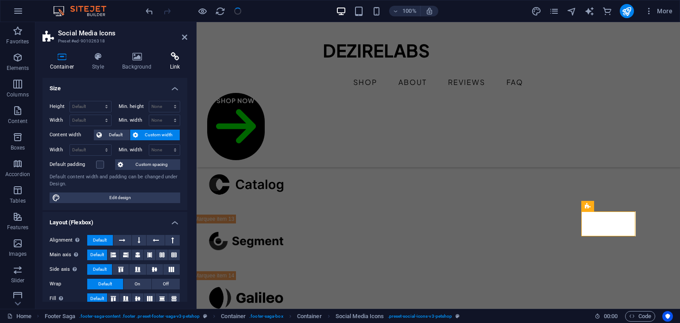
click at [169, 54] on icon at bounding box center [174, 56] width 25 height 9
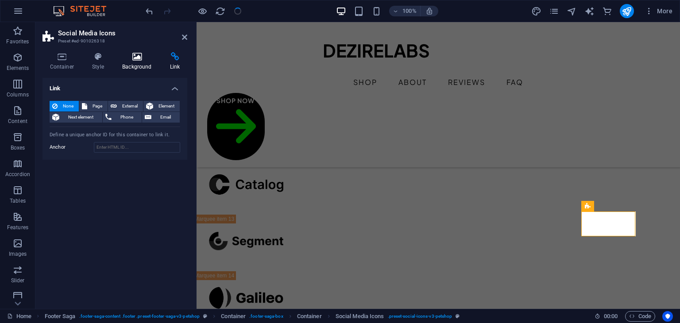
click at [135, 62] on h4 "Background" at bounding box center [139, 61] width 48 height 19
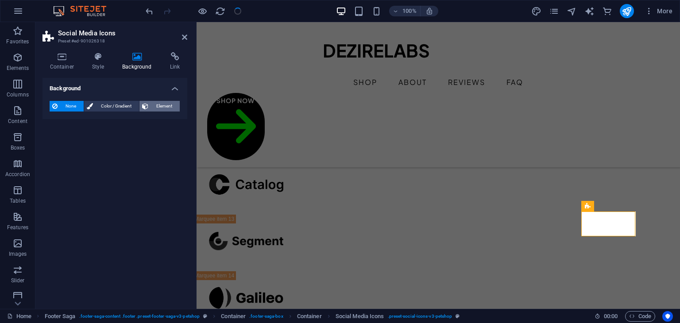
click at [143, 103] on icon at bounding box center [145, 106] width 6 height 11
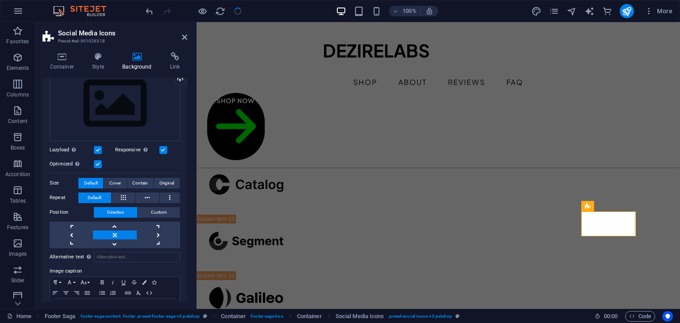
scroll to position [89, 0]
drag, startPoint x: 195, startPoint y: 160, endPoint x: 185, endPoint y: 107, distance: 54.0
click at [185, 107] on aside "Social Media Icons Preset #ed-901026318 Container Style Background Link Size He…" at bounding box center [115, 165] width 161 height 287
drag, startPoint x: 184, startPoint y: 145, endPoint x: 182, endPoint y: 125, distance: 19.6
click at [182, 125] on div "None Color / Gradient Element Stretch background to full-width Color overlay Pl…" at bounding box center [114, 169] width 145 height 330
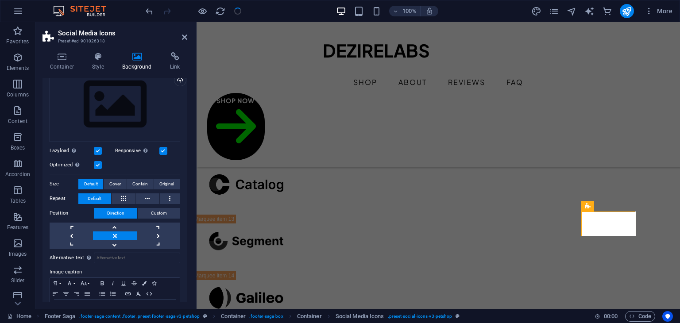
click at [188, 147] on div "Container Style Background Link Size Height Default px rem % vh vw Min. height …" at bounding box center [114, 177] width 159 height 264
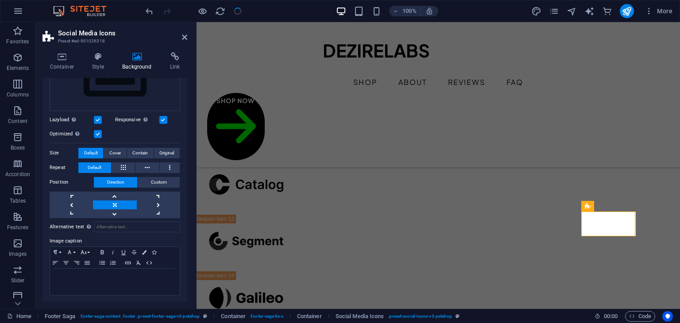
scroll to position [0, 0]
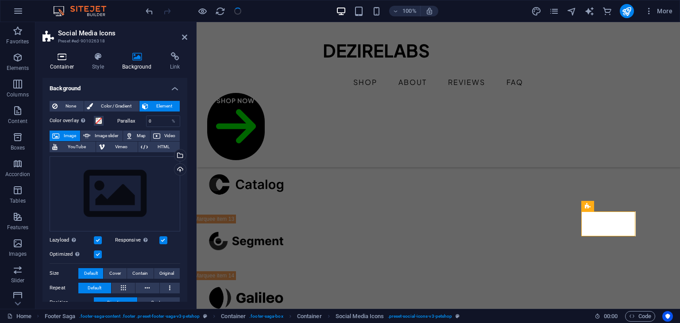
click at [57, 60] on icon at bounding box center [61, 56] width 39 height 9
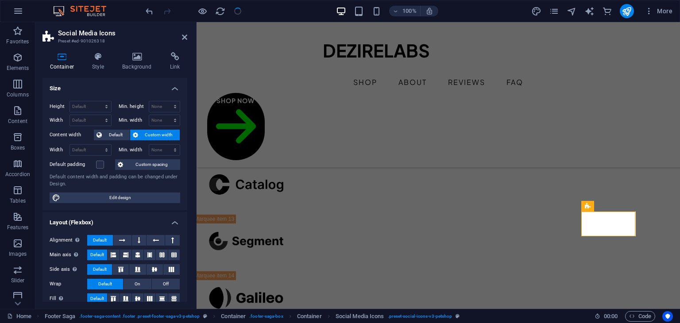
drag, startPoint x: 189, startPoint y: 116, endPoint x: 186, endPoint y: 111, distance: 4.9
click at [186, 111] on div "Container Style Background Link Size Height Default px rem % vh vw Min. height …" at bounding box center [114, 177] width 159 height 264
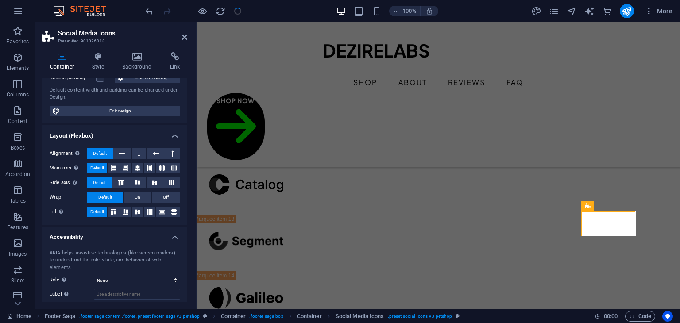
scroll to position [126, 0]
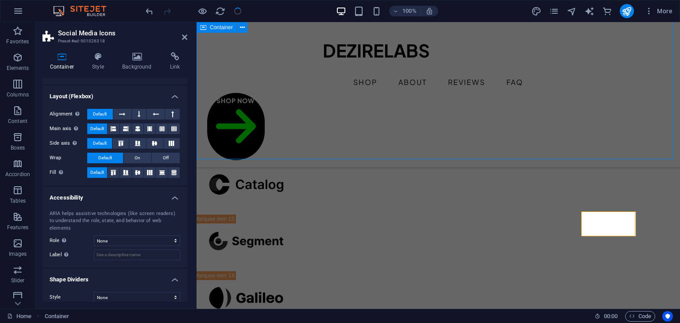
scroll to position [2277, 0]
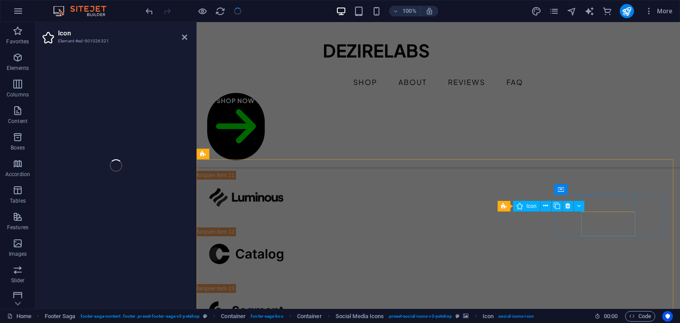
scroll to position [2346, 0]
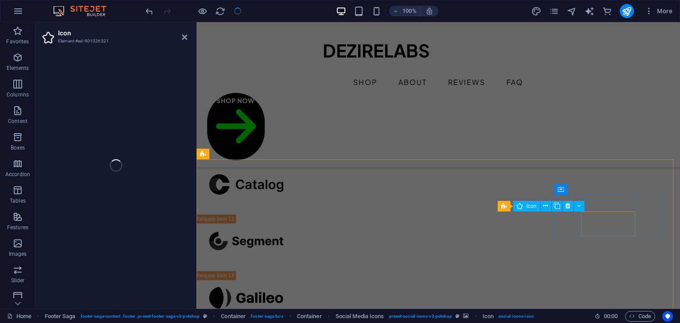
select select "xMidYMid"
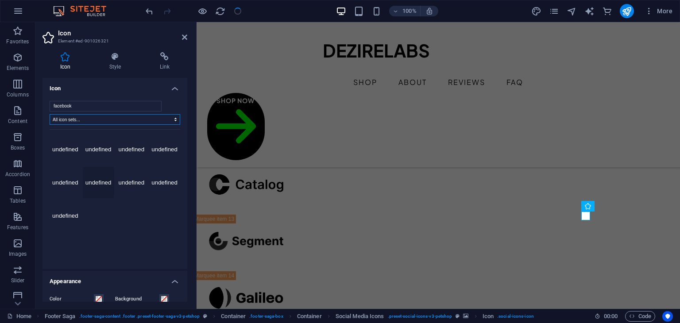
click at [165, 121] on select "All icon sets... IcoFont Ionicons FontAwesome Brands FontAwesome Duotone FontAw…" at bounding box center [115, 119] width 131 height 11
click at [168, 61] on icon at bounding box center [164, 56] width 45 height 9
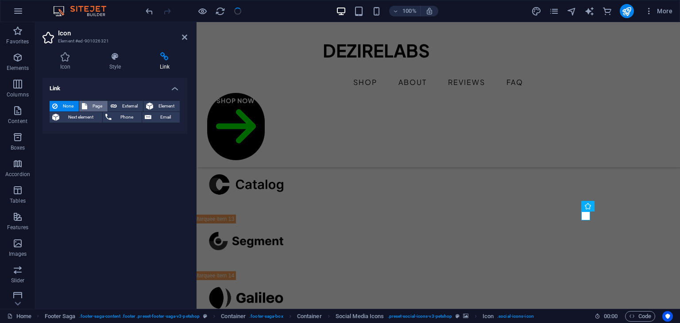
click at [95, 103] on span "Page" at bounding box center [97, 106] width 15 height 11
select select
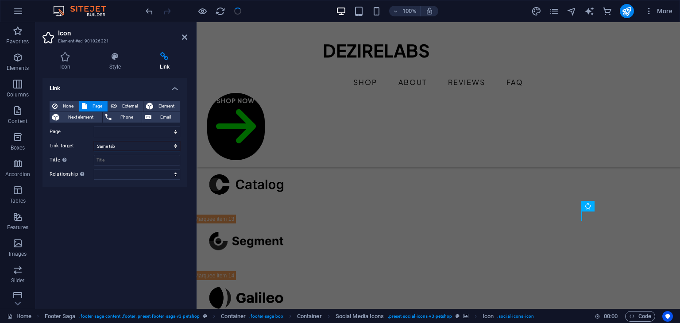
click at [130, 147] on select "New tab Same tab Overlay" at bounding box center [137, 146] width 86 height 11
click at [121, 174] on select "alternate author bookmark external help license next nofollow noreferrer noopen…" at bounding box center [137, 174] width 86 height 11
click at [124, 135] on select "Home Legal Notice Privacy Subpage" at bounding box center [137, 132] width 86 height 11
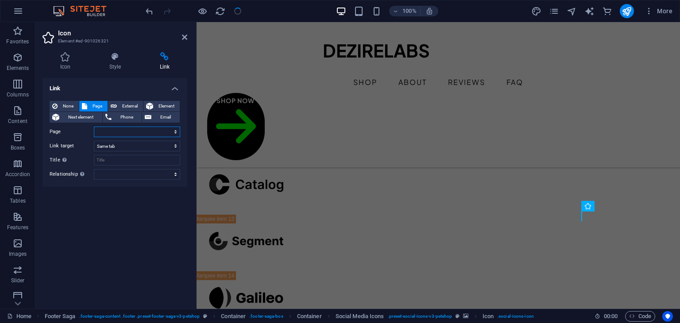
click at [124, 135] on select "Home Legal Notice Privacy Subpage" at bounding box center [137, 132] width 86 height 11
click at [72, 104] on span "None" at bounding box center [68, 106] width 16 height 11
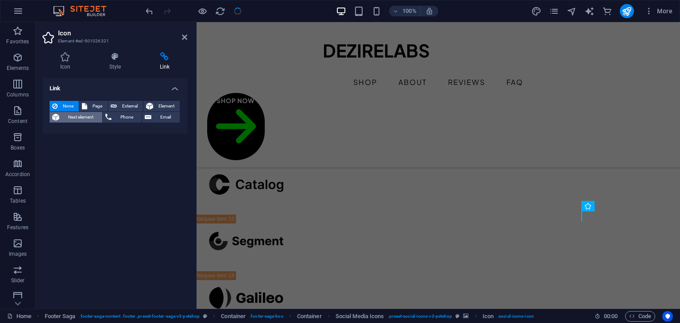
click at [91, 117] on span "Next element" at bounding box center [81, 117] width 38 height 11
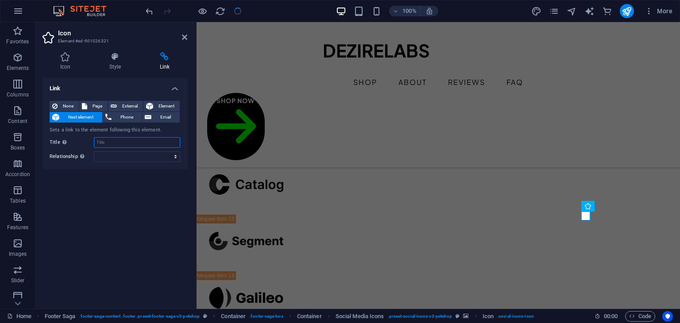
click at [108, 142] on input "Title Additional link description, should not be the same as the link text. The…" at bounding box center [137, 142] width 86 height 11
click at [157, 105] on span "Element" at bounding box center [166, 106] width 21 height 11
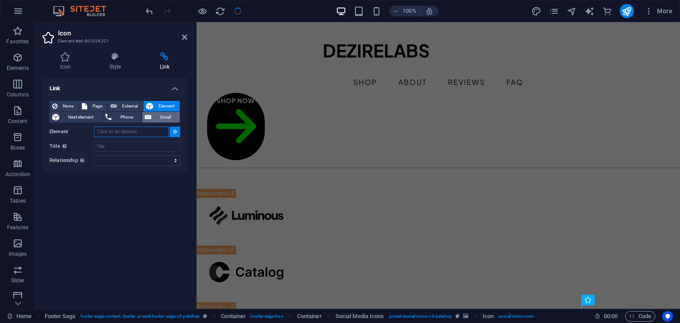
scroll to position [2233, 0]
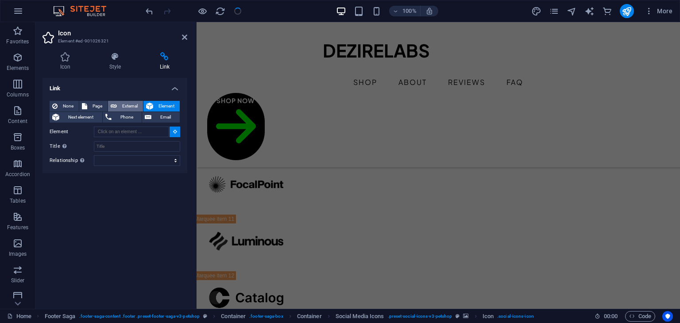
click at [124, 105] on span "External" at bounding box center [130, 106] width 21 height 11
select select "blank"
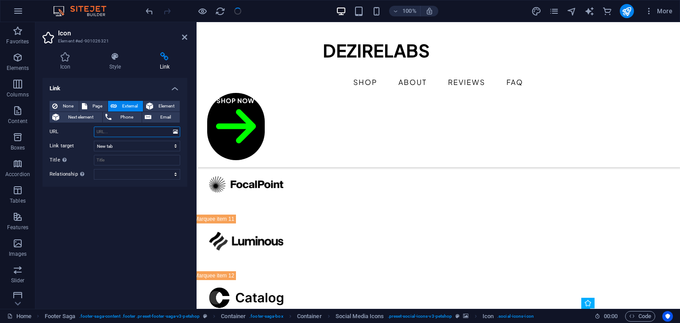
scroll to position [2360, 0]
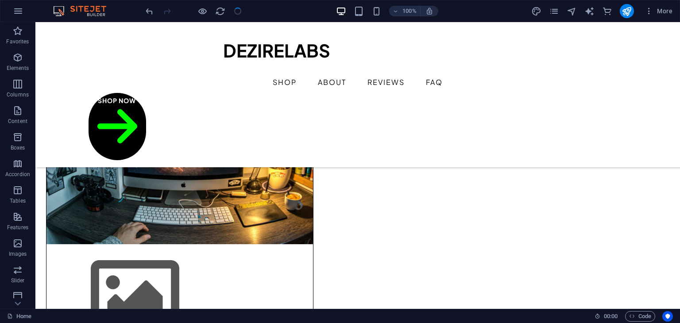
scroll to position [130, 0]
